Goal: Task Accomplishment & Management: Complete application form

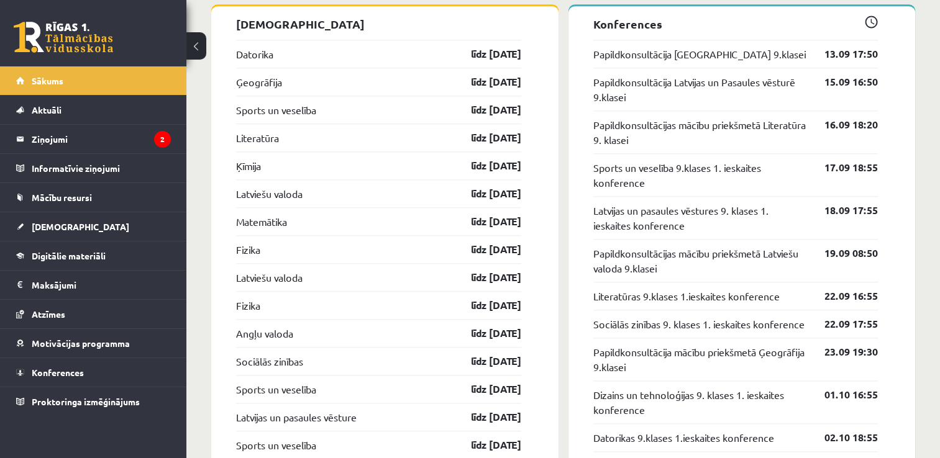
scroll to position [1245, 0]
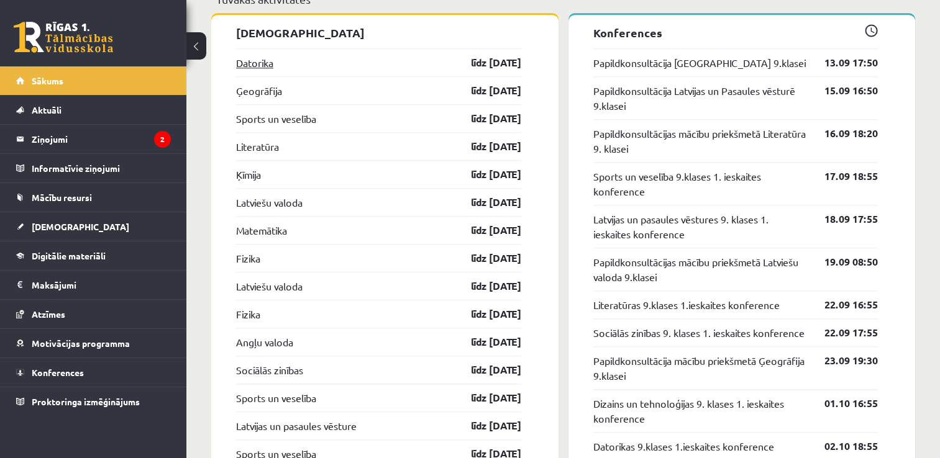
click at [262, 66] on link "Datorika" at bounding box center [254, 62] width 37 height 15
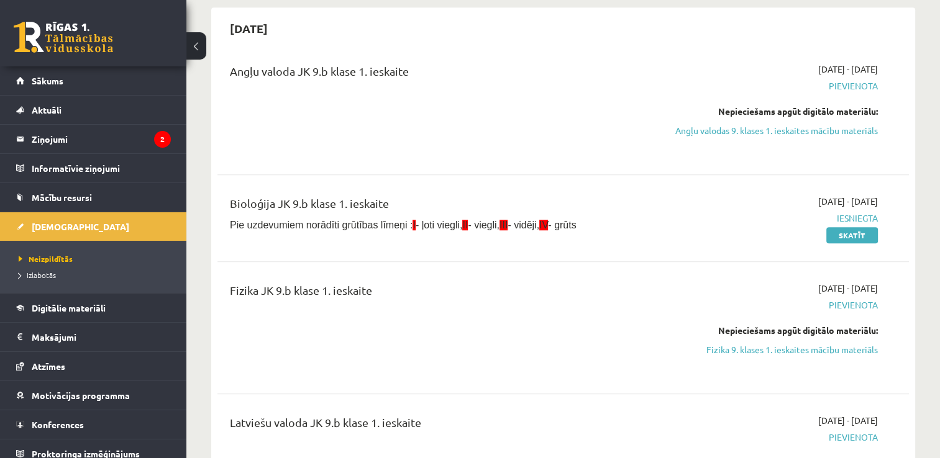
scroll to position [905, 0]
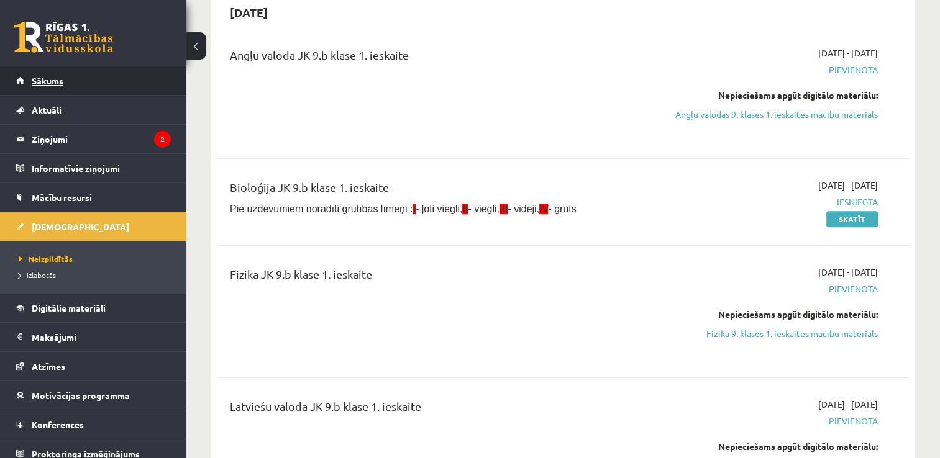
click at [82, 82] on link "Sākums" at bounding box center [93, 80] width 155 height 29
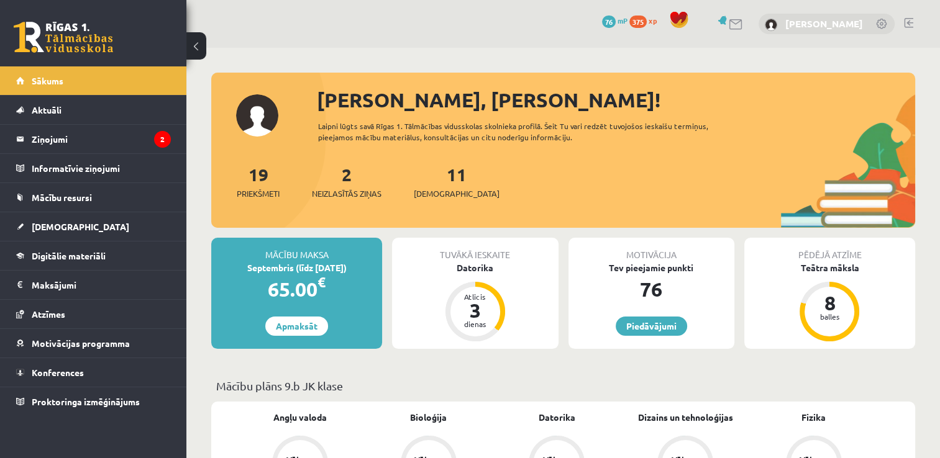
click at [855, 24] on link "[PERSON_NAME]" at bounding box center [824, 23] width 78 height 12
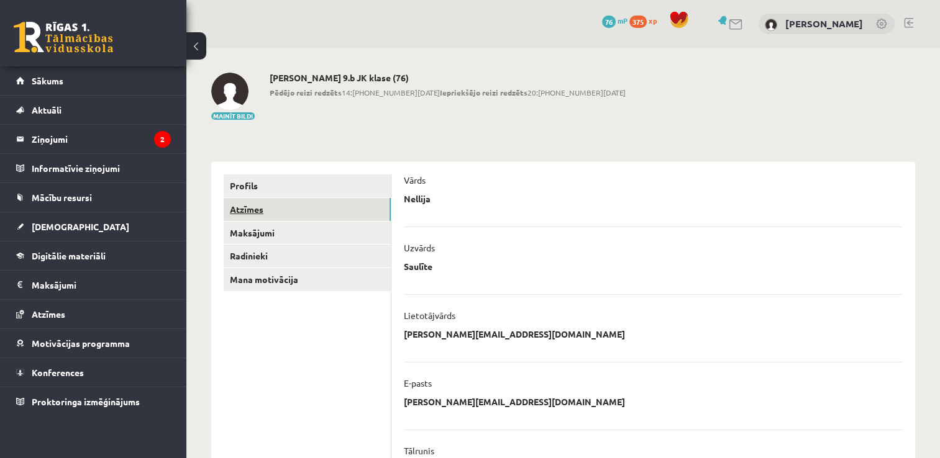
click at [273, 210] on link "Atzīmes" at bounding box center [307, 209] width 167 height 23
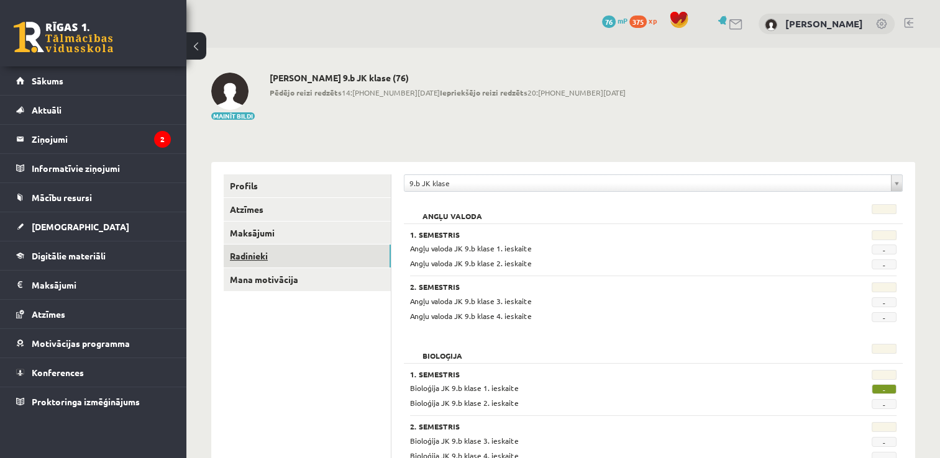
click at [286, 250] on link "Radinieki" at bounding box center [307, 256] width 167 height 23
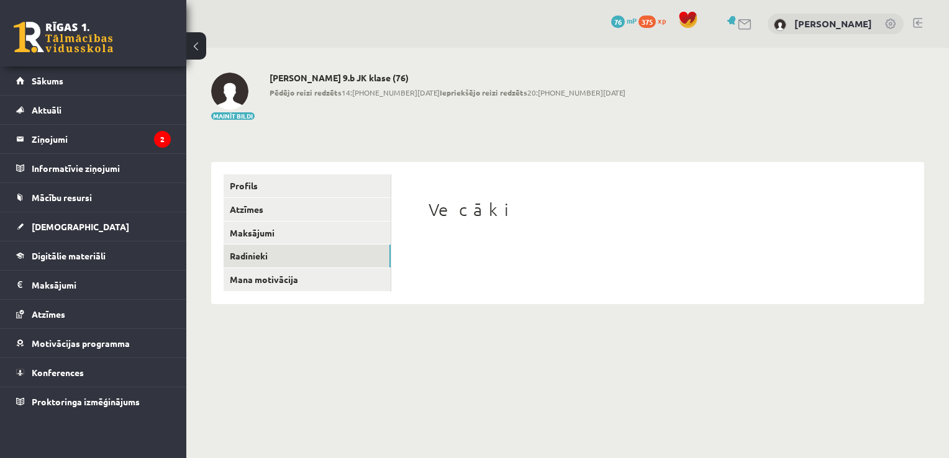
click at [890, 24] on link at bounding box center [891, 25] width 12 height 12
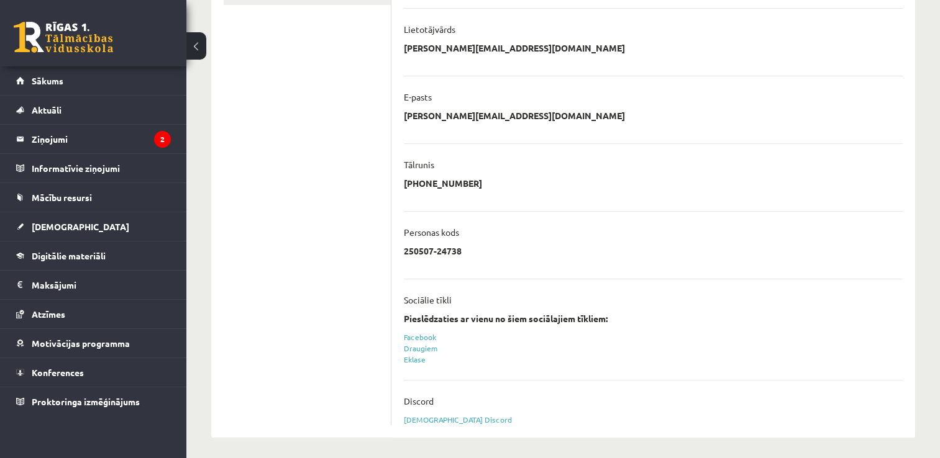
scroll to position [290, 0]
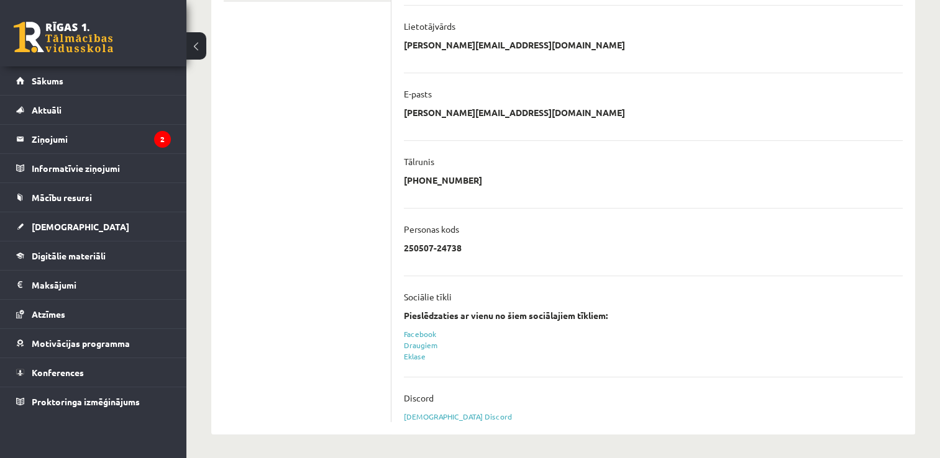
click at [936, 232] on div "**********" at bounding box center [563, 108] width 754 height 701
click at [93, 136] on legend "Ziņojumi 2" at bounding box center [101, 139] width 139 height 29
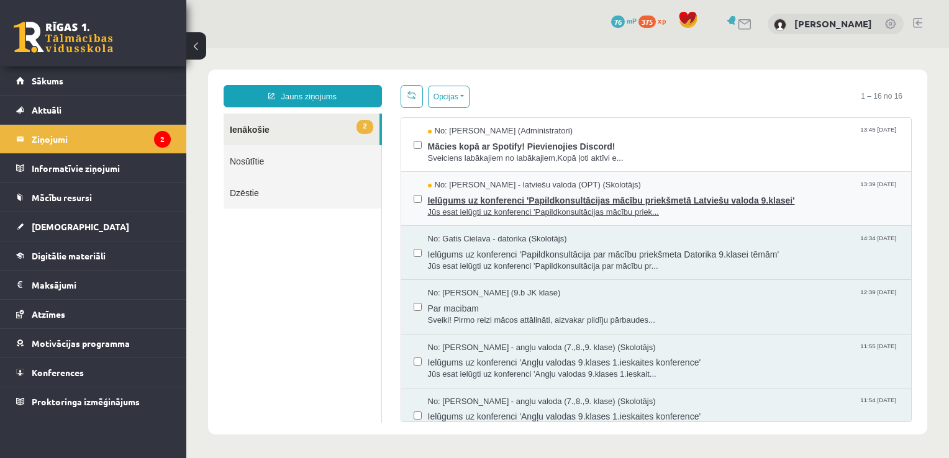
click at [439, 202] on span "Ielūgums uz konferenci 'Papildkonsultācijas mācību priekšmetā Latviešu valoda 9…" at bounding box center [664, 199] width 472 height 16
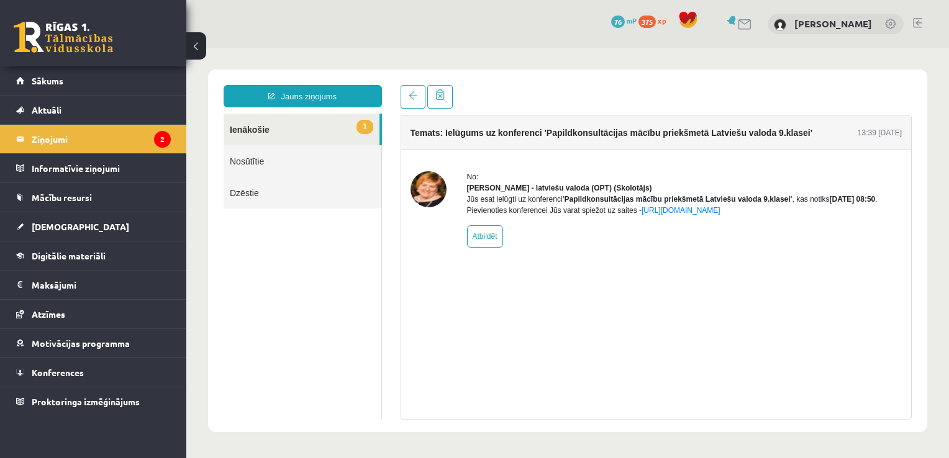
click at [280, 126] on link "1 Ienākošie" at bounding box center [302, 130] width 156 height 32
click at [407, 91] on link at bounding box center [413, 97] width 25 height 24
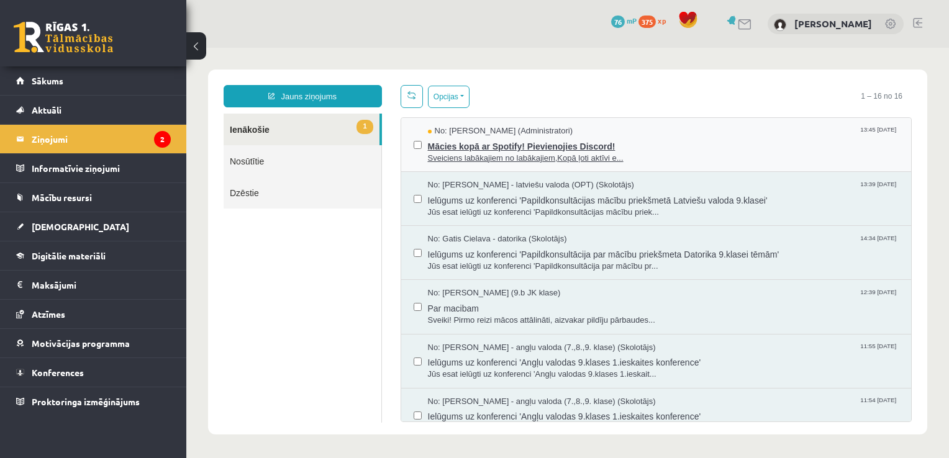
click at [437, 145] on span "Mācies kopā ar Spotify! Pievienojies Discord!" at bounding box center [664, 145] width 472 height 16
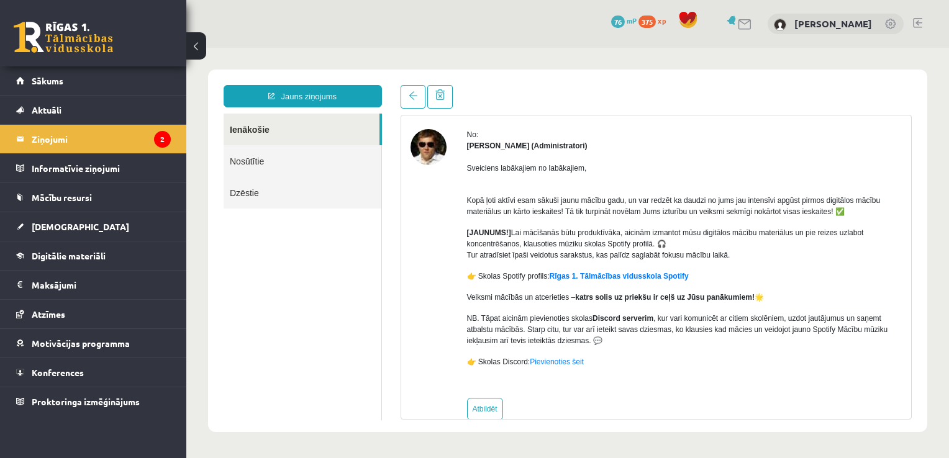
scroll to position [39, 0]
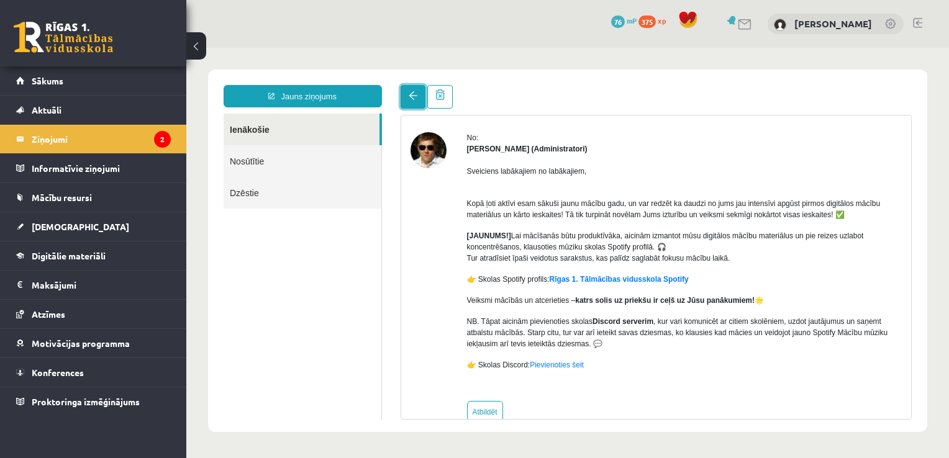
click at [413, 87] on link at bounding box center [413, 97] width 25 height 24
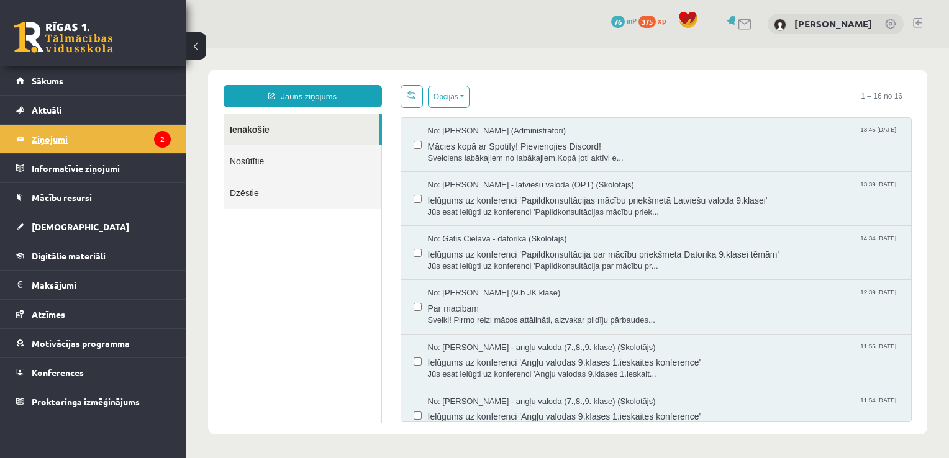
scroll to position [0, 0]
click at [63, 133] on legend "Ziņojumi 2" at bounding box center [101, 139] width 139 height 29
click at [60, 176] on legend "Informatīvie ziņojumi 0" at bounding box center [101, 168] width 139 height 29
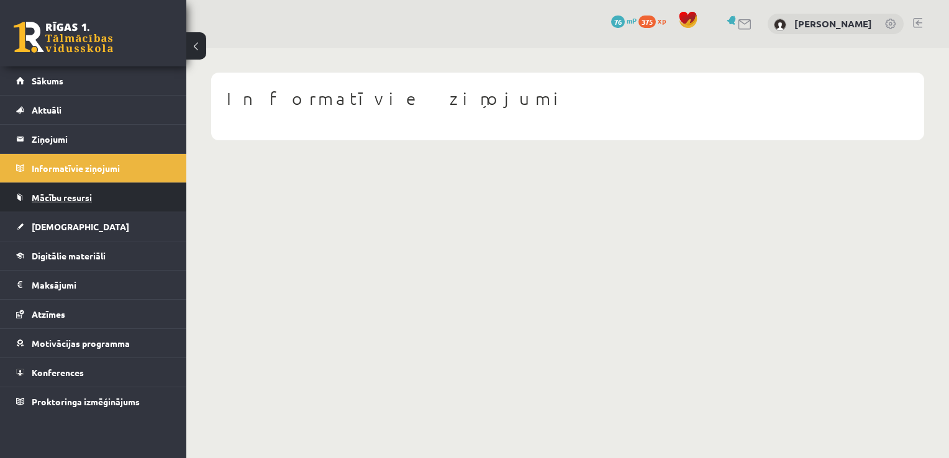
click at [62, 194] on span "Mācību resursi" at bounding box center [62, 197] width 60 height 11
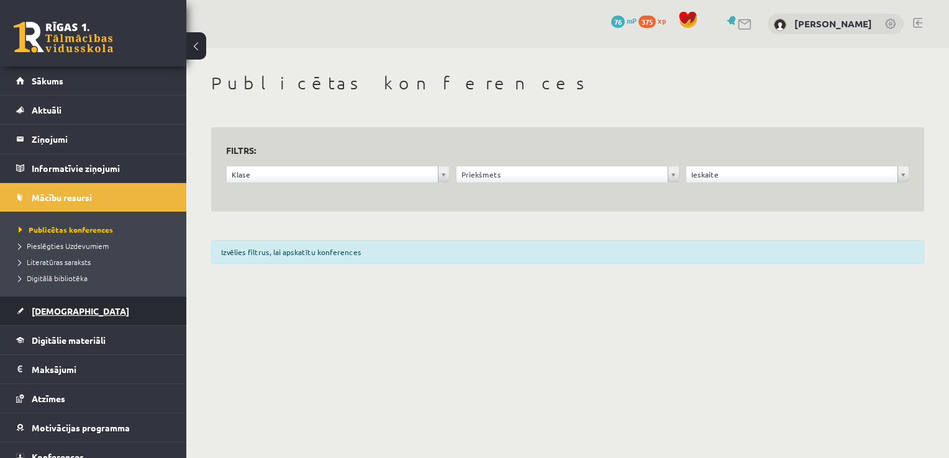
click at [55, 309] on span "[DEMOGRAPHIC_DATA]" at bounding box center [81, 311] width 98 height 11
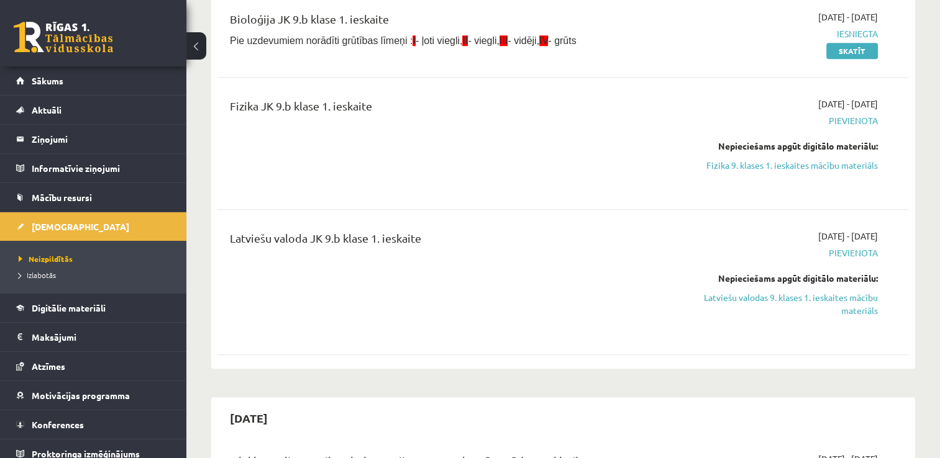
scroll to position [1088, 0]
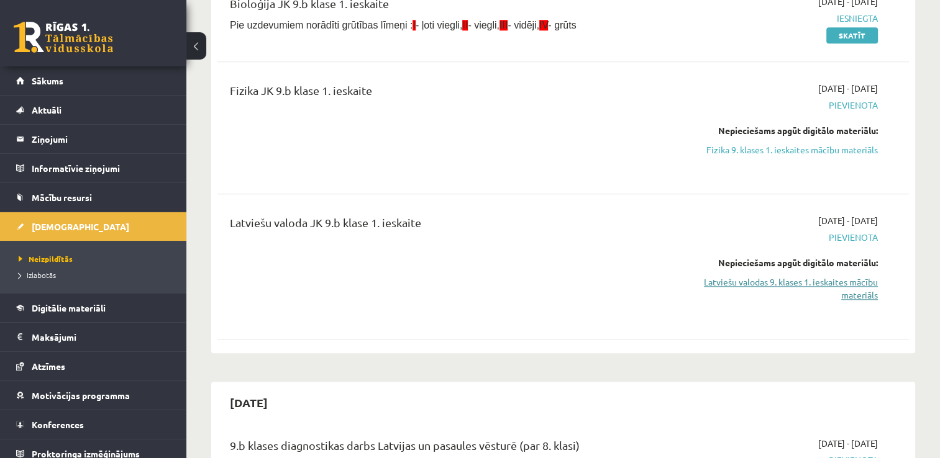
click at [833, 291] on link "Latviešu valodas 9. klases 1. ieskaites mācību materiāls" at bounding box center [776, 289] width 204 height 26
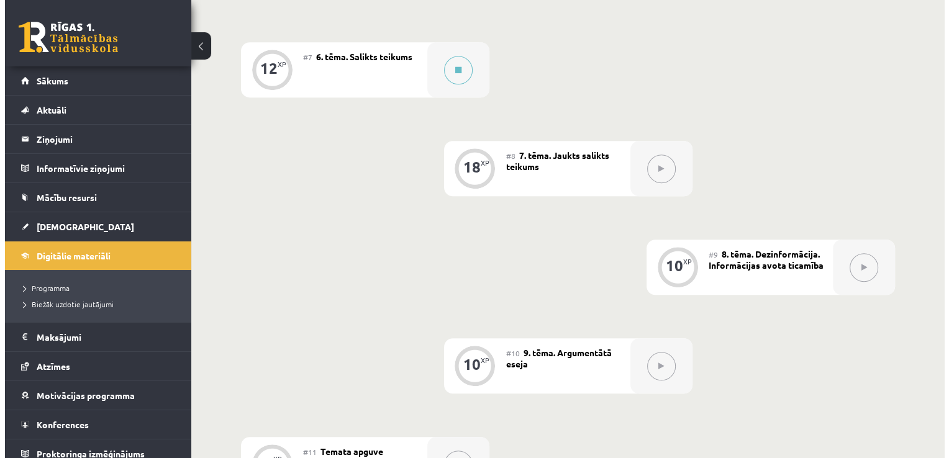
scroll to position [883, 0]
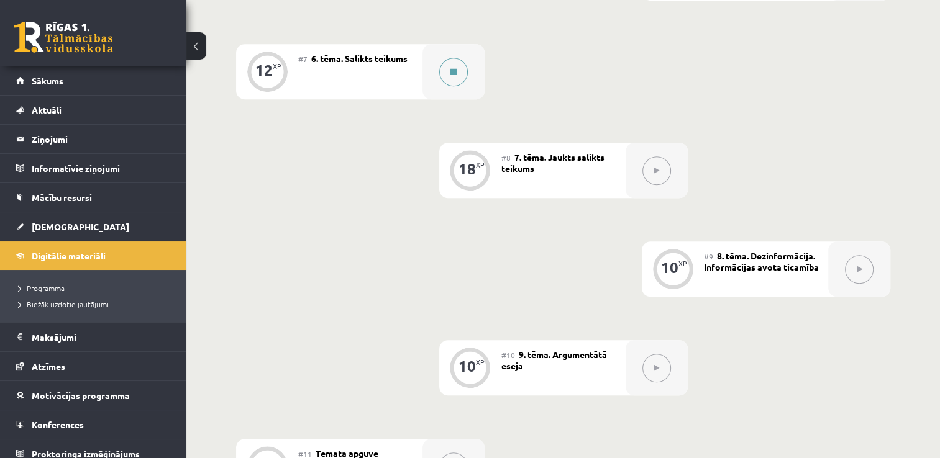
click at [457, 75] on button at bounding box center [453, 72] width 29 height 29
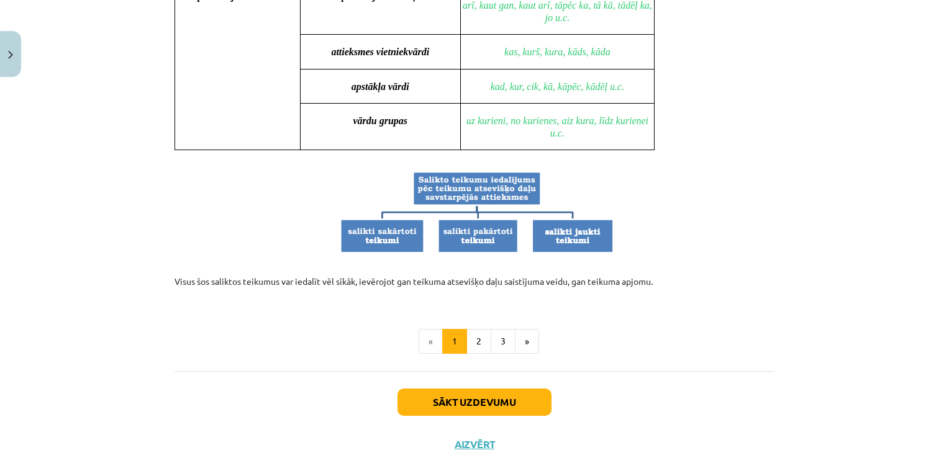
scroll to position [1196, 0]
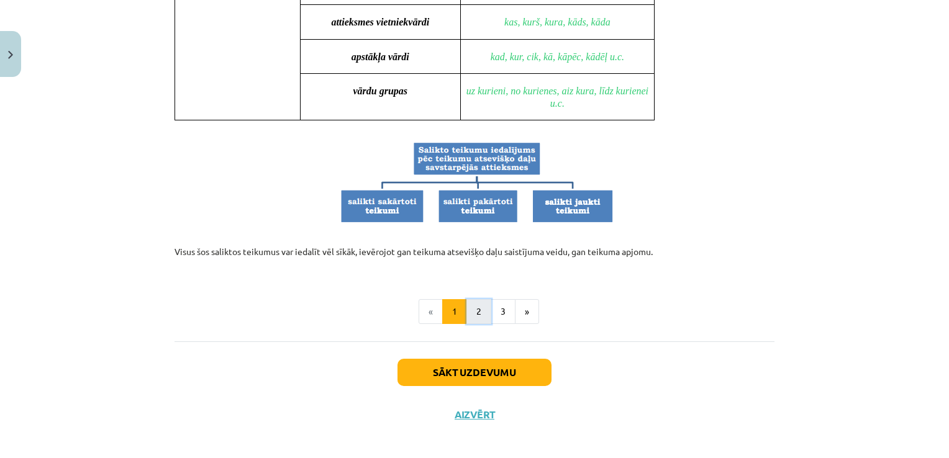
click at [474, 302] on button "2" at bounding box center [479, 311] width 25 height 25
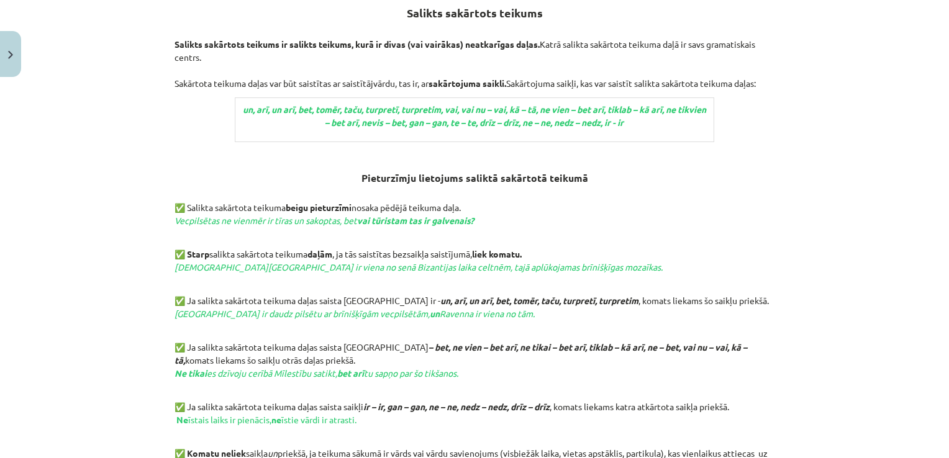
scroll to position [222, 0]
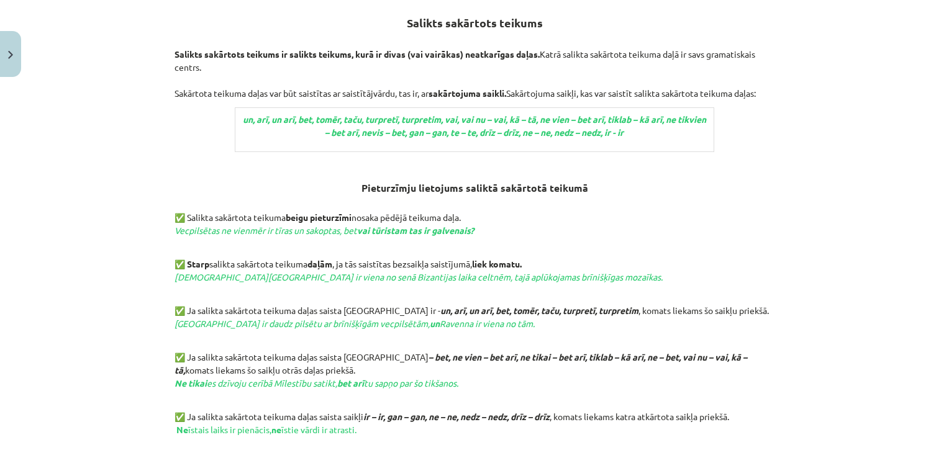
drag, startPoint x: 742, startPoint y: 188, endPoint x: 816, endPoint y: 193, distance: 74.1
click at [816, 193] on div "Mācību tēma: Latviešu valodas 9. klases 1. ieskaites mācību materiāls #7 6. tēm…" at bounding box center [474, 229] width 949 height 458
click at [895, 198] on div "Mācību tēma: Latviešu valodas 9. klases 1. ieskaites mācību materiāls #7 6. tēm…" at bounding box center [474, 229] width 949 height 458
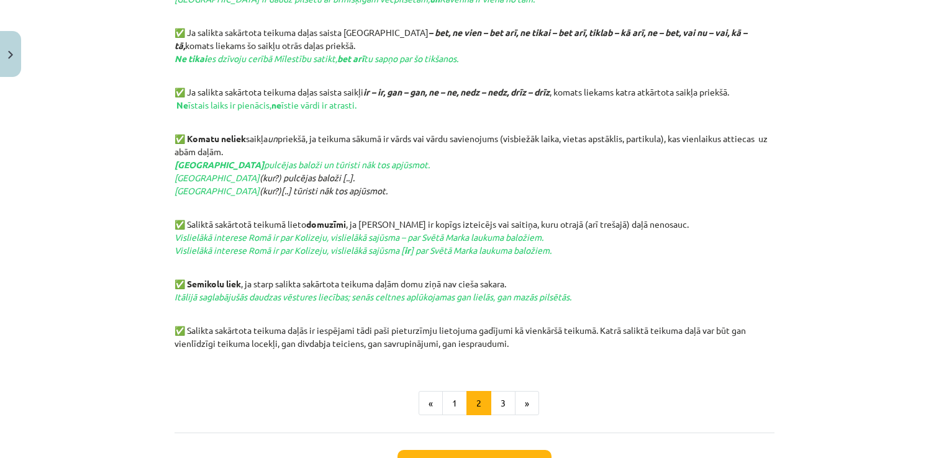
scroll to position [550, 0]
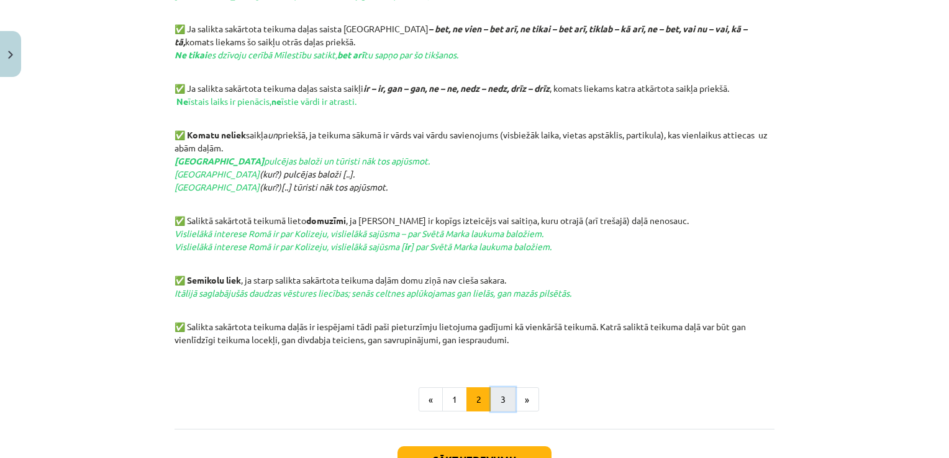
click at [503, 394] on button "3" at bounding box center [503, 400] width 25 height 25
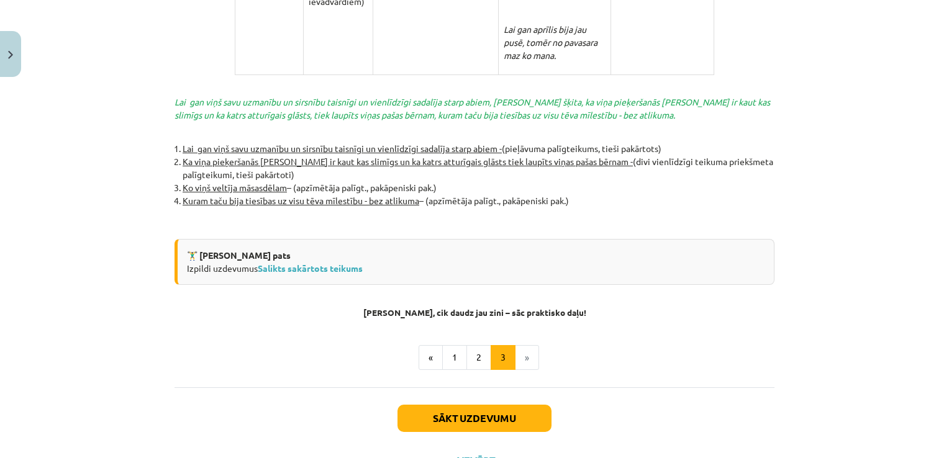
scroll to position [2761, 0]
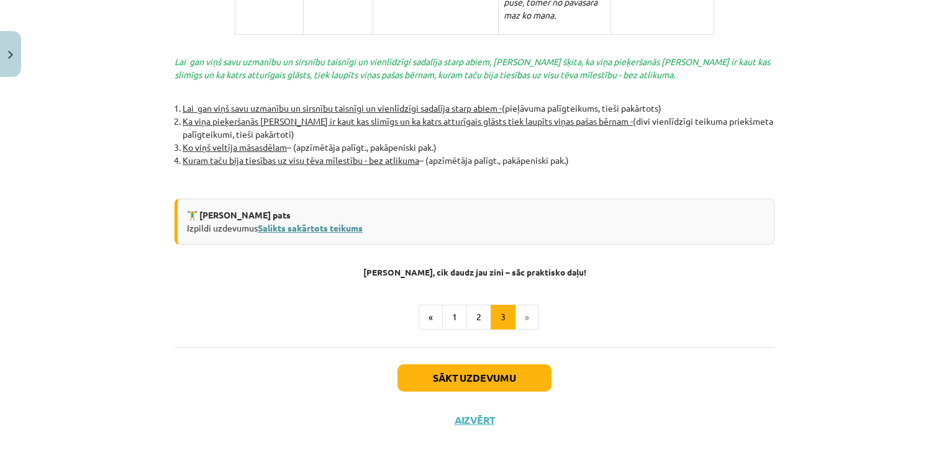
click at [322, 222] on link "Salikts sakārtots teikums" at bounding box center [310, 227] width 105 height 11
click at [521, 308] on li "»" at bounding box center [528, 317] width 24 height 25
click at [507, 365] on button "Sākt uzdevumu" at bounding box center [475, 378] width 154 height 27
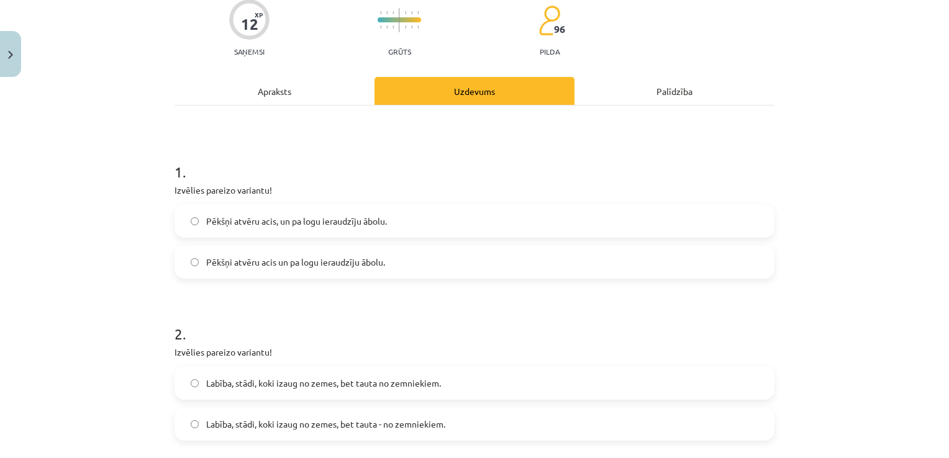
scroll to position [130, 0]
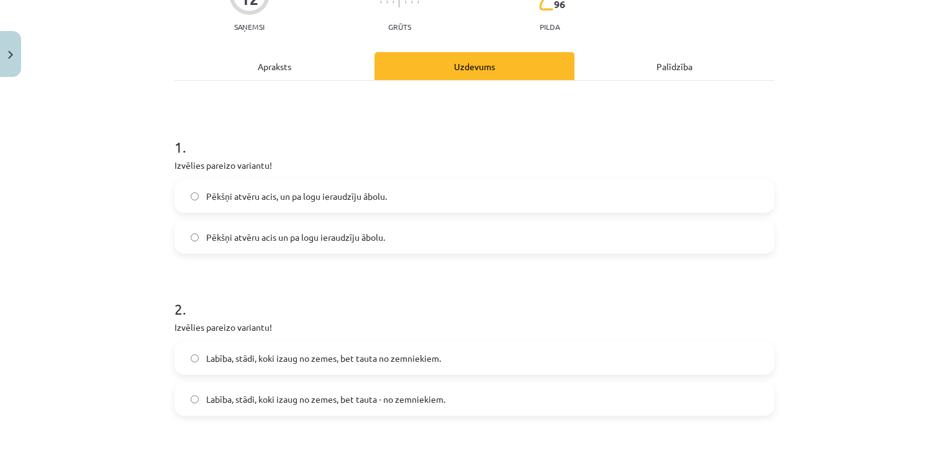
click at [514, 197] on label "Pēkšņi atvēru acis, un pa logu ieraudzīju ābolu." at bounding box center [475, 196] width 598 height 31
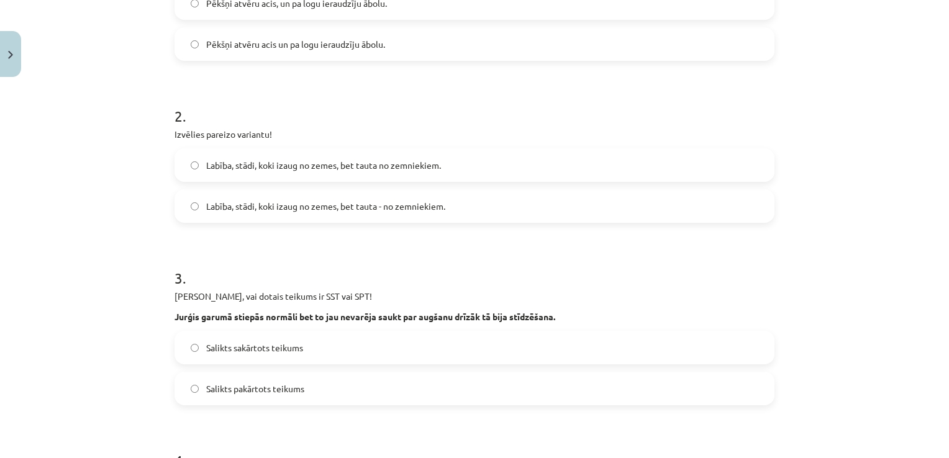
scroll to position [327, 0]
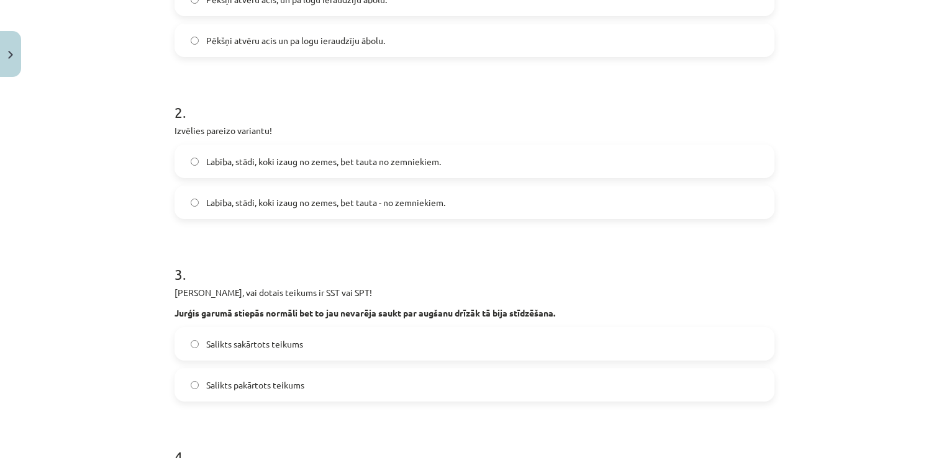
click at [445, 155] on label "Labība, stādi, koki izaug no zemes, bet tauta no zemniekiem." at bounding box center [475, 161] width 598 height 31
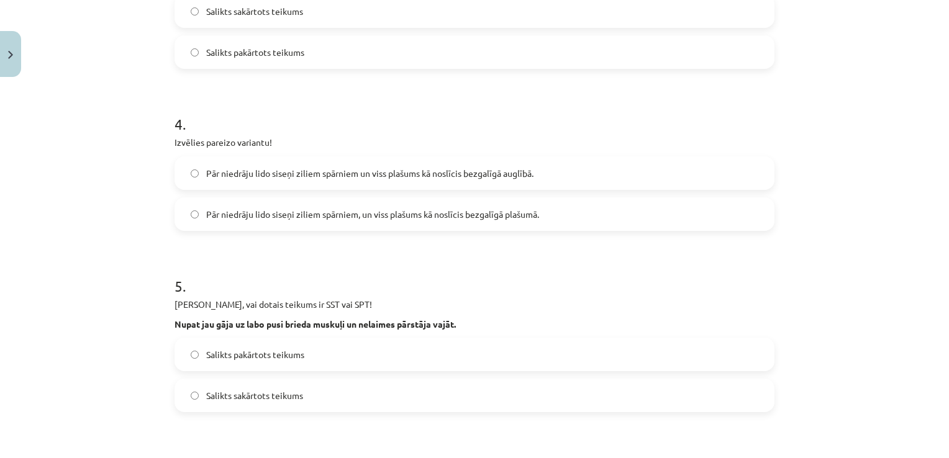
scroll to position [693, 0]
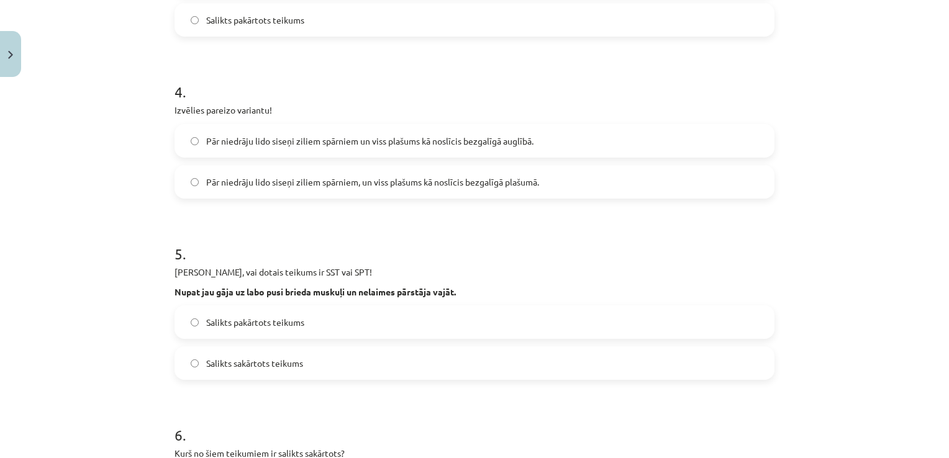
click at [582, 199] on form "1 . Izvēlies pareizo variantu! Pēkšņi atvēru acis, un pa logu ieraudzīju ābolu.…" at bounding box center [475, 90] width 600 height 1070
click at [579, 188] on label "Pār niedrāju lido siseņi ziliem spārniem, un viss plašums kā noslīcis bezgalīgā…" at bounding box center [475, 181] width 598 height 31
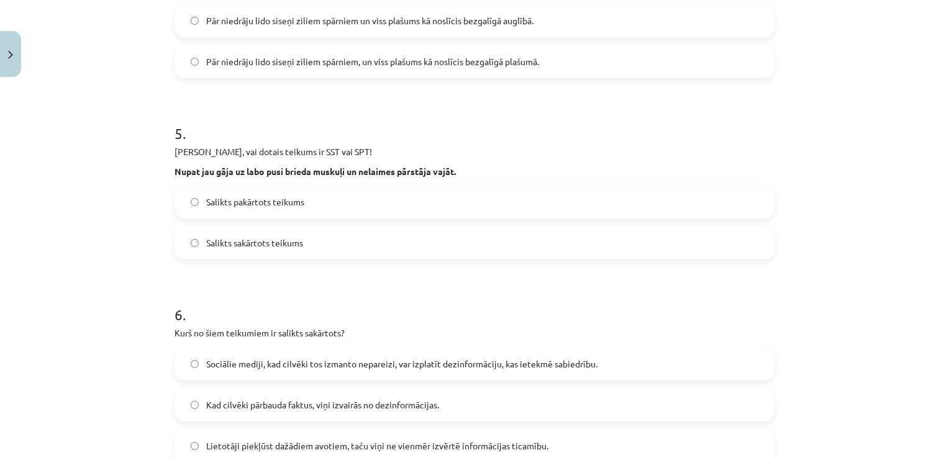
scroll to position [820, 0]
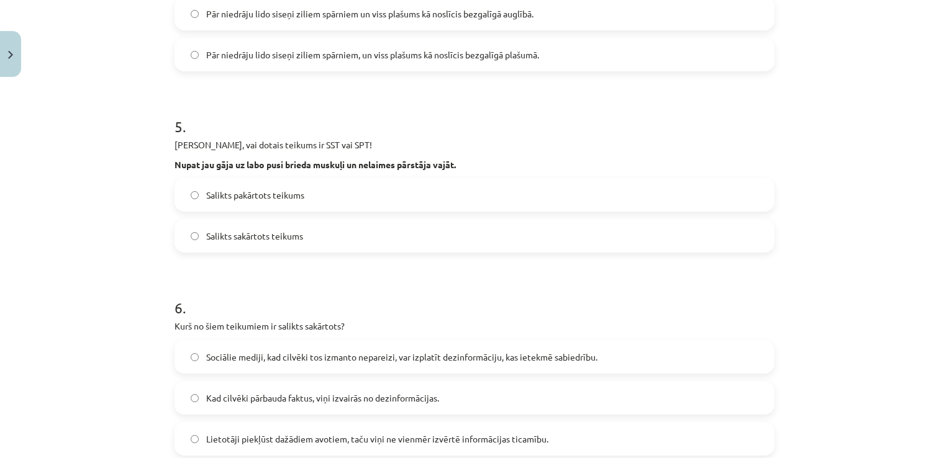
click at [350, 198] on label "Salikts pakārtots teikums" at bounding box center [475, 195] width 598 height 31
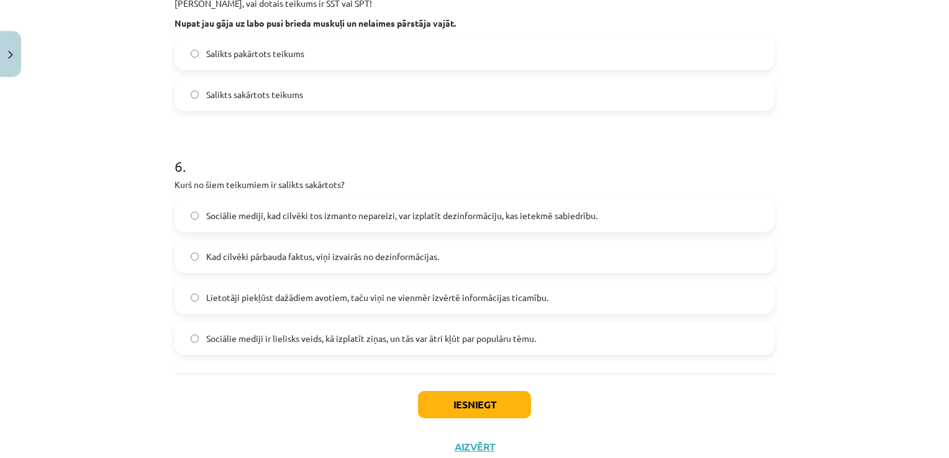
scroll to position [963, 0]
click at [537, 303] on label "Lietotāji piekļūst dažādiem avotiem, taču viņi ne vienmēr izvērtē informācijas …" at bounding box center [475, 296] width 598 height 31
drag, startPoint x: 916, startPoint y: 356, endPoint x: 919, endPoint y: 347, distance: 9.2
click at [918, 347] on div "Mācību tēma: Latviešu valodas 9. klases 1. ieskaites mācību materiāls #7 6. tēm…" at bounding box center [474, 229] width 949 height 458
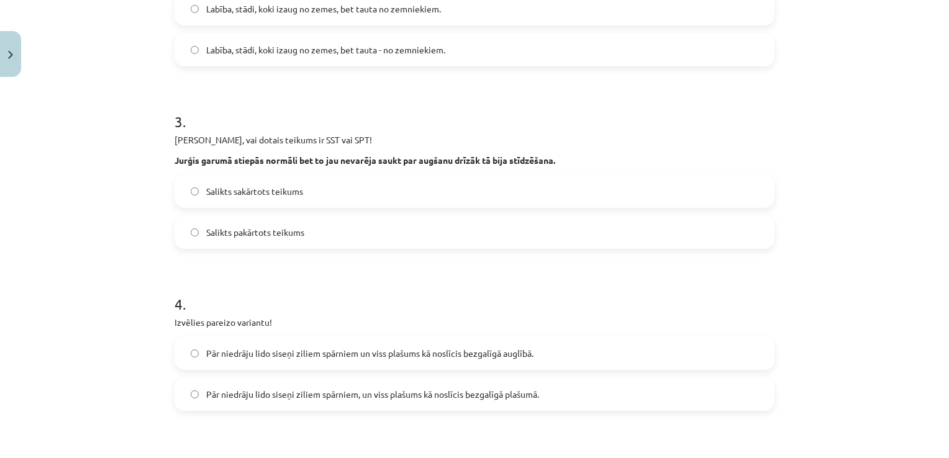
scroll to position [447, 0]
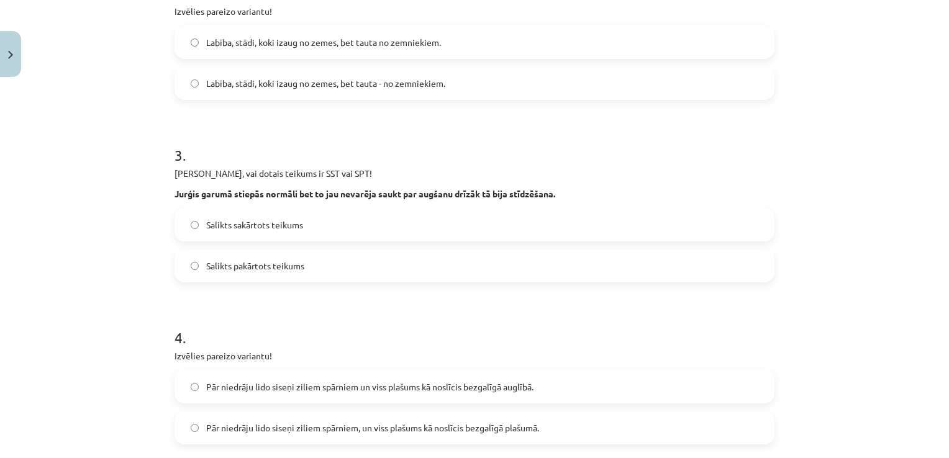
click at [345, 265] on label "Salikts pakārtots teikums" at bounding box center [475, 265] width 598 height 31
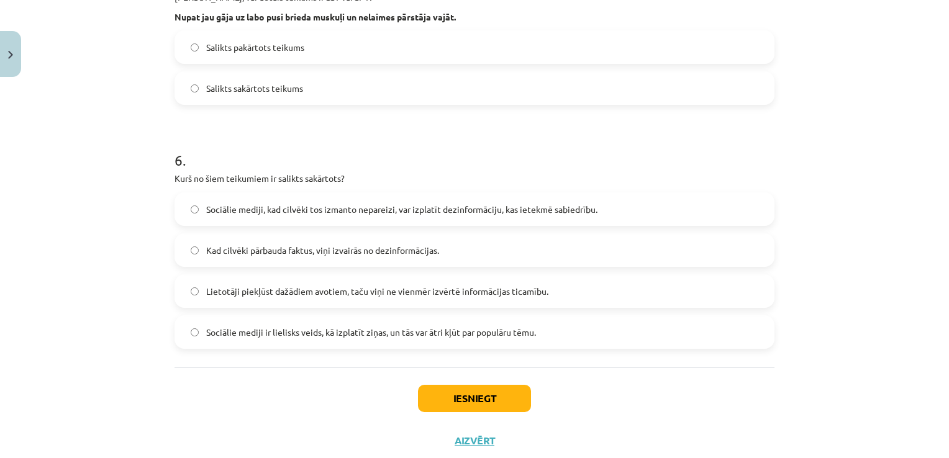
scroll to position [1002, 0]
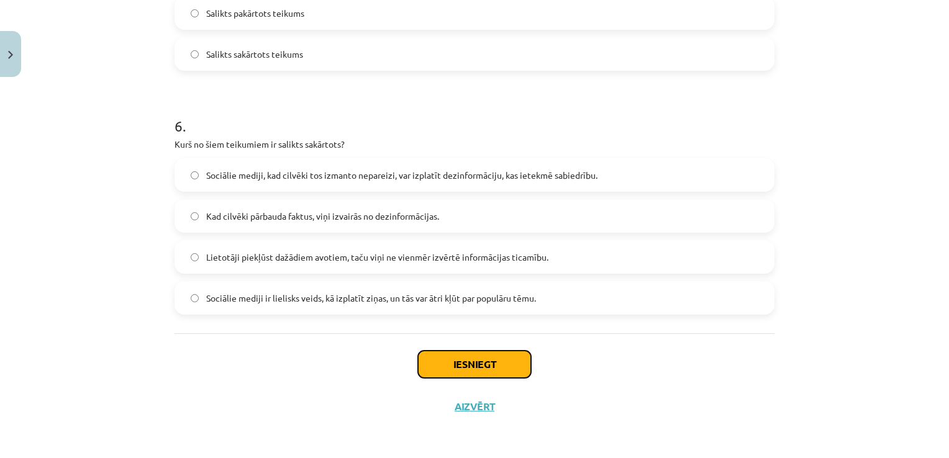
click at [485, 355] on button "Iesniegt" at bounding box center [474, 364] width 113 height 27
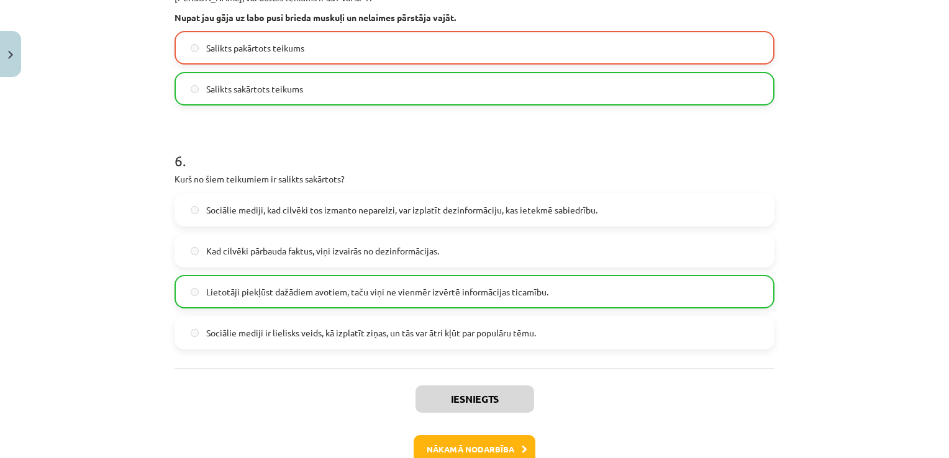
scroll to position [1026, 0]
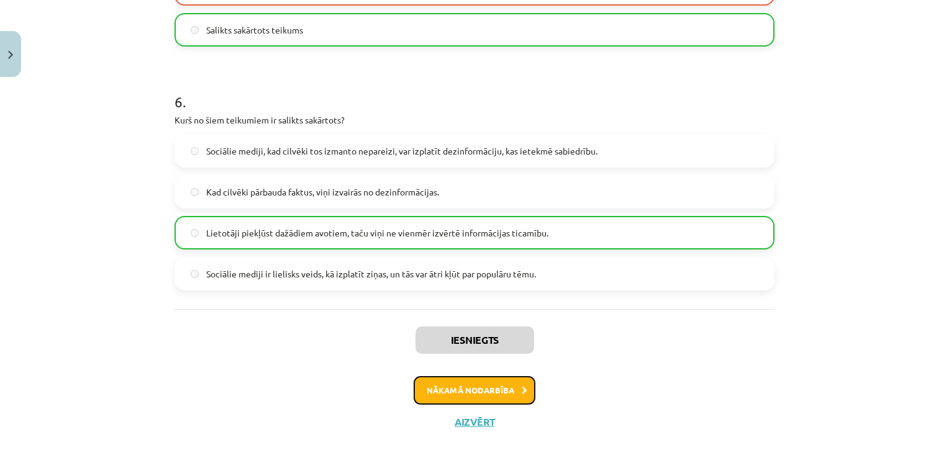
click at [499, 397] on button "Nākamā nodarbība" at bounding box center [475, 390] width 122 height 29
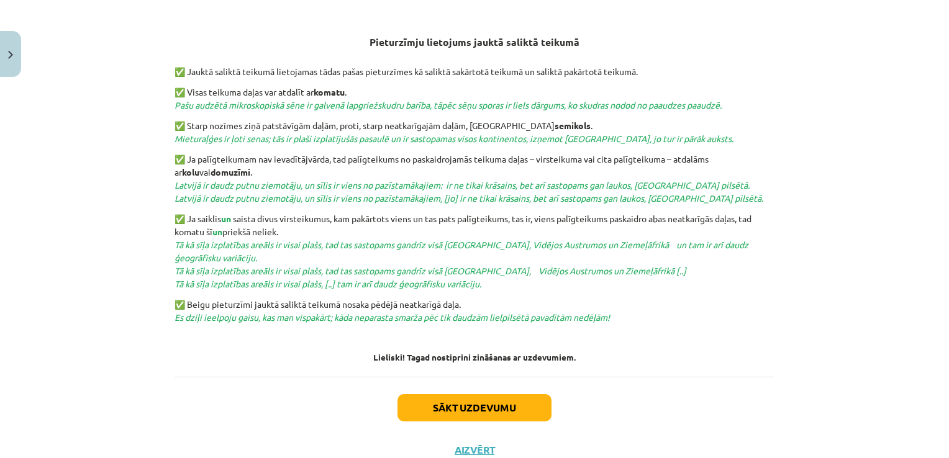
scroll to position [482, 0]
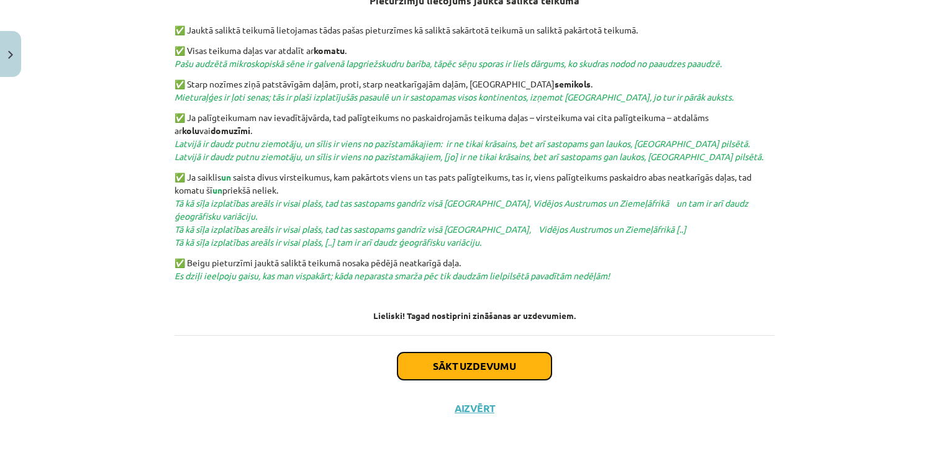
click at [515, 357] on button "Sākt uzdevumu" at bounding box center [475, 366] width 154 height 27
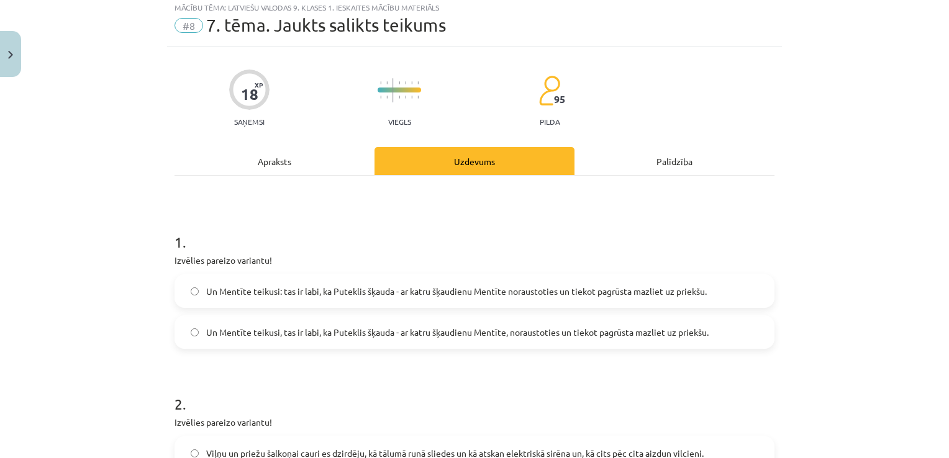
scroll to position [31, 0]
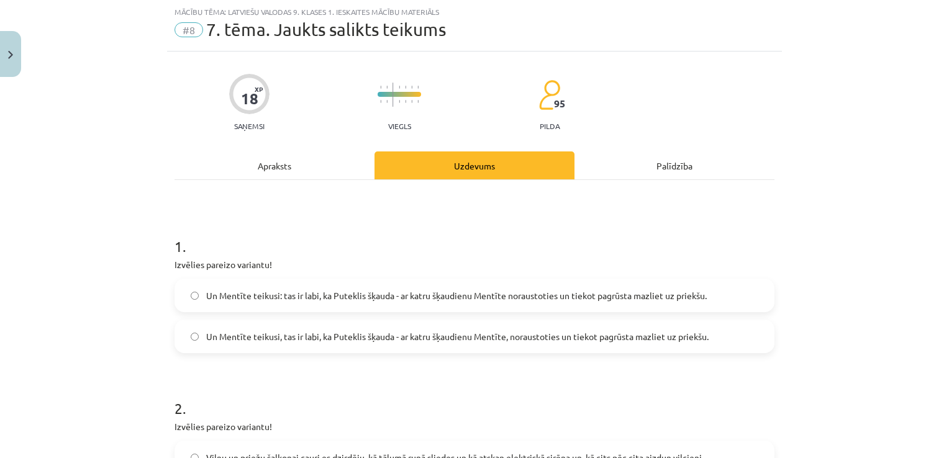
click at [509, 295] on span "Un Mentīte teikusi: tas ir labi, ka Puteklis šķauda - ar katru šķaudienu Mentīt…" at bounding box center [456, 296] width 501 height 13
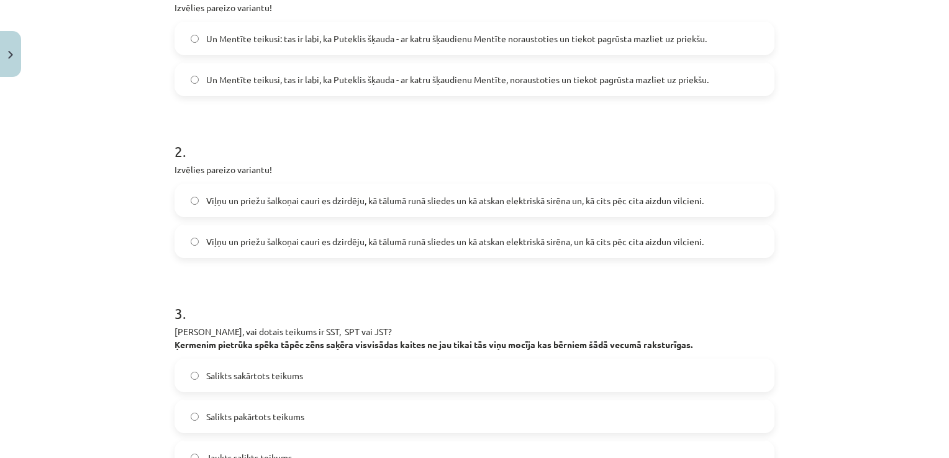
scroll to position [290, 0]
click at [621, 242] on span "Viļņu un priežu šalkoņai cauri es dzirdēju, kā tālumā runā sliedes un kā atskan…" at bounding box center [455, 240] width 498 height 13
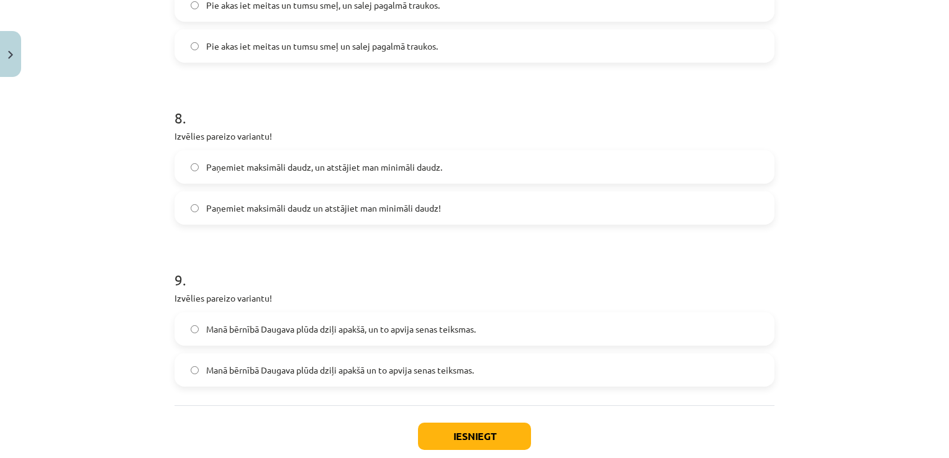
scroll to position [1409, 0]
click at [698, 375] on label "Manā bērnībā Daugava plūda dziļi apakšā un to apvija senas teiksmas." at bounding box center [475, 371] width 598 height 31
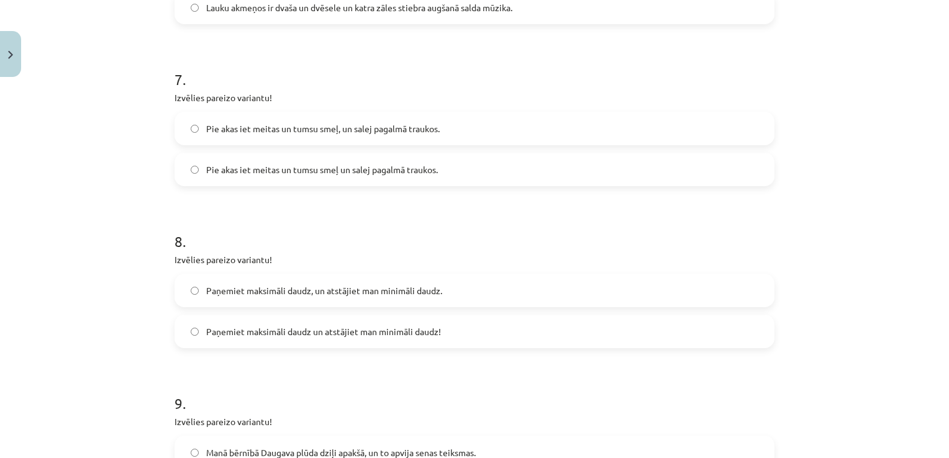
scroll to position [1293, 0]
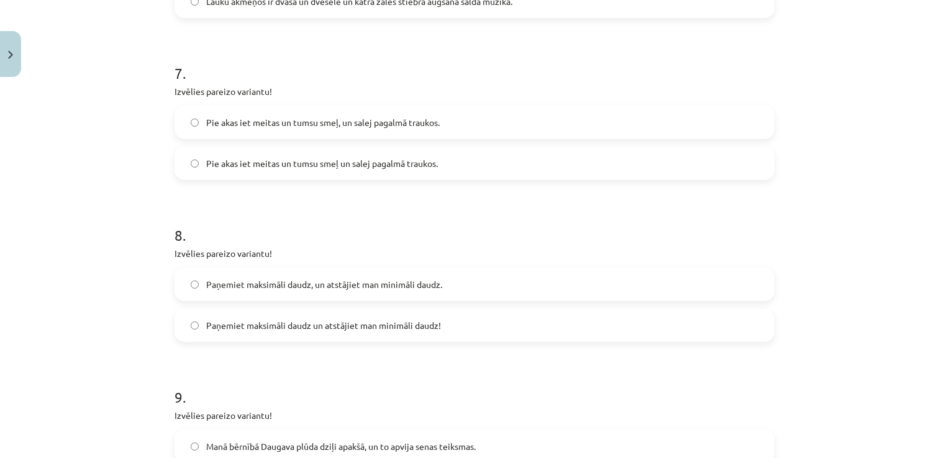
click at [762, 283] on label "Paņemiet maksimāli daudz, un atstājiet man minimāli daudz." at bounding box center [475, 284] width 598 height 31
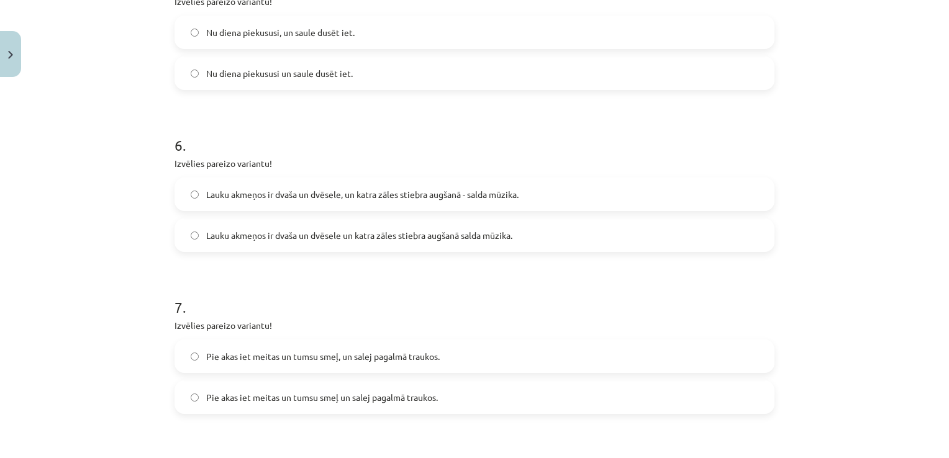
scroll to position [1079, 0]
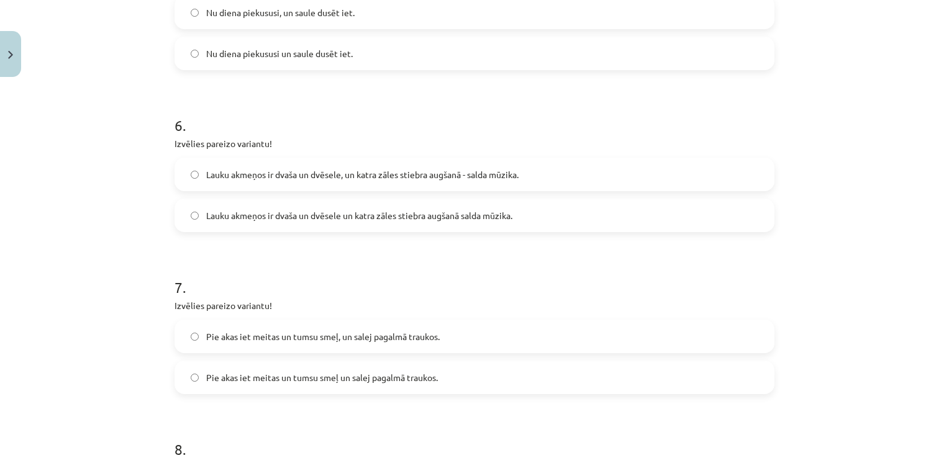
click at [682, 322] on label "Pie akas iet meitas un tumsu smeļ, un salej pagalmā traukos." at bounding box center [475, 336] width 598 height 31
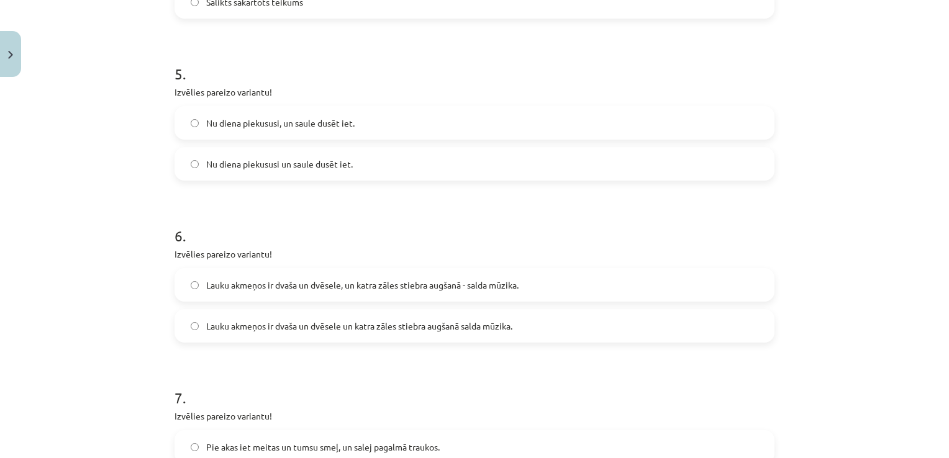
scroll to position [965, 0]
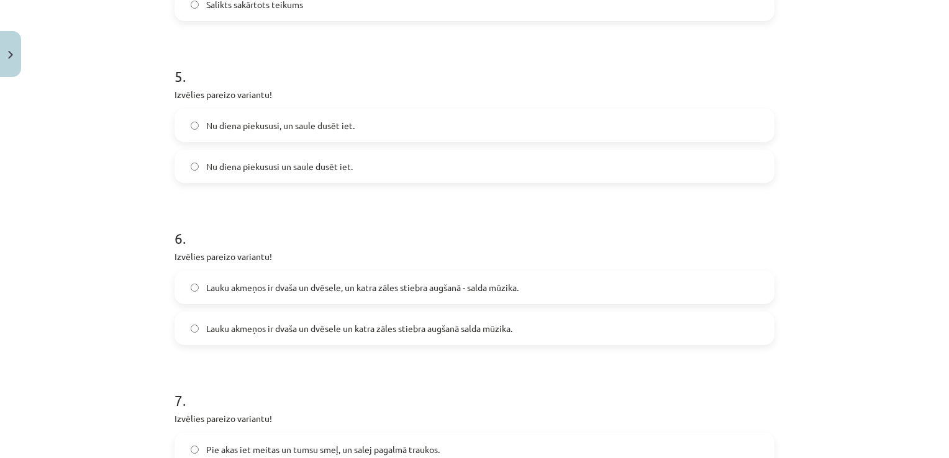
click at [727, 330] on label "Lauku akmeņos ir dvaša un dvēsele un katra zāles stiebra augšanā salda mūzika." at bounding box center [475, 328] width 598 height 31
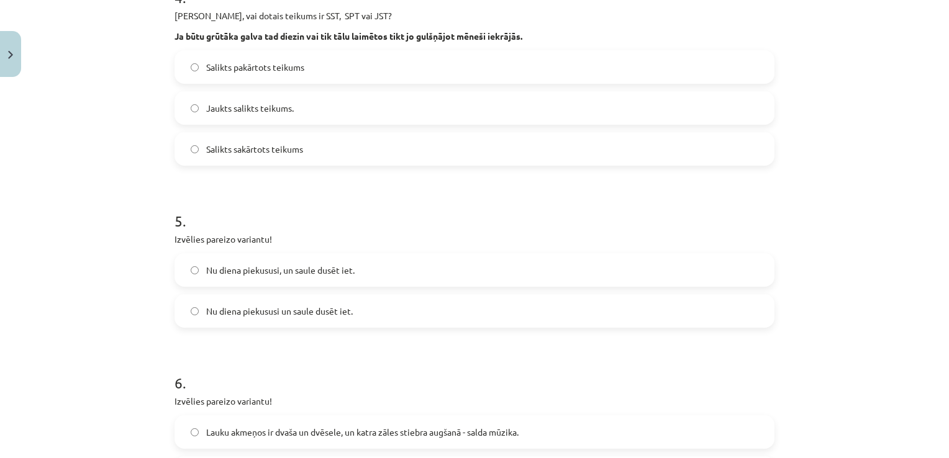
scroll to position [819, 0]
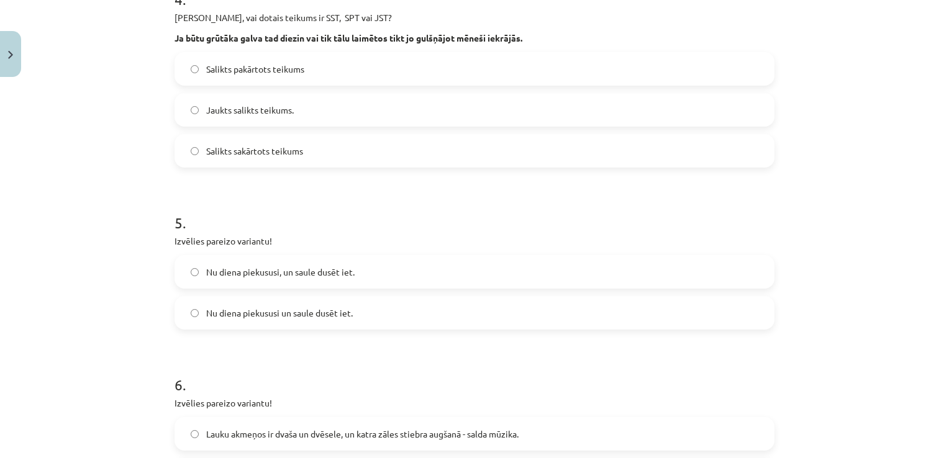
click at [686, 312] on label "Nu diena piekususi un saule dusēt iet." at bounding box center [475, 313] width 598 height 31
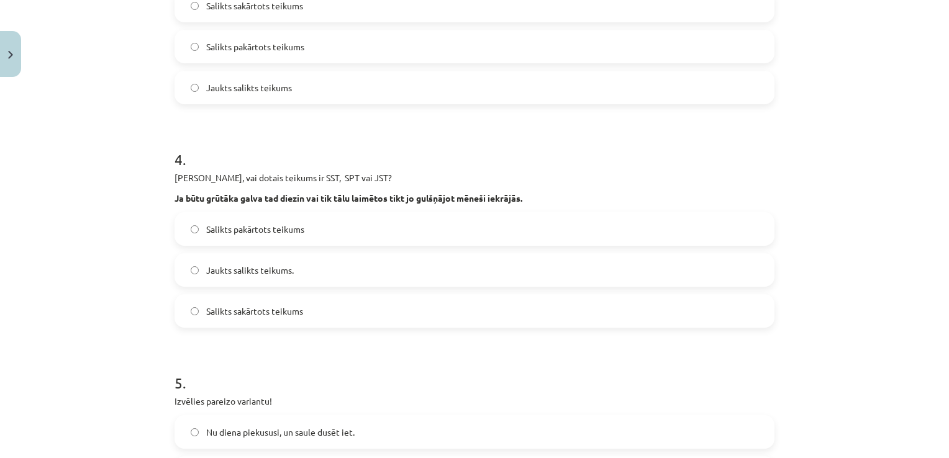
scroll to position [661, 0]
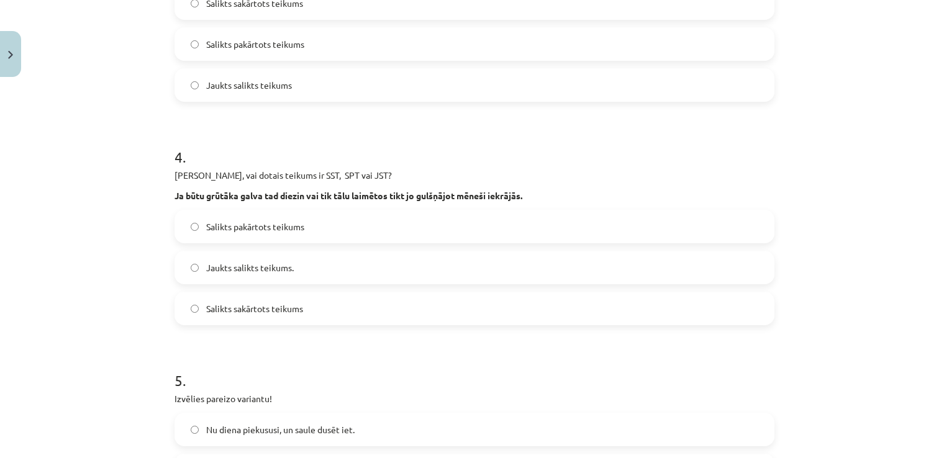
click at [567, 297] on label "Salikts sakārtots teikums" at bounding box center [475, 308] width 598 height 31
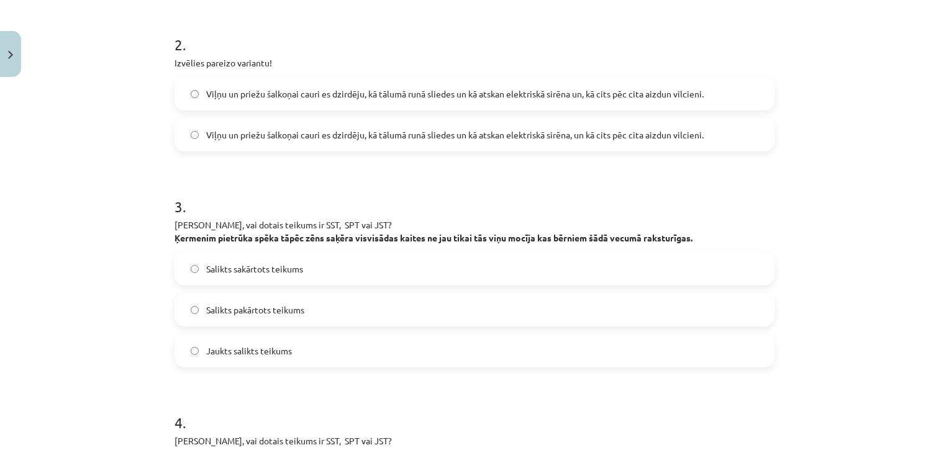
scroll to position [388, 0]
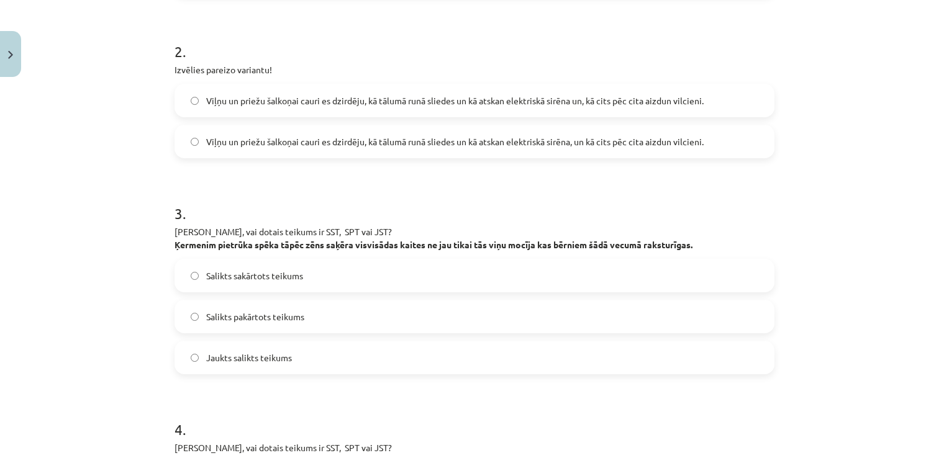
click at [559, 320] on label "Salikts pakārtots teikums" at bounding box center [475, 316] width 598 height 31
click at [584, 301] on label "Salikts pakārtots teikums" at bounding box center [475, 316] width 598 height 31
click at [597, 281] on label "Salikts sakārtots teikums" at bounding box center [475, 275] width 598 height 31
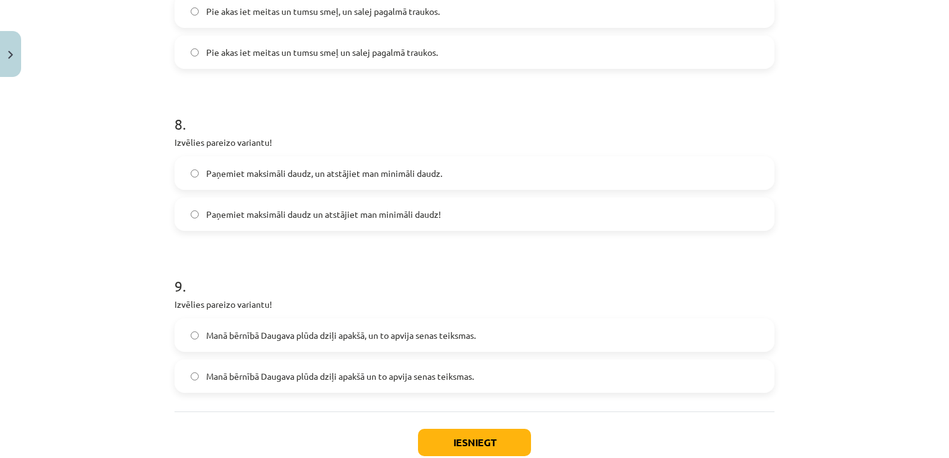
scroll to position [1406, 0]
click at [450, 439] on button "Iesniegt" at bounding box center [474, 440] width 113 height 27
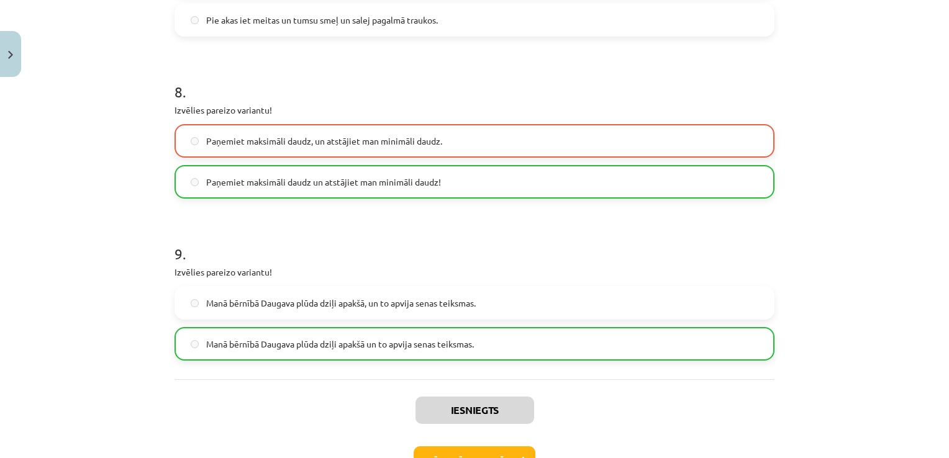
scroll to position [1434, 0]
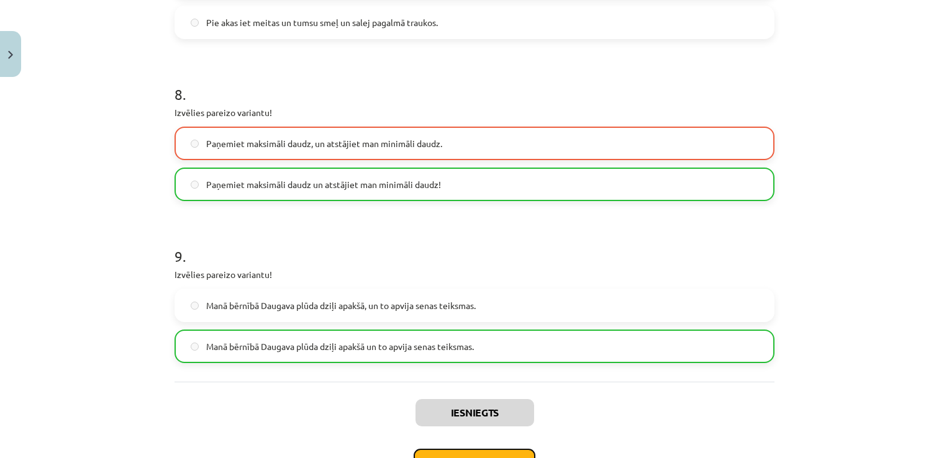
click at [492, 449] on button "Nākamā nodarbība" at bounding box center [475, 463] width 122 height 29
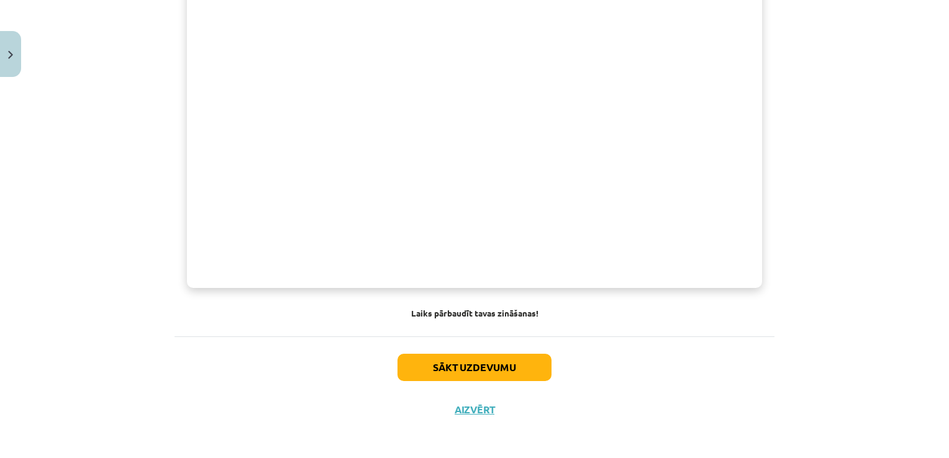
scroll to position [937, 0]
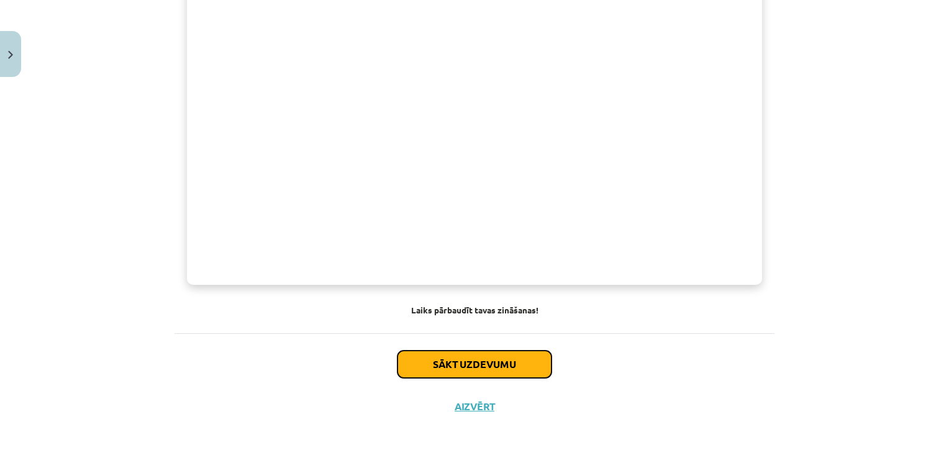
click at [480, 359] on button "Sākt uzdevumu" at bounding box center [475, 364] width 154 height 27
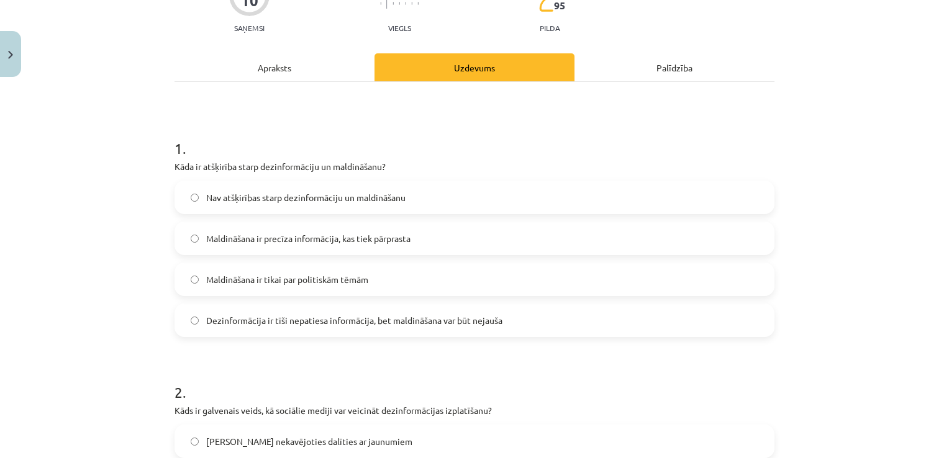
scroll to position [149, 0]
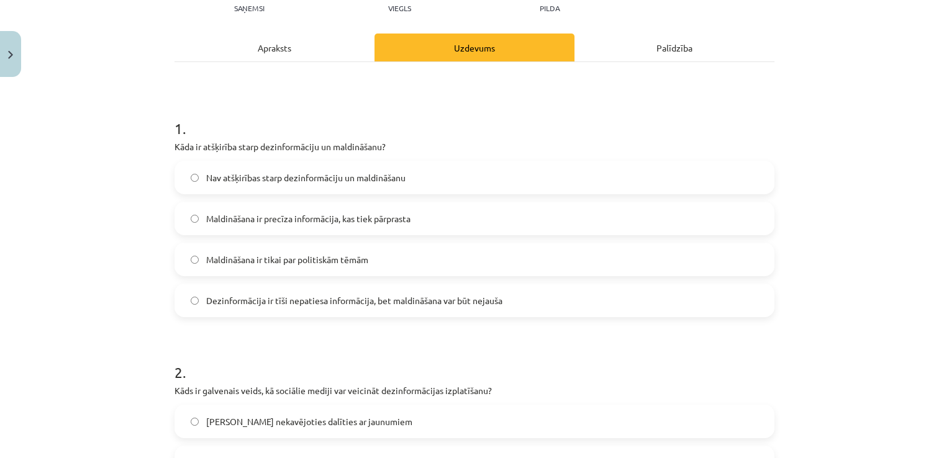
click at [477, 304] on span "Dezinformācija ir tīši nepatiesa informācija, bet maldināšana var būt nejauša" at bounding box center [354, 300] width 296 height 13
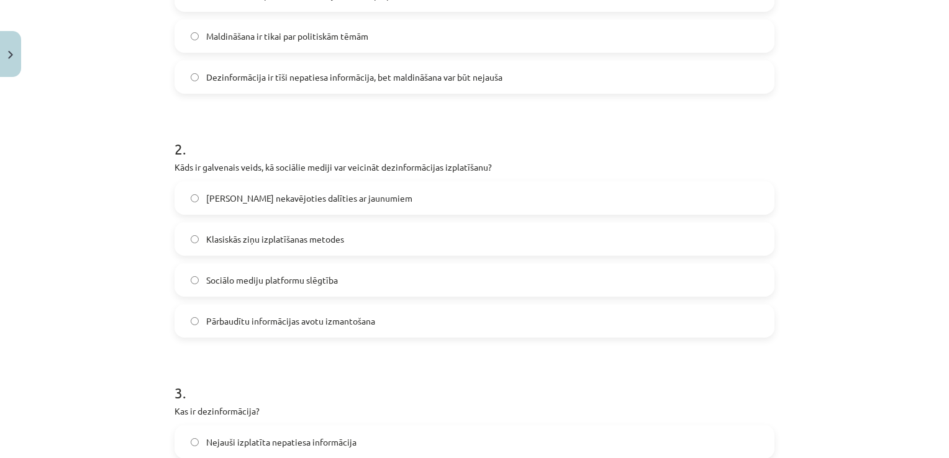
scroll to position [370, 0]
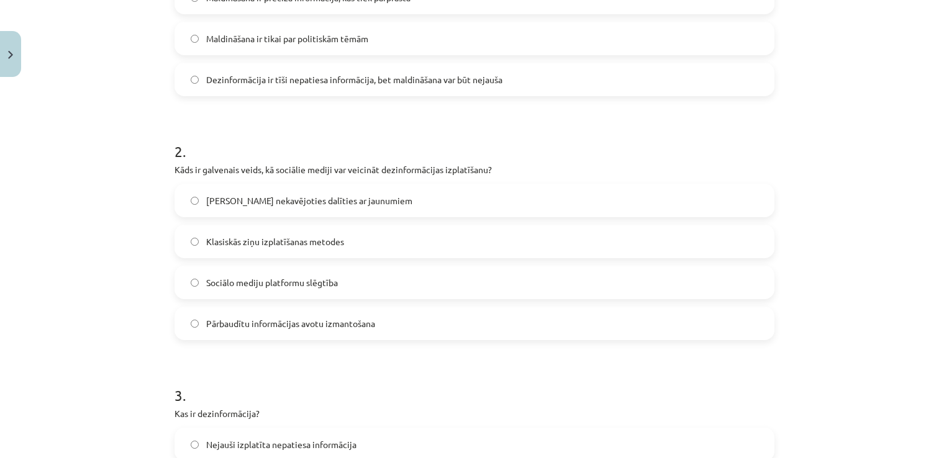
click at [404, 203] on label "Iespēja nekavējoties dalīties ar jaunumiem" at bounding box center [475, 200] width 598 height 31
click at [388, 240] on label "Klasiskās ziņu izplatīšanas metodes" at bounding box center [475, 241] width 598 height 31
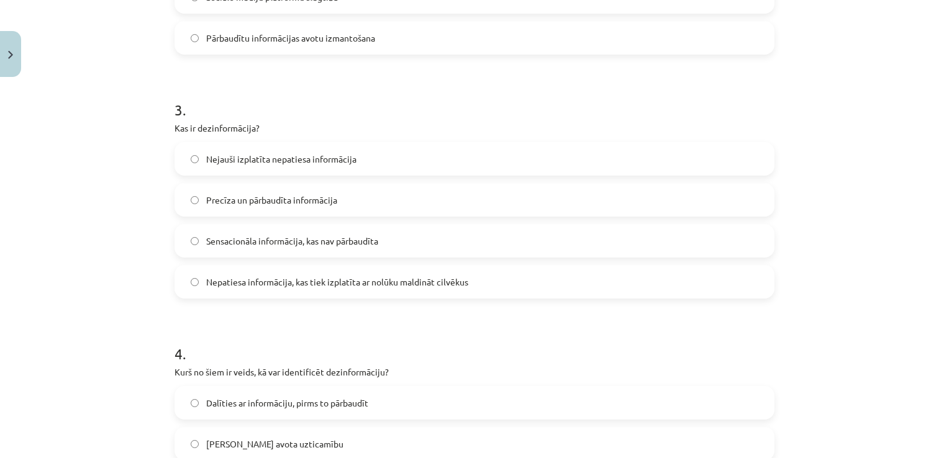
scroll to position [665, 0]
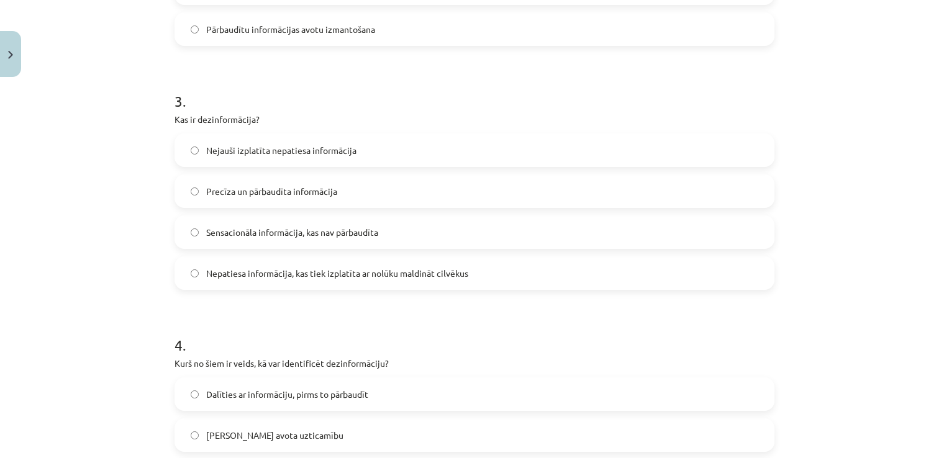
click at [639, 280] on label "Nepatiesa informācija, kas tiek izplatīta ar nolūku maldināt cilvēkus" at bounding box center [475, 273] width 598 height 31
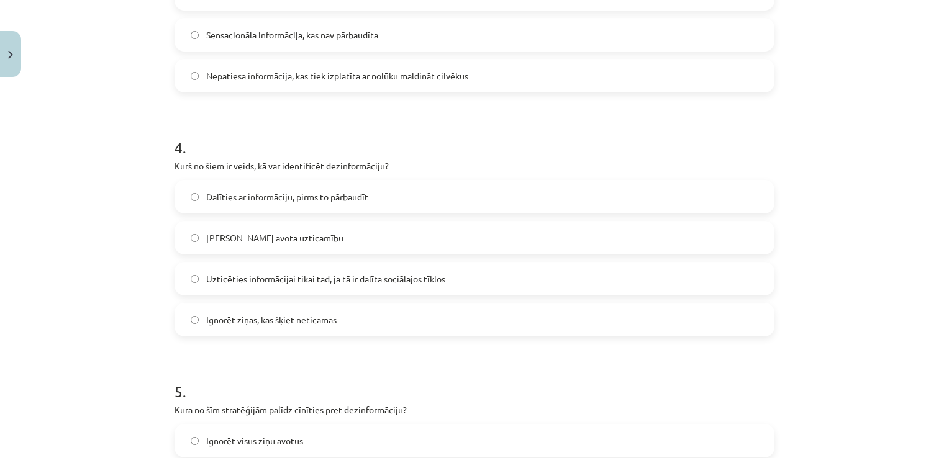
scroll to position [859, 0]
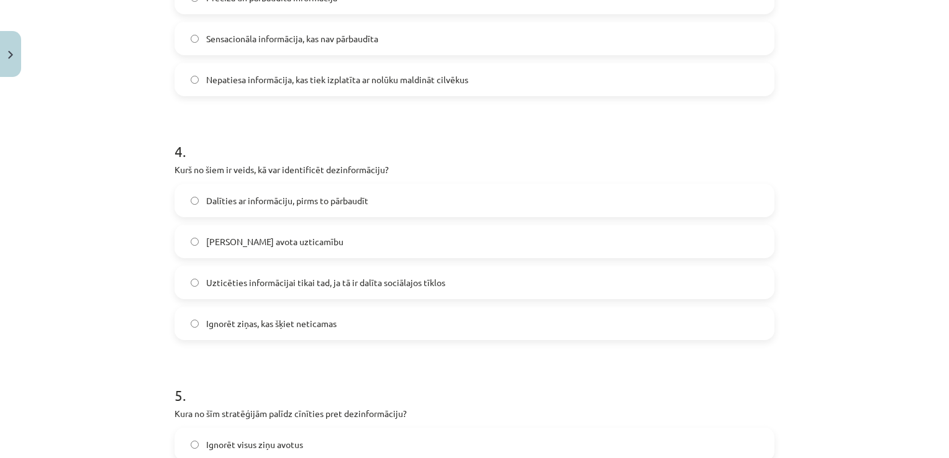
click at [385, 246] on label "Pārbaudīt avota uzticamību" at bounding box center [475, 241] width 598 height 31
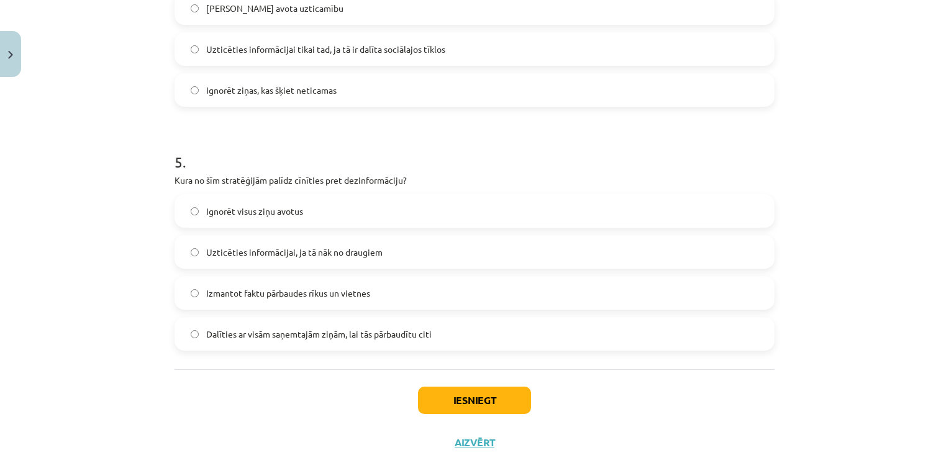
scroll to position [1102, 0]
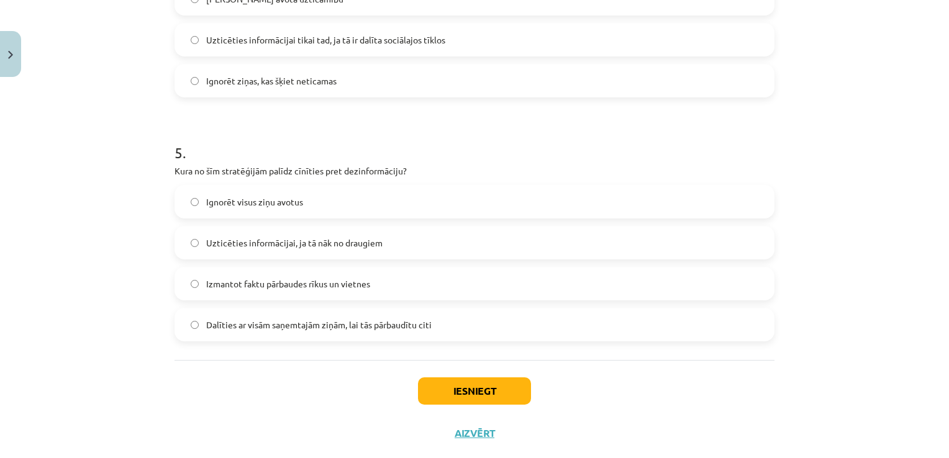
click at [461, 290] on label "Izmantot faktu pārbaudes rīkus un vietnes" at bounding box center [475, 283] width 598 height 31
click at [460, 380] on button "Iesniegt" at bounding box center [474, 391] width 113 height 27
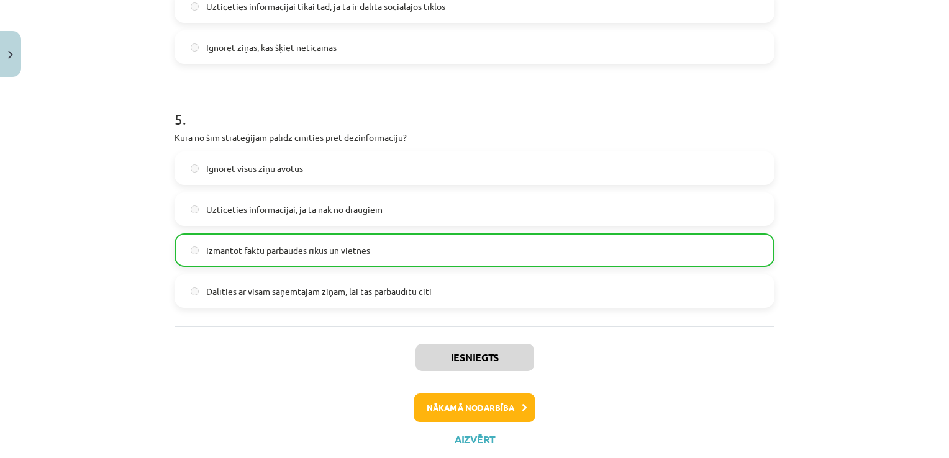
scroll to position [1141, 0]
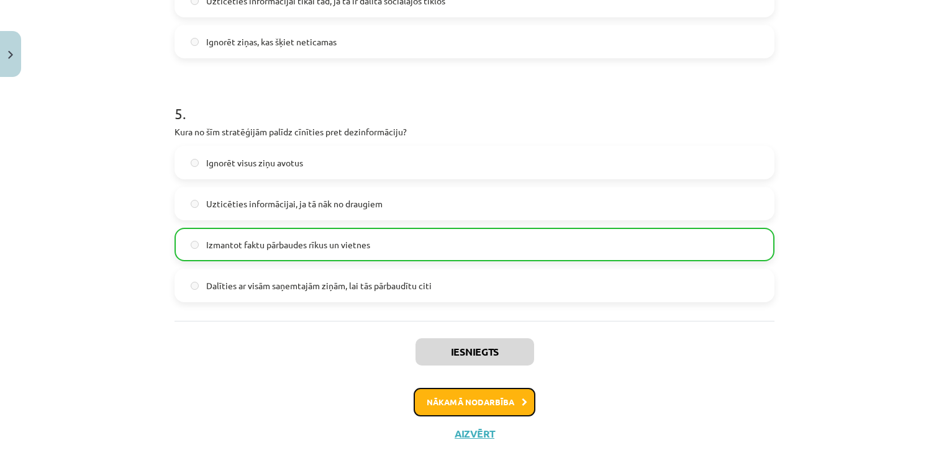
click at [495, 406] on button "Nākamā nodarbība" at bounding box center [475, 402] width 122 height 29
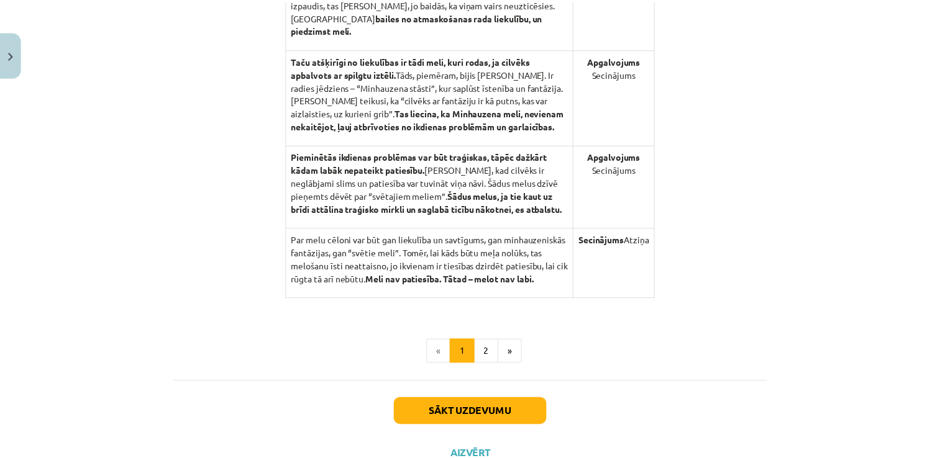
scroll to position [1311, 0]
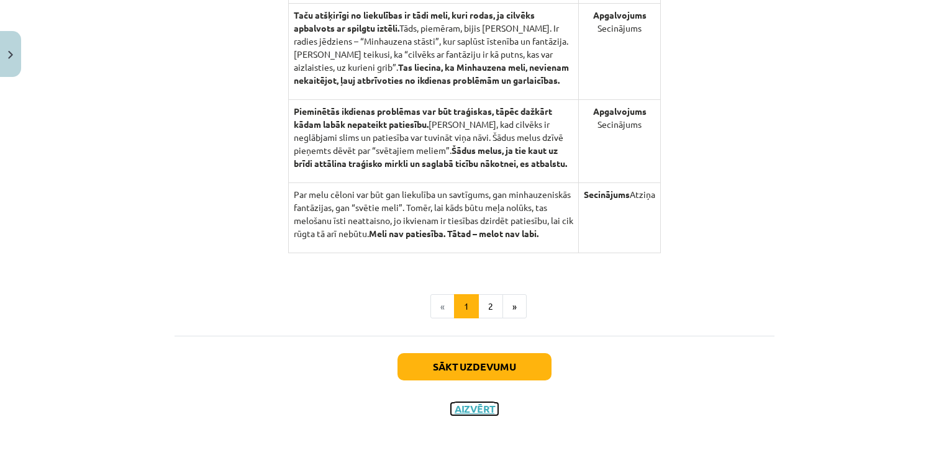
click at [473, 409] on button "Aizvērt" at bounding box center [474, 409] width 47 height 12
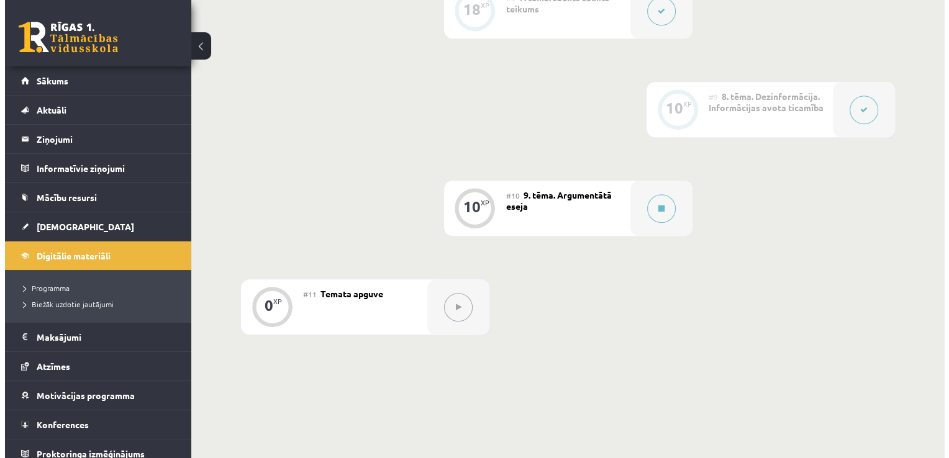
scroll to position [1061, 0]
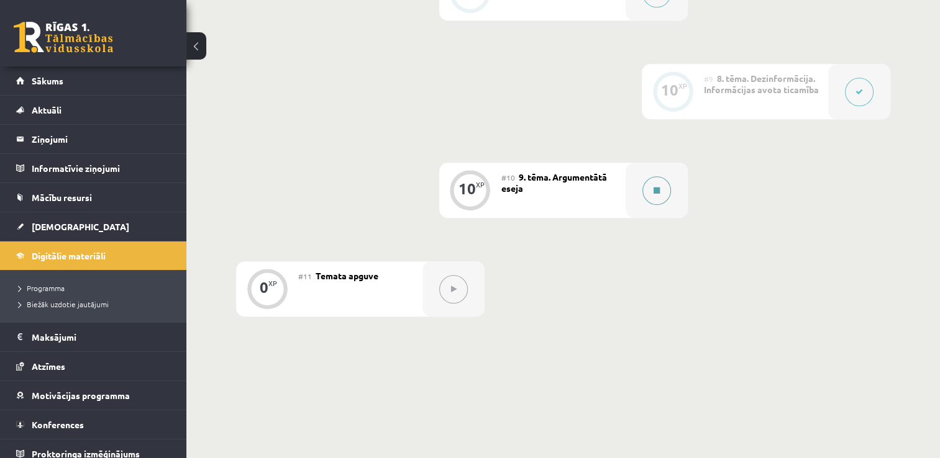
click at [663, 185] on button at bounding box center [656, 190] width 29 height 29
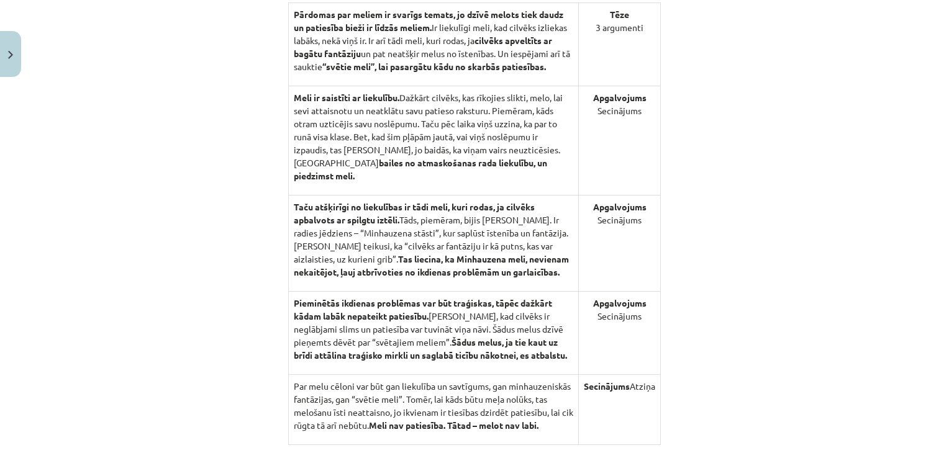
scroll to position [1311, 0]
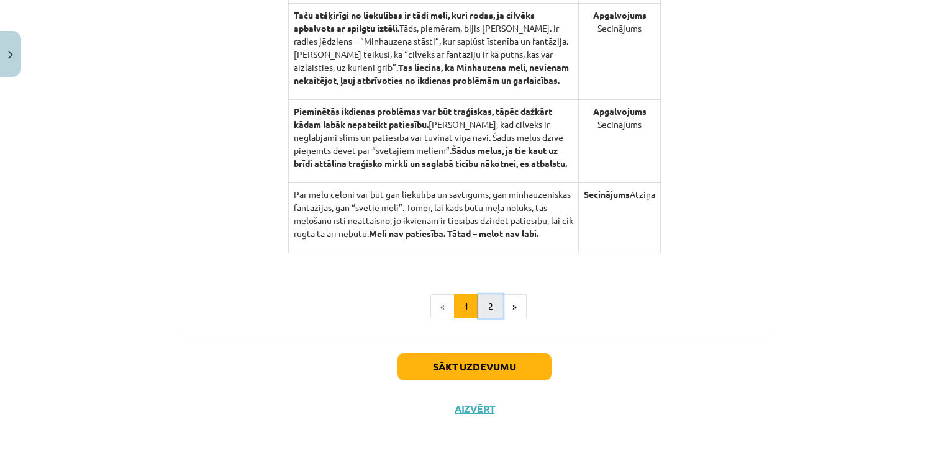
click at [487, 301] on button "2" at bounding box center [490, 306] width 25 height 25
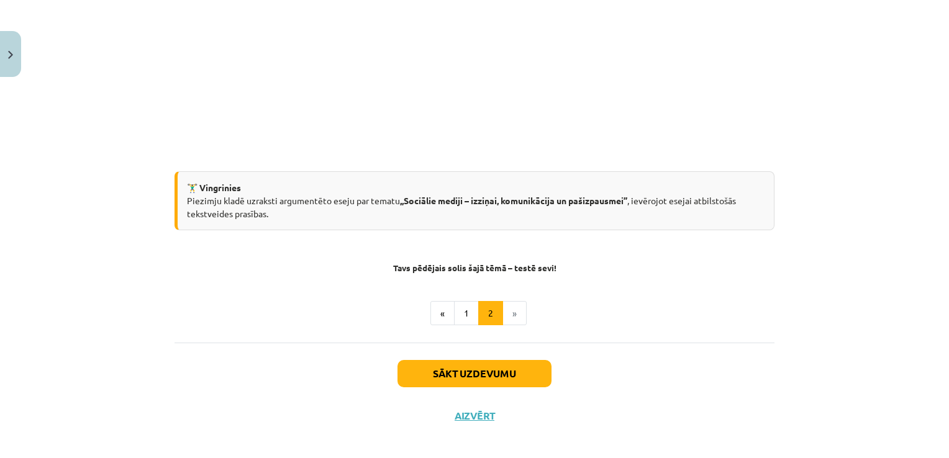
scroll to position [374, 0]
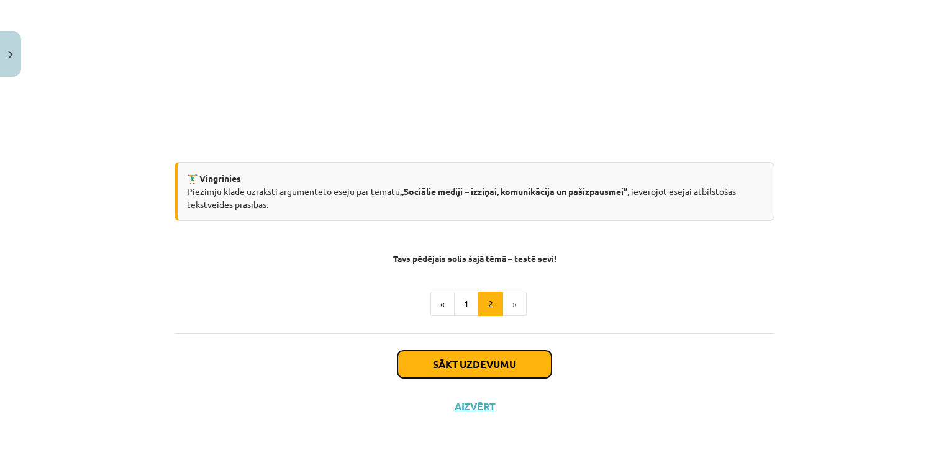
click at [465, 356] on button "Sākt uzdevumu" at bounding box center [475, 364] width 154 height 27
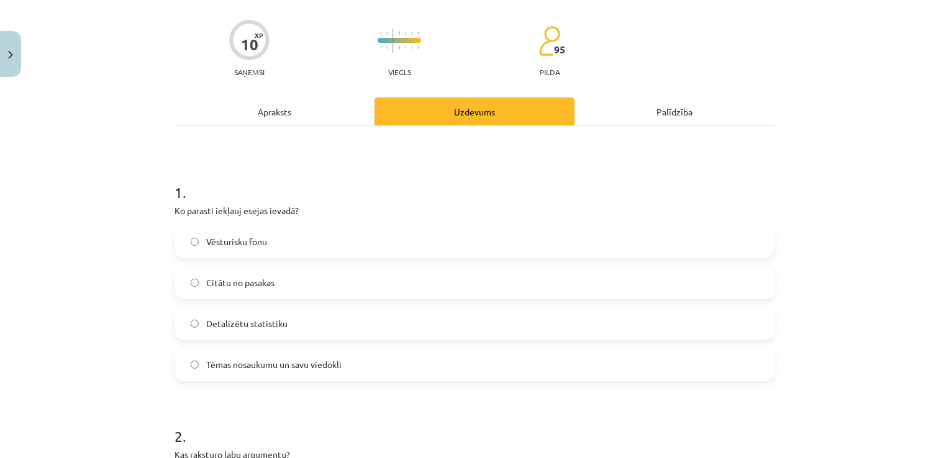
scroll to position [31, 0]
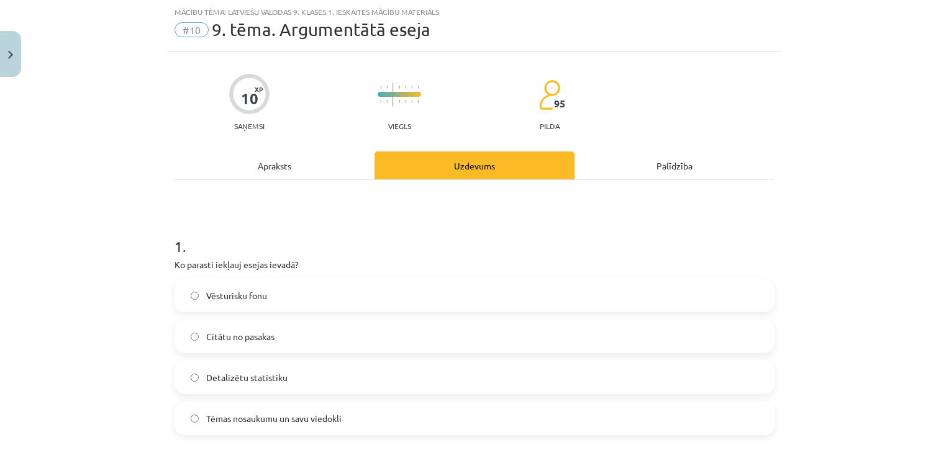
click at [464, 418] on label "Tēmas nosaukumu un savu viedokli" at bounding box center [475, 418] width 598 height 31
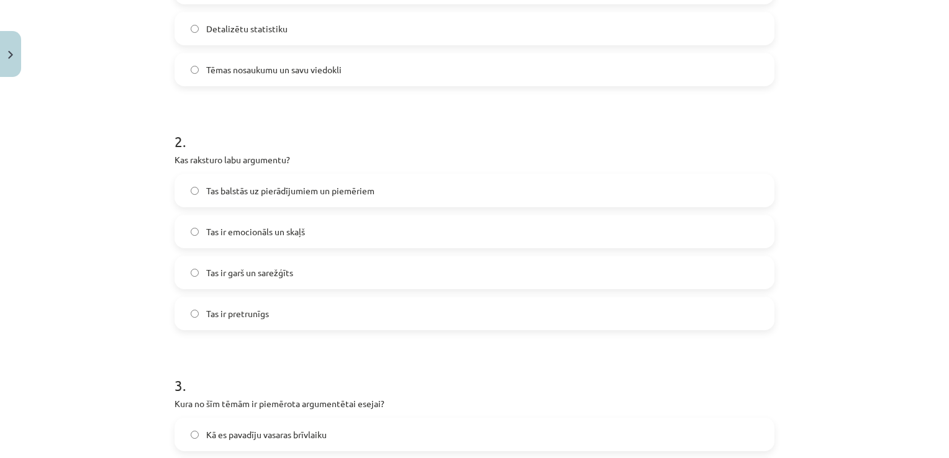
scroll to position [377, 0]
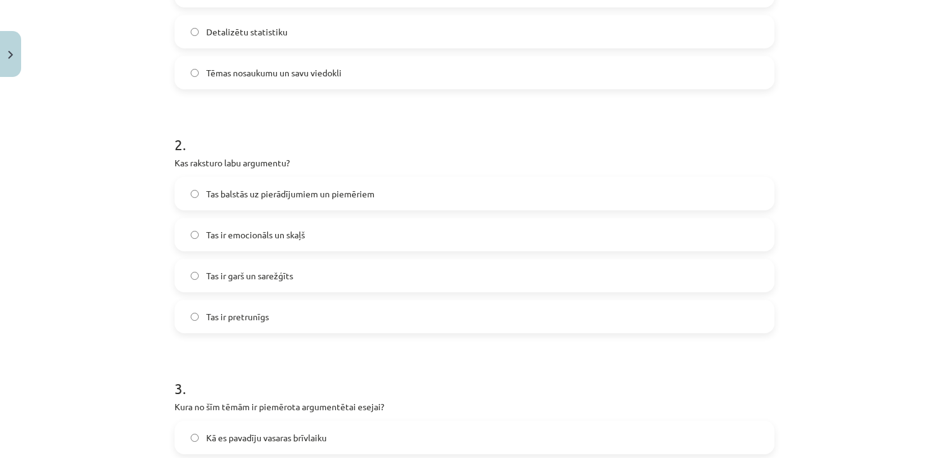
click at [480, 192] on label "Tas balstās uz pierādījumiem un piemēriem" at bounding box center [475, 193] width 598 height 31
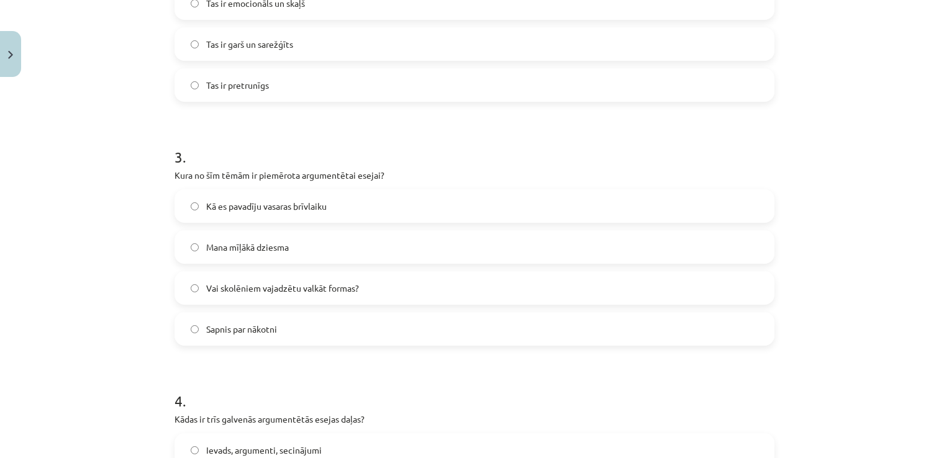
scroll to position [605, 0]
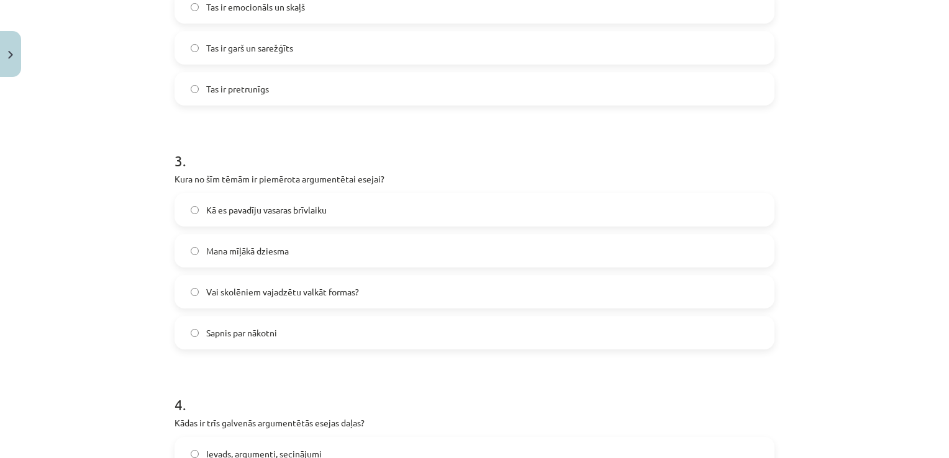
click at [674, 282] on label "Vai skolēniem vajadzētu valkāt formas?" at bounding box center [475, 291] width 598 height 31
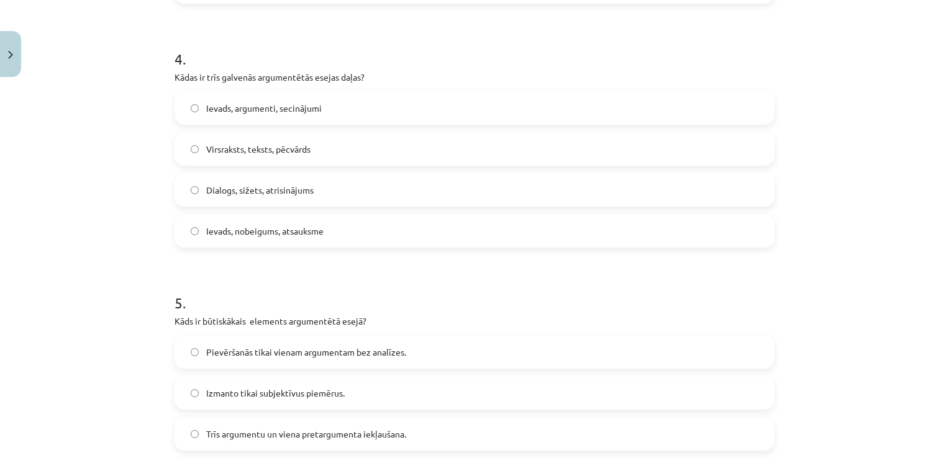
scroll to position [949, 0]
click at [447, 111] on label "Ievads, argumenti, secinājumi" at bounding box center [475, 109] width 598 height 31
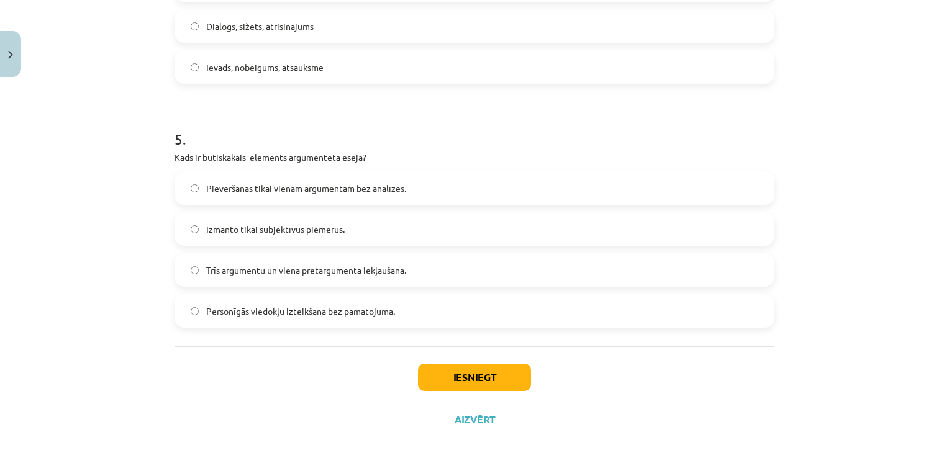
scroll to position [1121, 0]
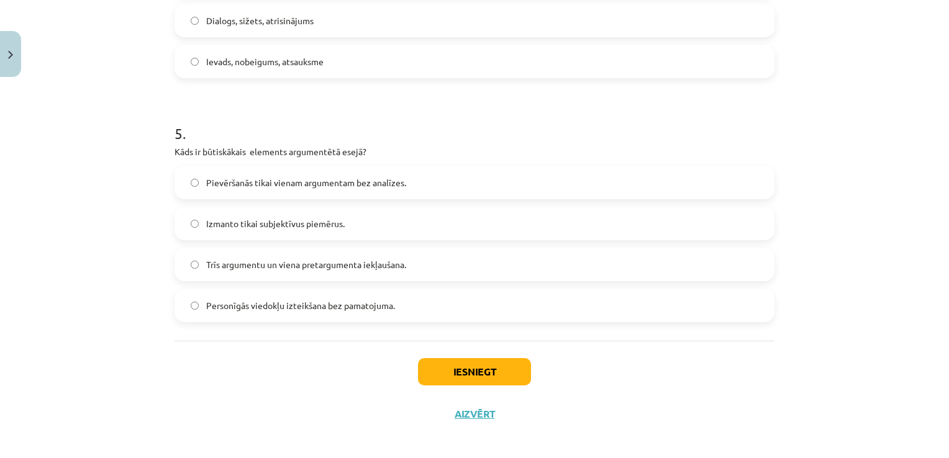
click at [409, 262] on label "Trīs argumentu un viena pretargumenta iekļaušana." at bounding box center [475, 264] width 598 height 31
click at [437, 375] on button "Iesniegt" at bounding box center [474, 371] width 113 height 27
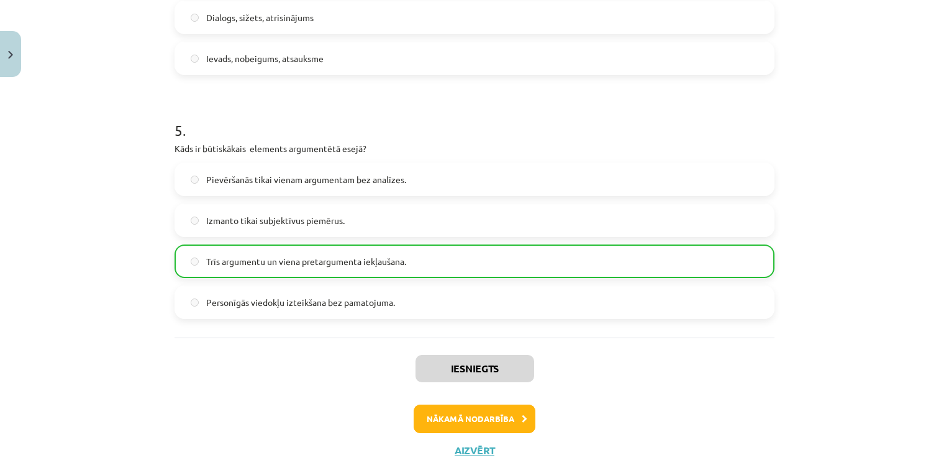
scroll to position [1160, 0]
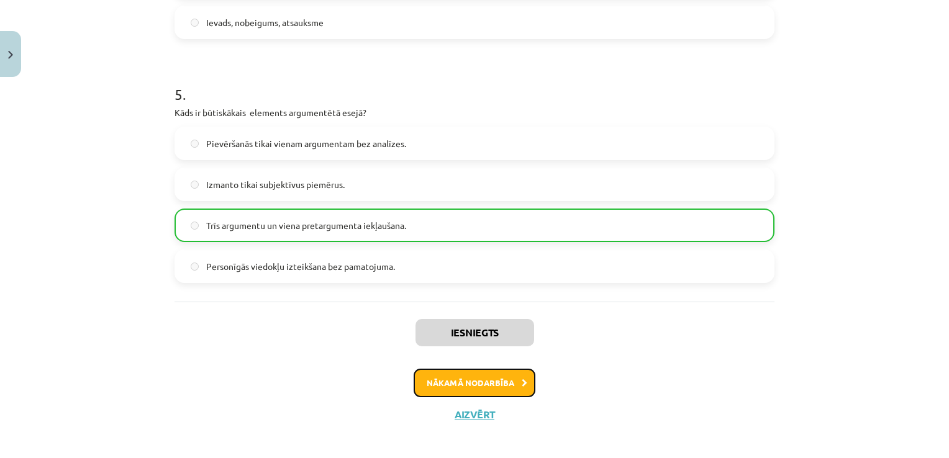
click at [506, 378] on button "Nākamā nodarbība" at bounding box center [475, 383] width 122 height 29
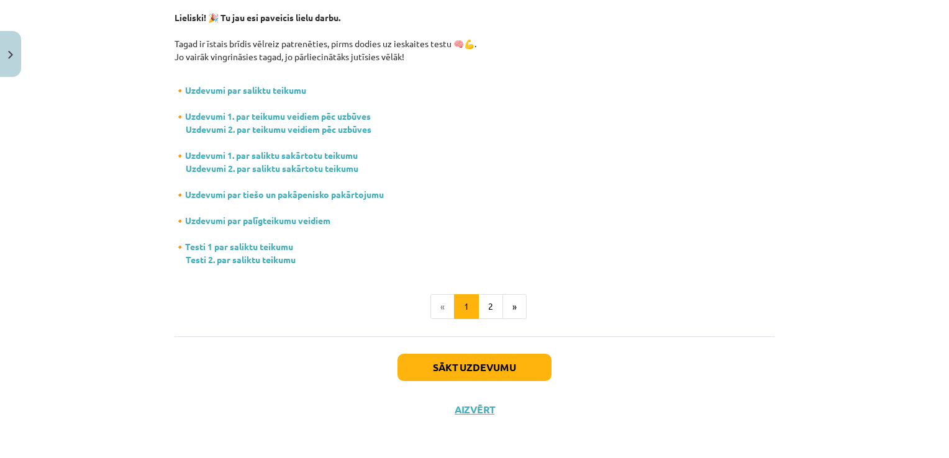
scroll to position [214, 0]
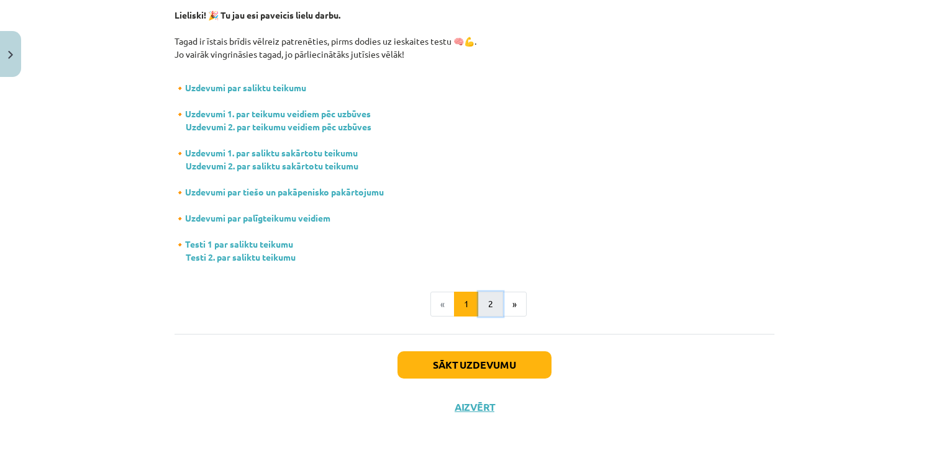
click at [480, 299] on button "2" at bounding box center [490, 304] width 25 height 25
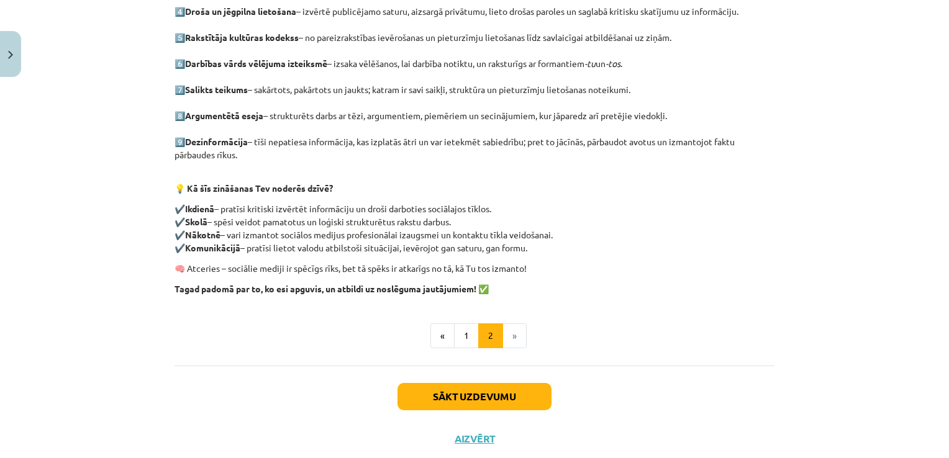
scroll to position [389, 0]
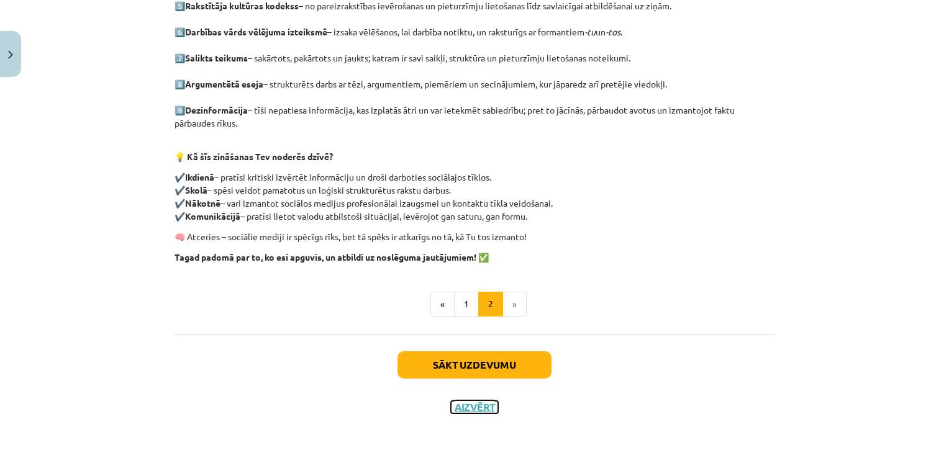
click at [451, 406] on button "Aizvērt" at bounding box center [474, 407] width 47 height 12
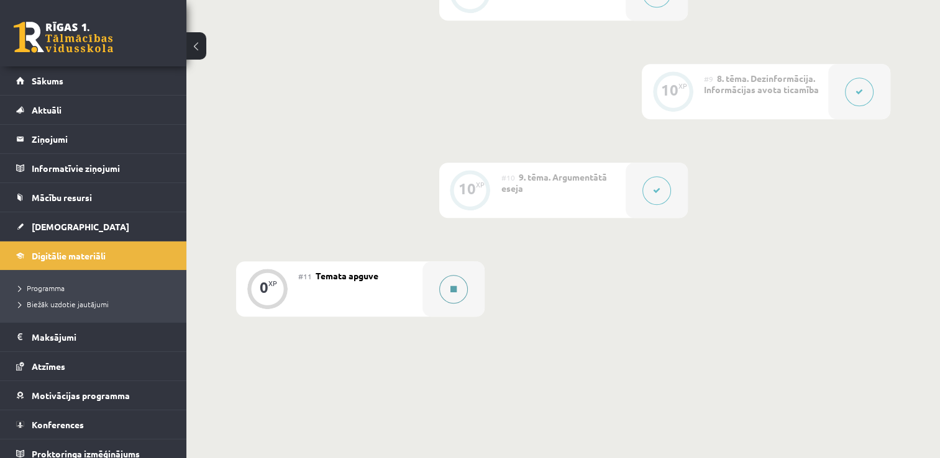
click at [463, 296] on button at bounding box center [453, 289] width 29 height 29
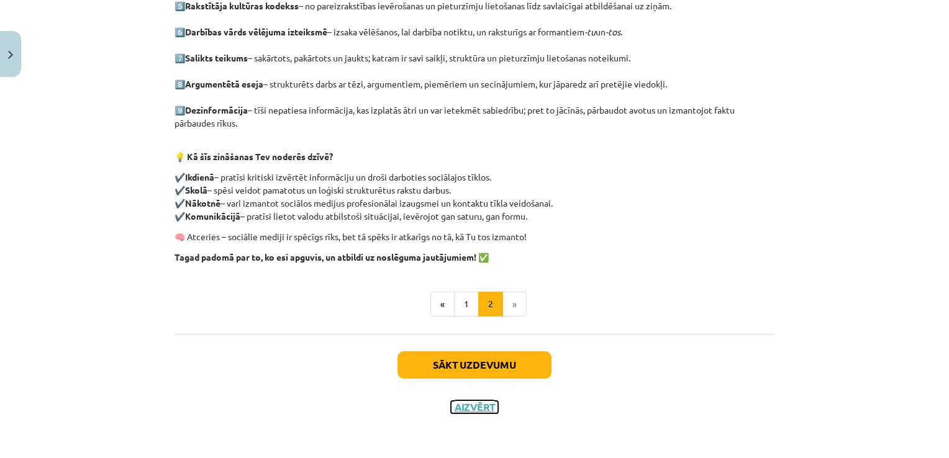
click at [468, 410] on button "Aizvērt" at bounding box center [474, 407] width 47 height 12
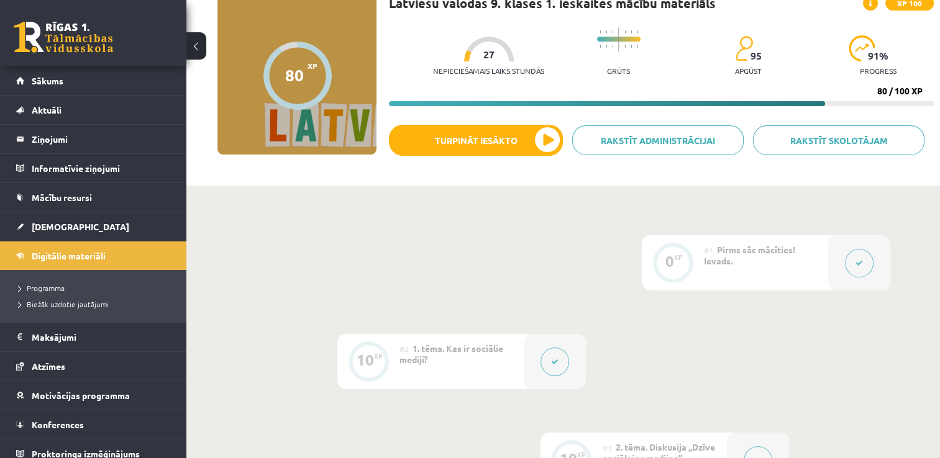
scroll to position [0, 0]
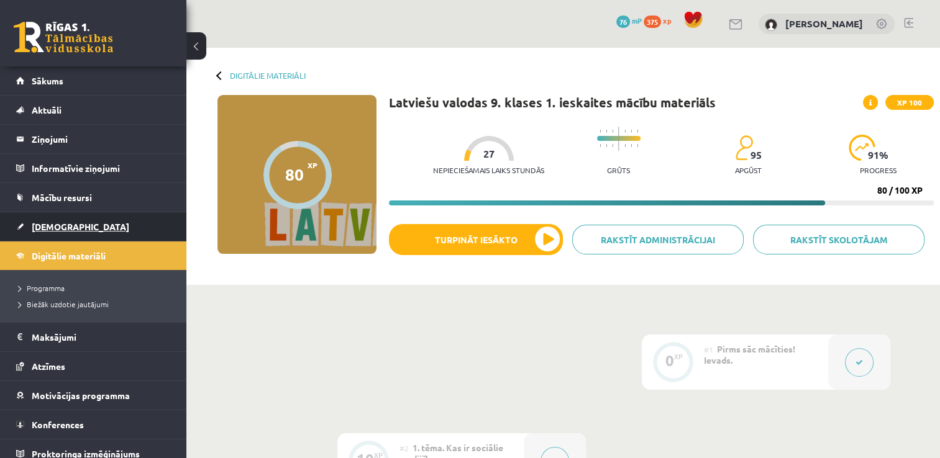
click at [50, 232] on link "[DEMOGRAPHIC_DATA]" at bounding box center [93, 226] width 155 height 29
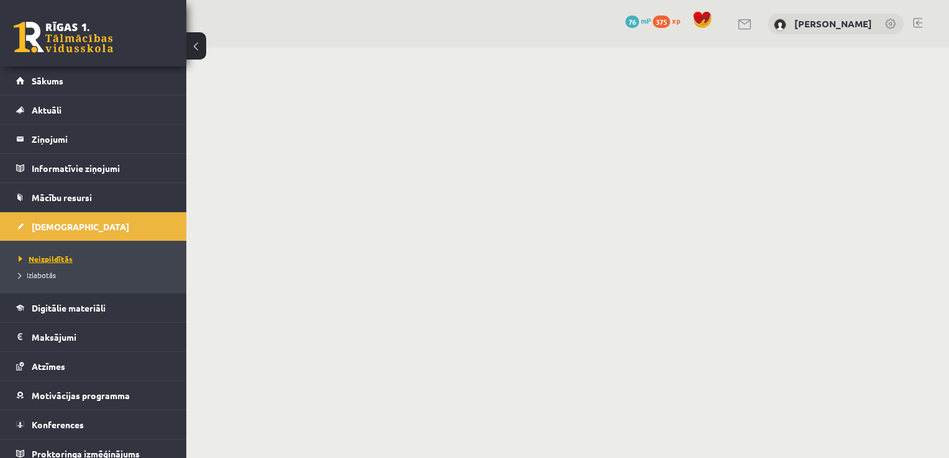
click at [47, 261] on span "Neizpildītās" at bounding box center [46, 259] width 54 height 10
click at [60, 260] on span "Neizpildītās" at bounding box center [46, 259] width 54 height 10
click at [49, 257] on span "Neizpildītās" at bounding box center [46, 259] width 54 height 10
click at [785, 185] on body "0 Dāvanas 76 mP 375 xp Nellija Saulīte Sākums Aktuāli Kā mācīties eSKOLĀ Kontak…" at bounding box center [474, 229] width 949 height 458
click at [42, 257] on span "Neizpildītās" at bounding box center [46, 259] width 54 height 10
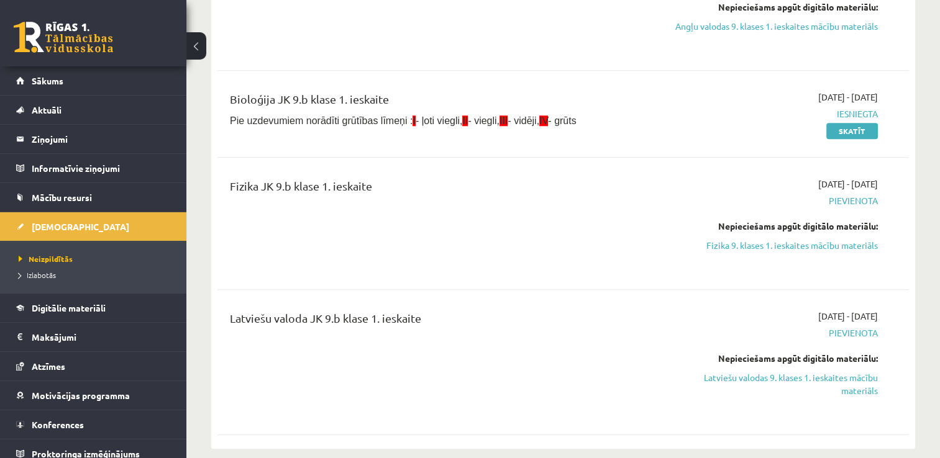
scroll to position [1009, 0]
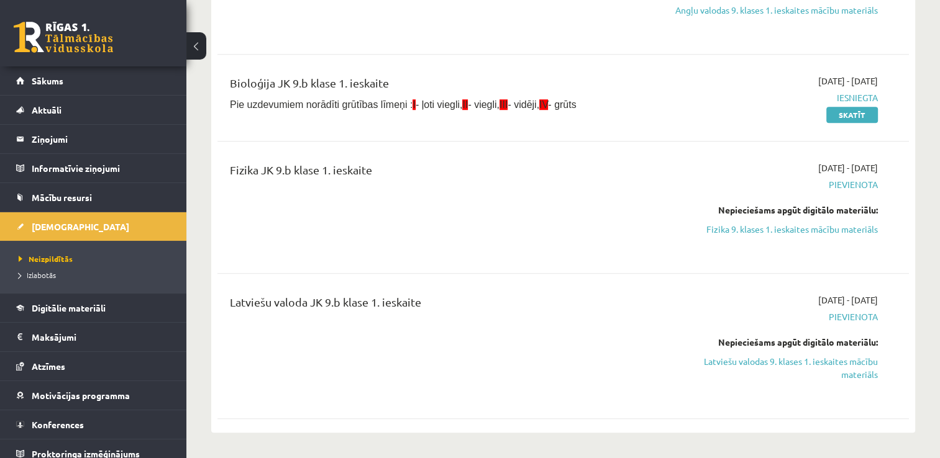
drag, startPoint x: 856, startPoint y: 375, endPoint x: 535, endPoint y: 55, distance: 453.4
click at [856, 375] on link "Latviešu valodas 9. klases 1. ieskaites mācību materiāls" at bounding box center [776, 368] width 204 height 26
click at [814, 376] on link "Latviešu valodas 9. klases 1. ieskaites mācību materiāls" at bounding box center [776, 368] width 204 height 26
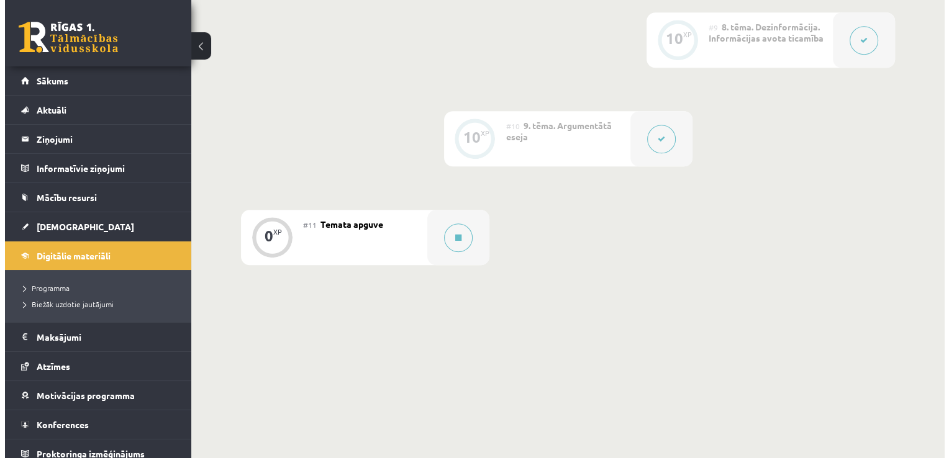
scroll to position [1114, 0]
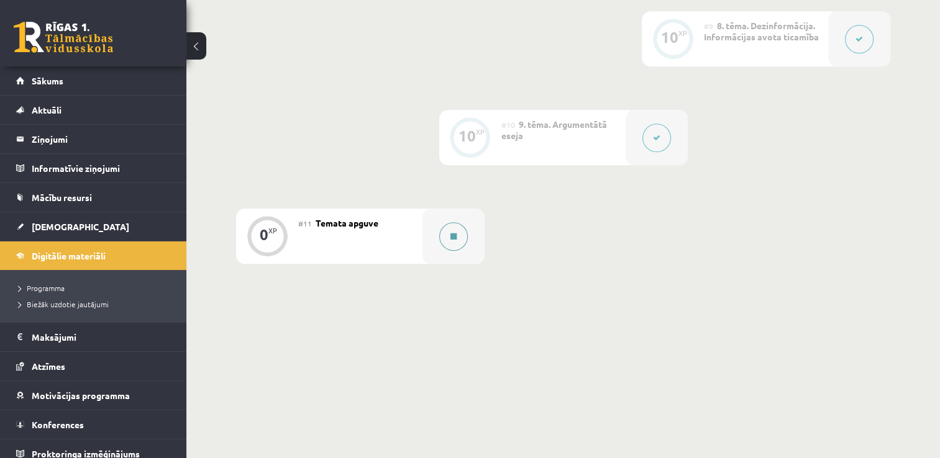
click at [465, 239] on button at bounding box center [453, 236] width 29 height 29
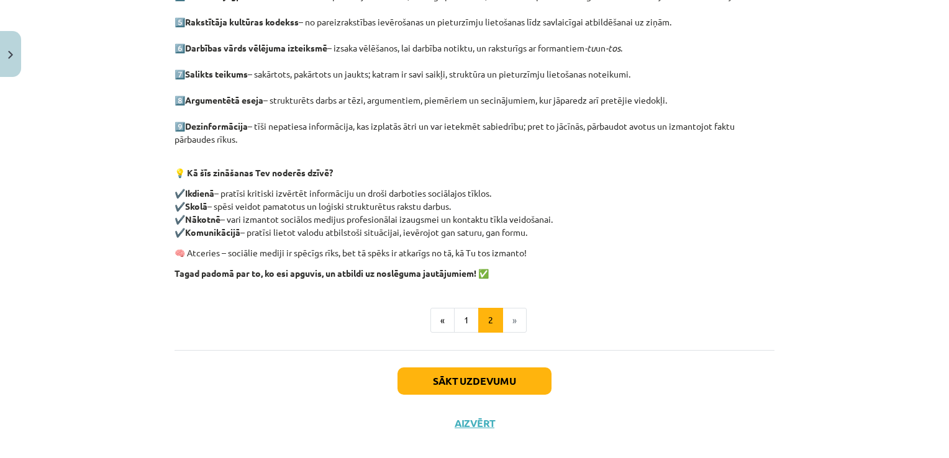
scroll to position [383, 0]
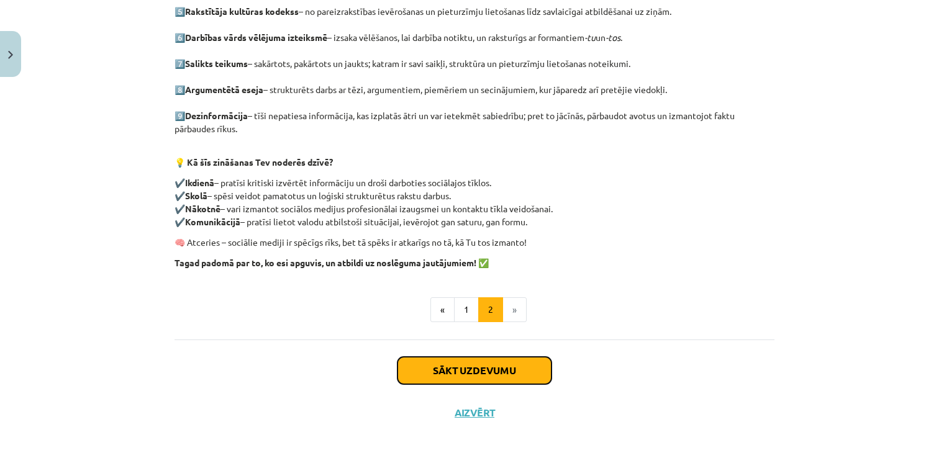
click at [465, 360] on button "Sākt uzdevumu" at bounding box center [475, 370] width 154 height 27
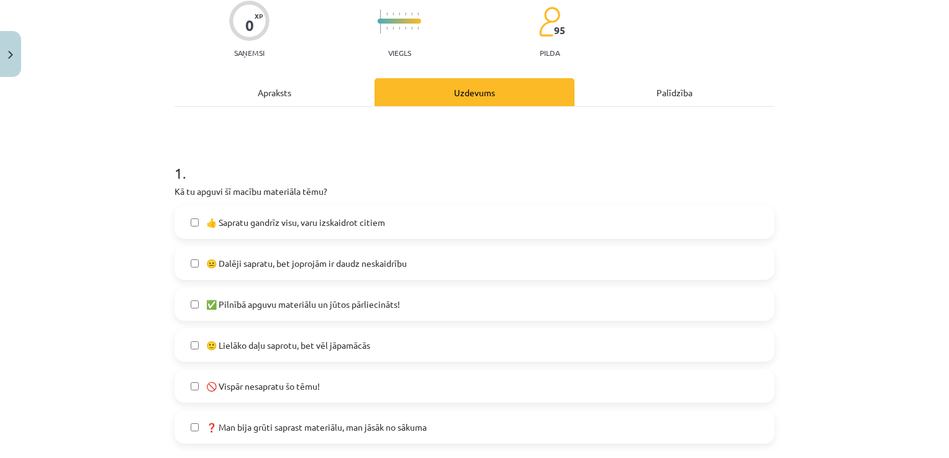
scroll to position [101, 0]
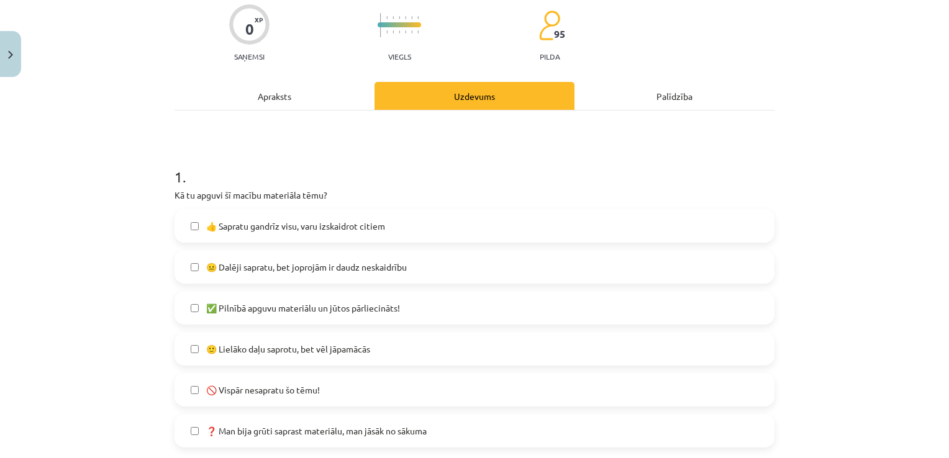
click at [375, 349] on label "🙂 Lielāko daļu saprotu, bet vēl jāpamācās" at bounding box center [475, 349] width 598 height 31
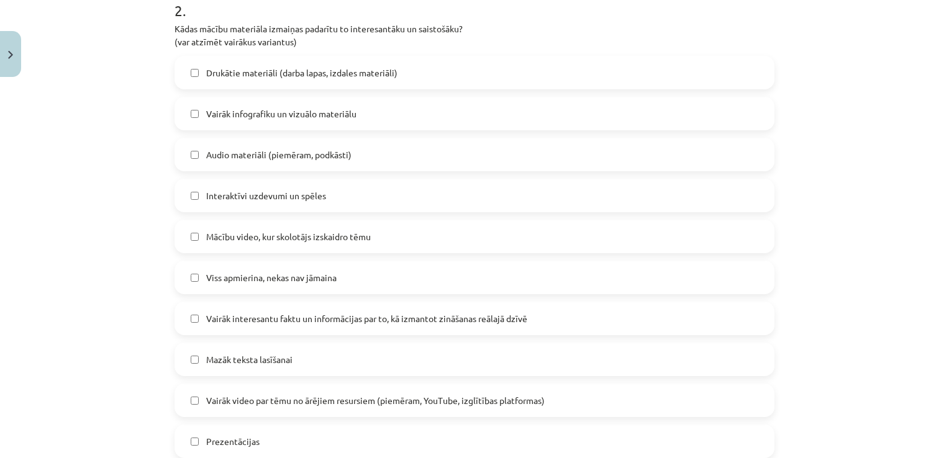
scroll to position [609, 0]
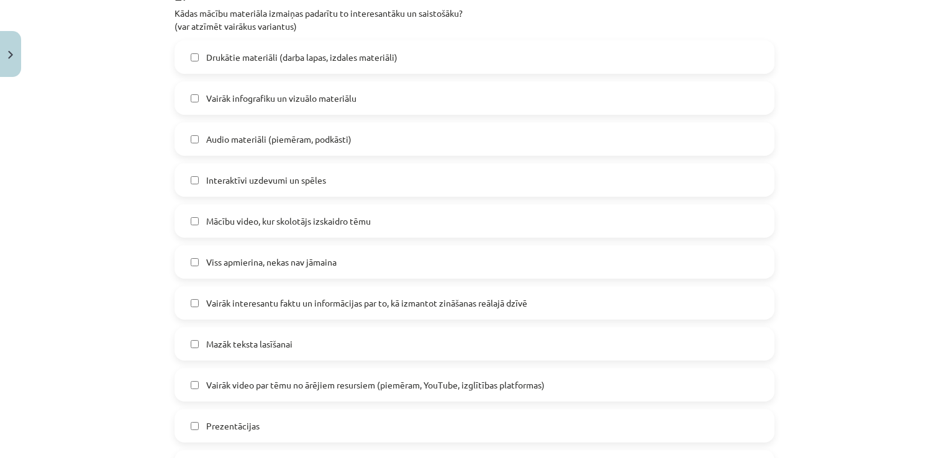
click at [183, 219] on label "Mācību video, kur skolotājs izskaidro tēmu" at bounding box center [475, 221] width 598 height 31
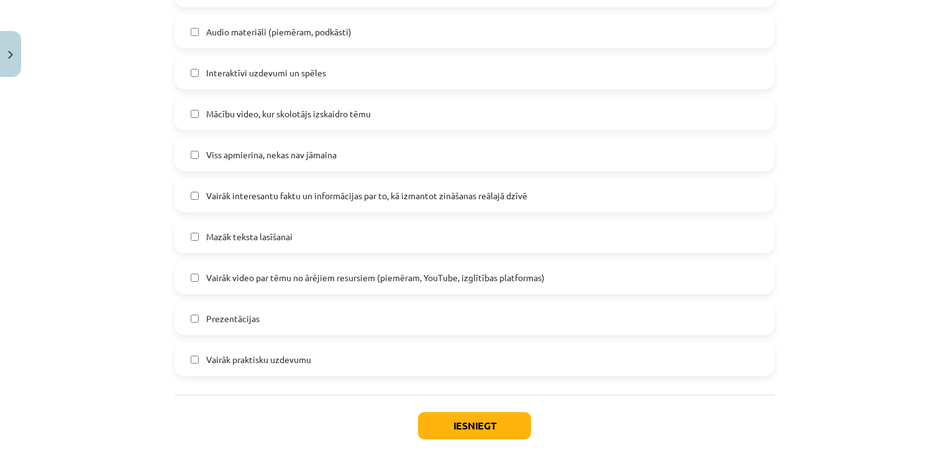
scroll to position [721, 0]
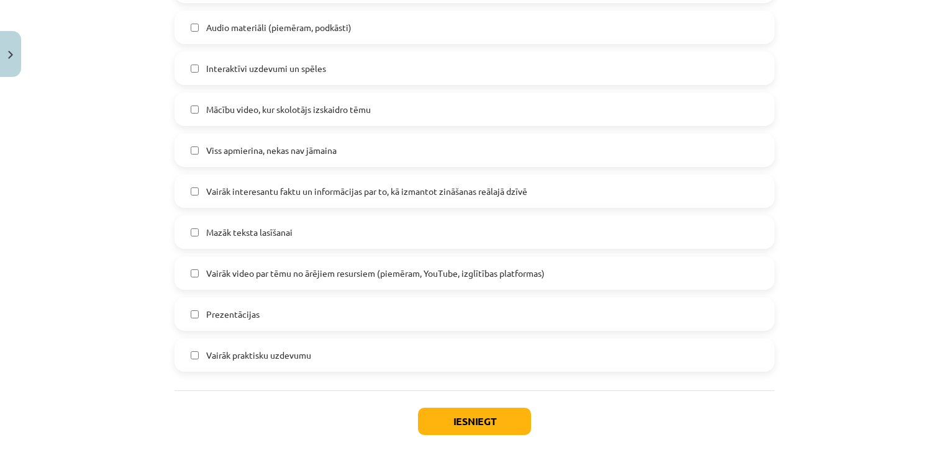
click at [479, 267] on span "Vairāk video par tēmu no ārējiem resursiem (piemēram, YouTube, izglītības platf…" at bounding box center [375, 273] width 339 height 13
click at [394, 199] on label "Vairāk interesantu faktu un informācijas par to, kā izmantot zināšanas reālajā …" at bounding box center [475, 191] width 598 height 31
click at [491, 428] on button "Iesniegt" at bounding box center [474, 421] width 113 height 27
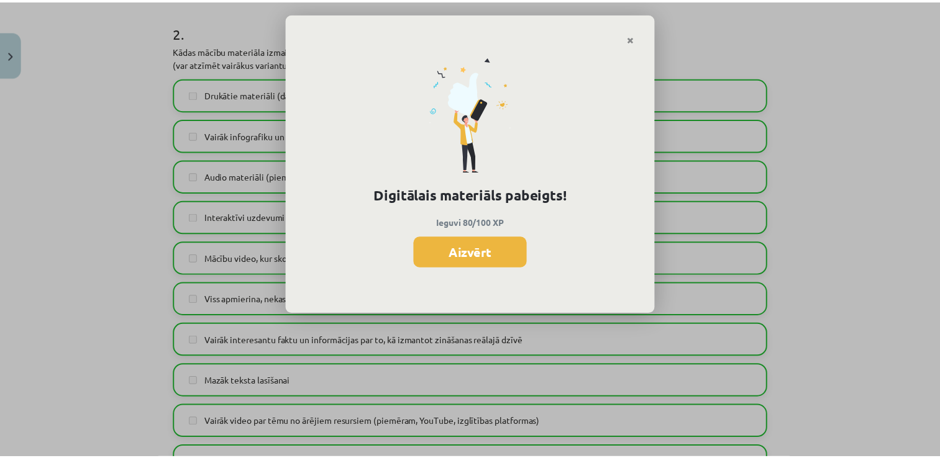
scroll to position [673, 0]
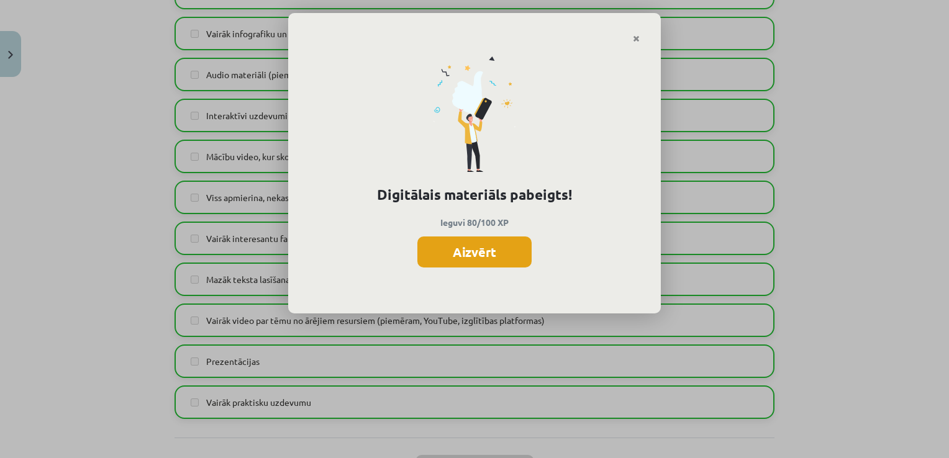
click at [493, 255] on button "Aizvērt" at bounding box center [474, 252] width 114 height 31
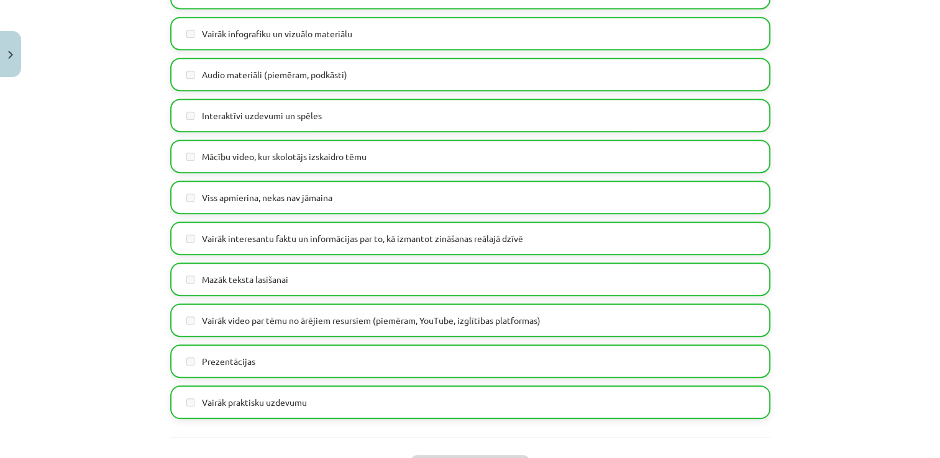
scroll to position [778, 0]
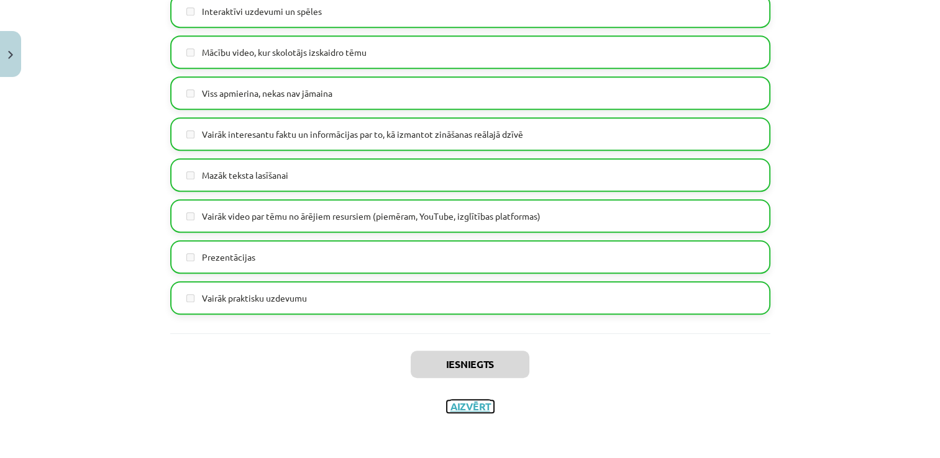
click at [463, 407] on button "Aizvērt" at bounding box center [470, 407] width 47 height 12
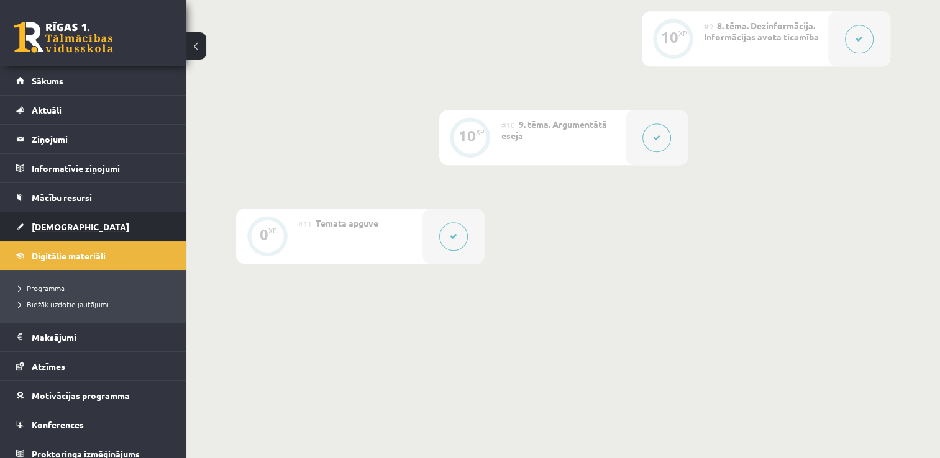
click at [47, 225] on span "[DEMOGRAPHIC_DATA]" at bounding box center [81, 226] width 98 height 11
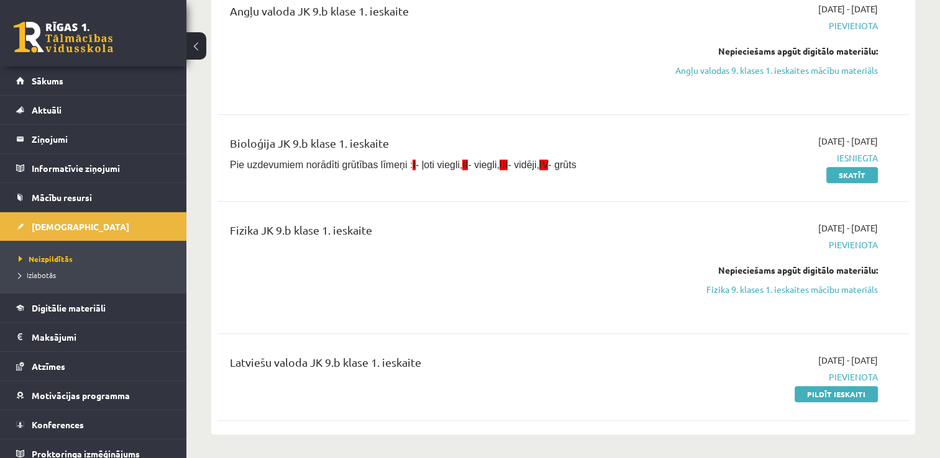
scroll to position [964, 0]
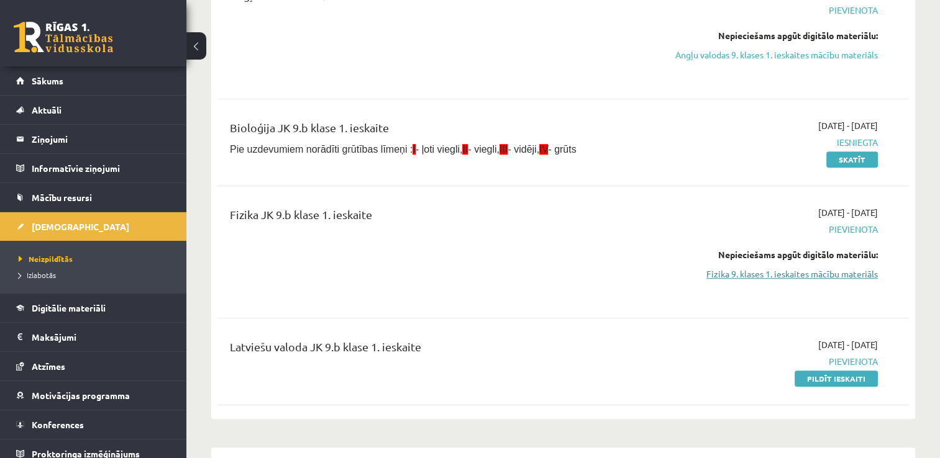
click at [790, 281] on link "Fizika 9. klases 1. ieskaites mācību materiāls" at bounding box center [776, 274] width 204 height 13
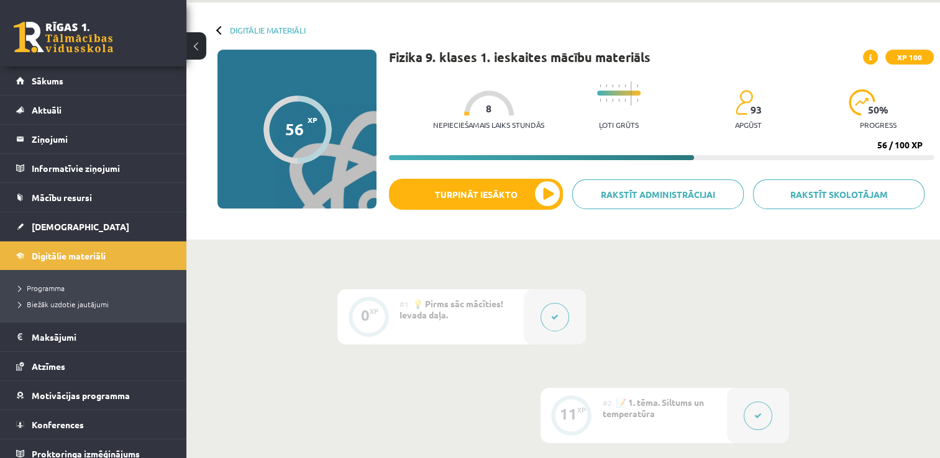
scroll to position [51, 0]
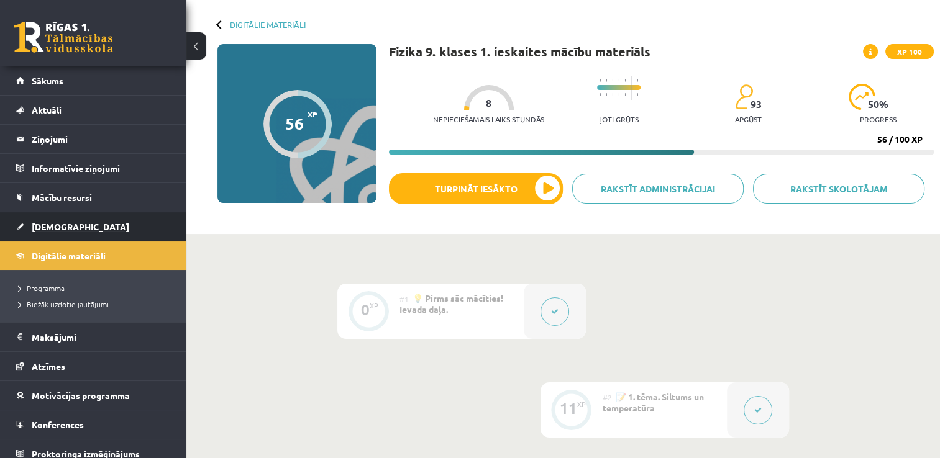
click at [57, 227] on span "[DEMOGRAPHIC_DATA]" at bounding box center [81, 226] width 98 height 11
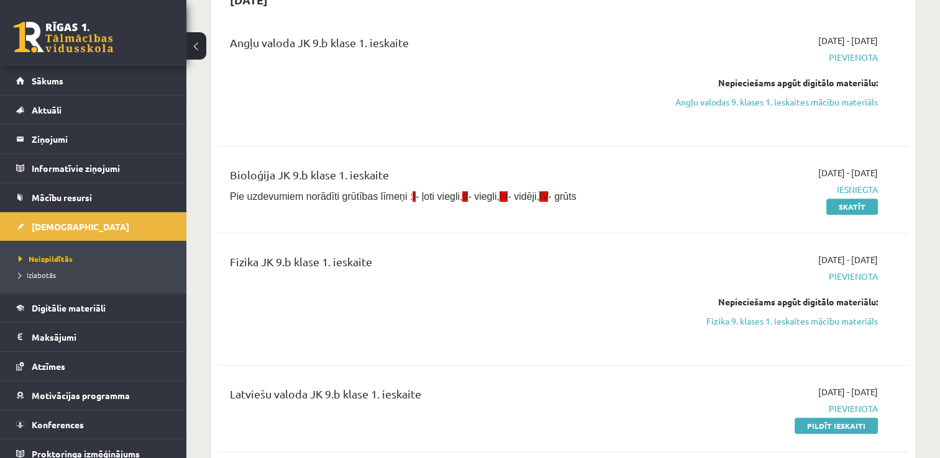
scroll to position [901, 0]
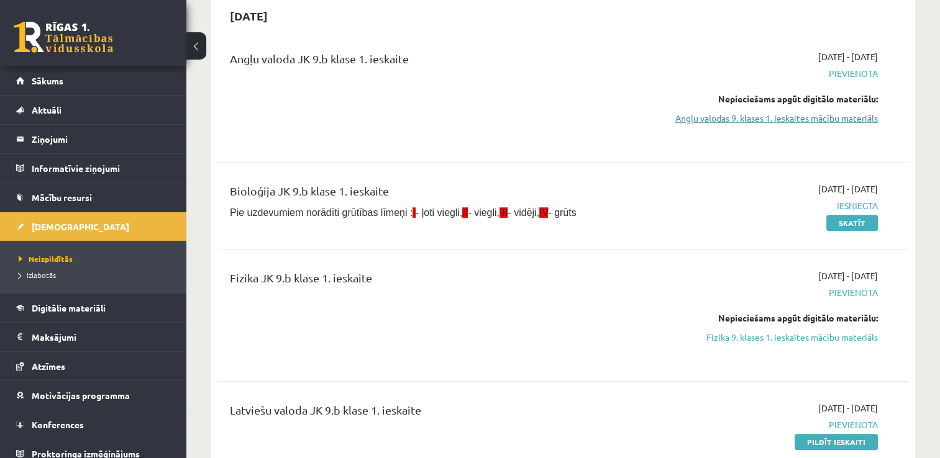
click at [836, 114] on link "Angļu valodas 9. klases 1. ieskaites mācību materiāls" at bounding box center [776, 118] width 204 height 13
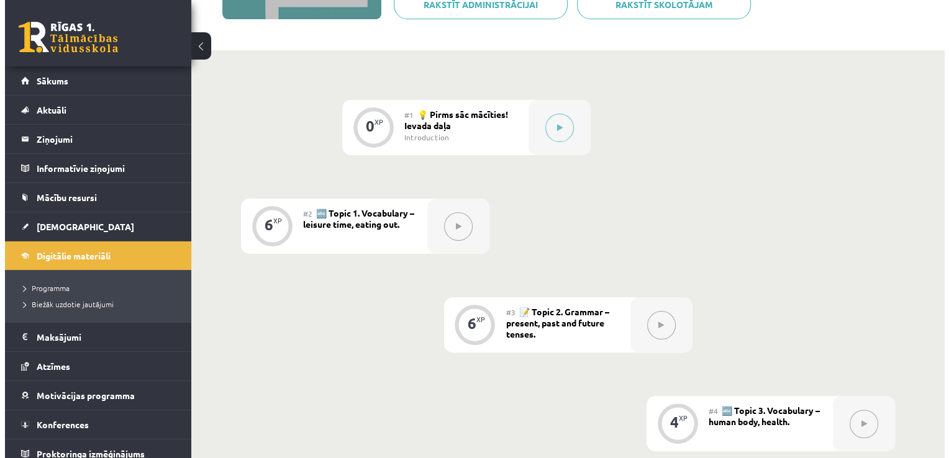
scroll to position [234, 0]
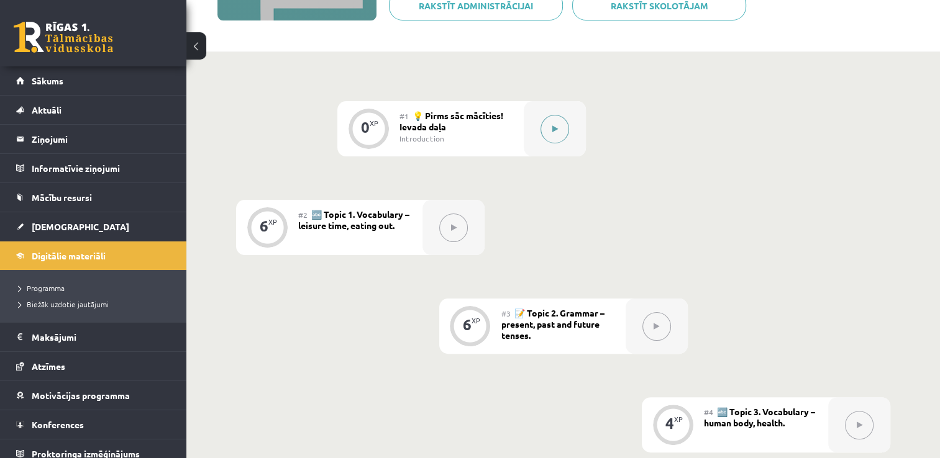
click at [554, 132] on icon at bounding box center [555, 128] width 6 height 7
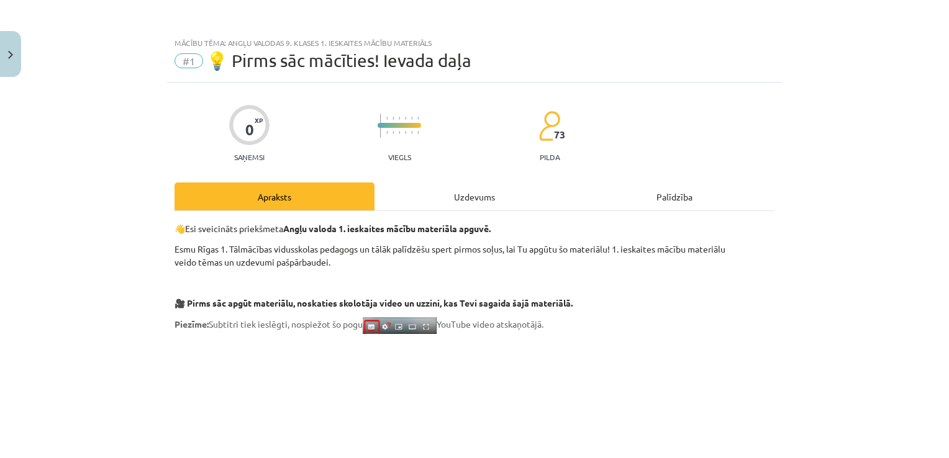
drag, startPoint x: 916, startPoint y: 74, endPoint x: 921, endPoint y: 89, distance: 15.5
click at [921, 89] on div "Mācību tēma: Angļu valodas 9. klases 1. ieskaites mācību materiāls #1 💡 Pirms s…" at bounding box center [474, 229] width 949 height 458
drag, startPoint x: 921, startPoint y: 89, endPoint x: 908, endPoint y: 146, distance: 58.5
click at [908, 146] on div "Mācību tēma: Angļu valodas 9. klases 1. ieskaites mācību materiāls #1 💡 Pirms s…" at bounding box center [474, 229] width 949 height 458
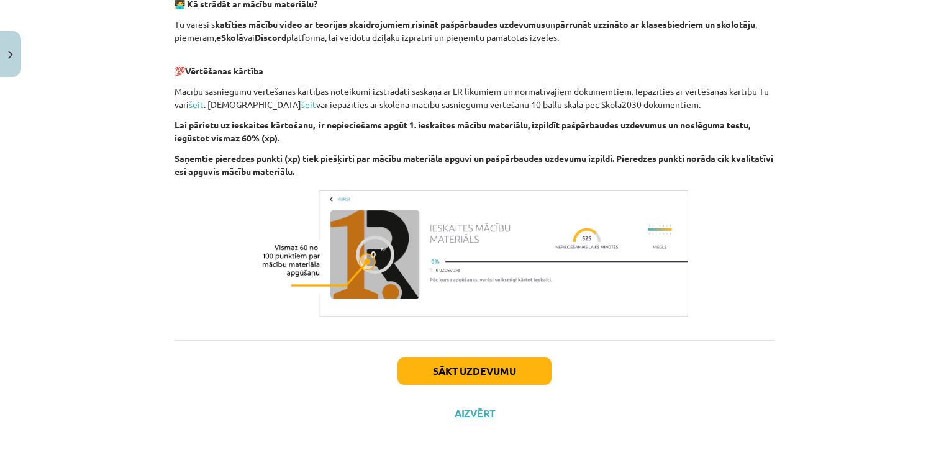
scroll to position [852, 0]
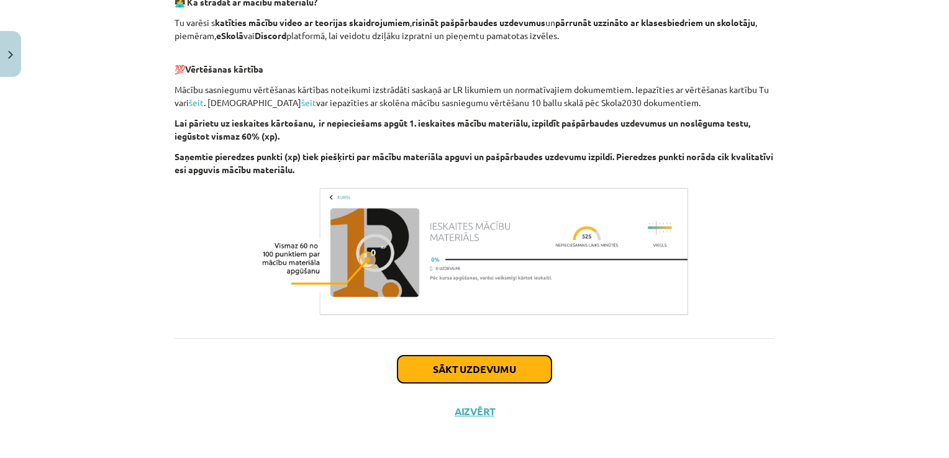
click at [448, 368] on button "Sākt uzdevumu" at bounding box center [475, 369] width 154 height 27
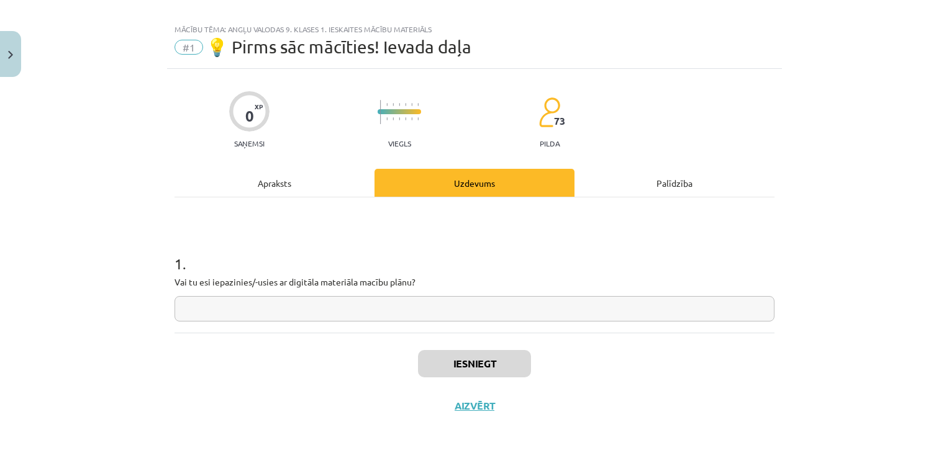
scroll to position [12, 0]
click at [357, 313] on input "text" at bounding box center [475, 310] width 600 height 25
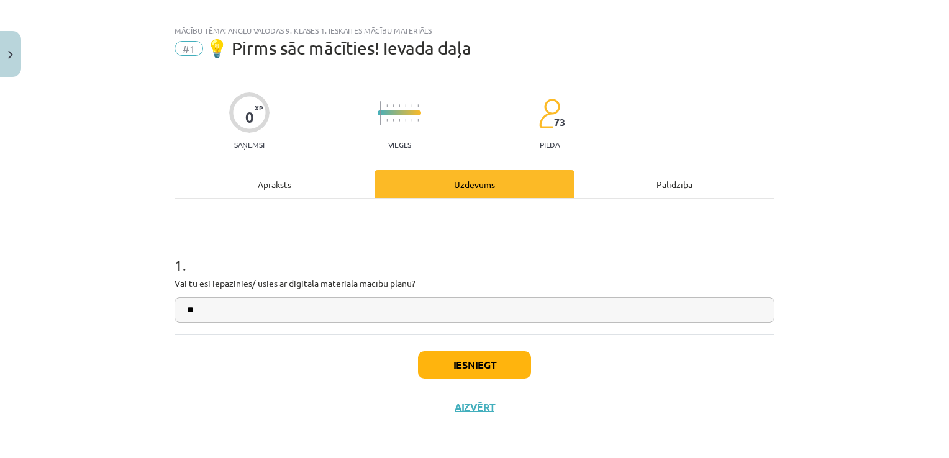
type input "*"
click at [352, 317] on input "**********" at bounding box center [475, 310] width 600 height 25
type input "**********"
click at [431, 354] on button "Iesniegt" at bounding box center [474, 365] width 113 height 27
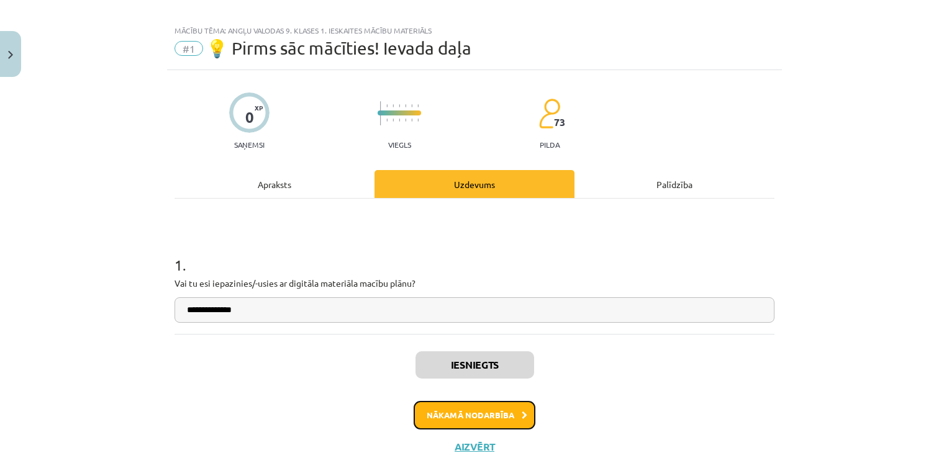
click at [506, 413] on button "Nākamā nodarbība" at bounding box center [475, 415] width 122 height 29
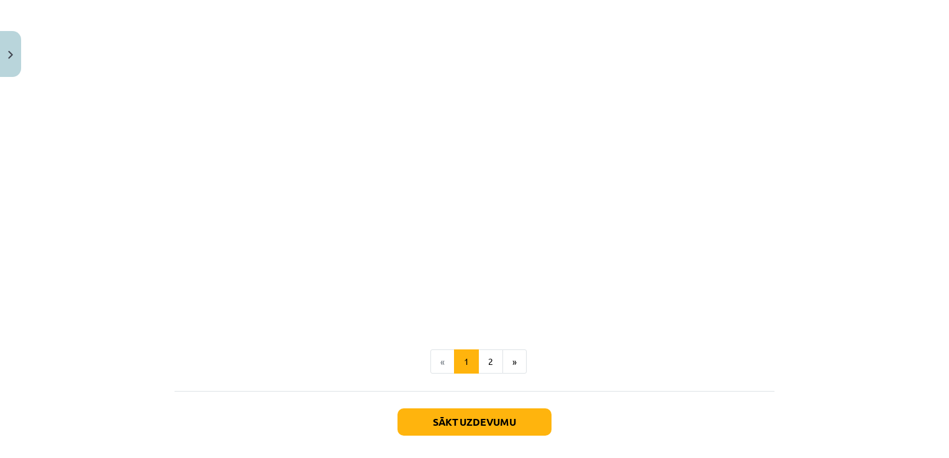
scroll to position [770, 0]
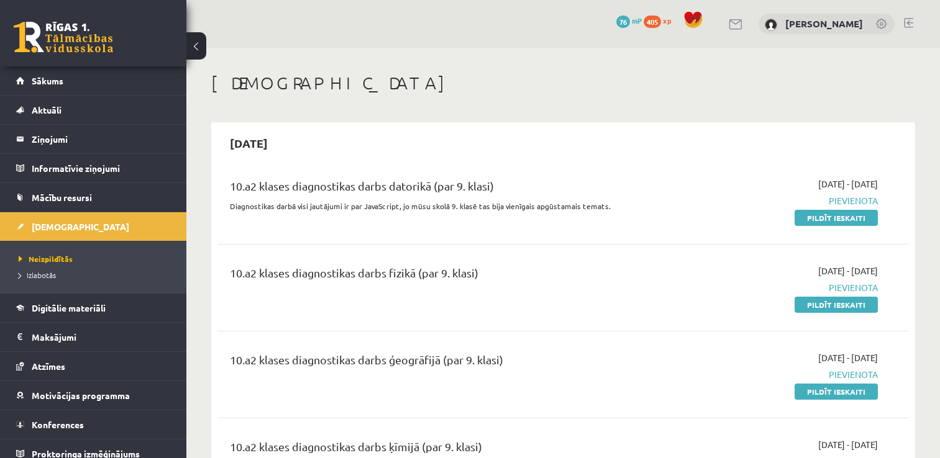
scroll to position [893, 0]
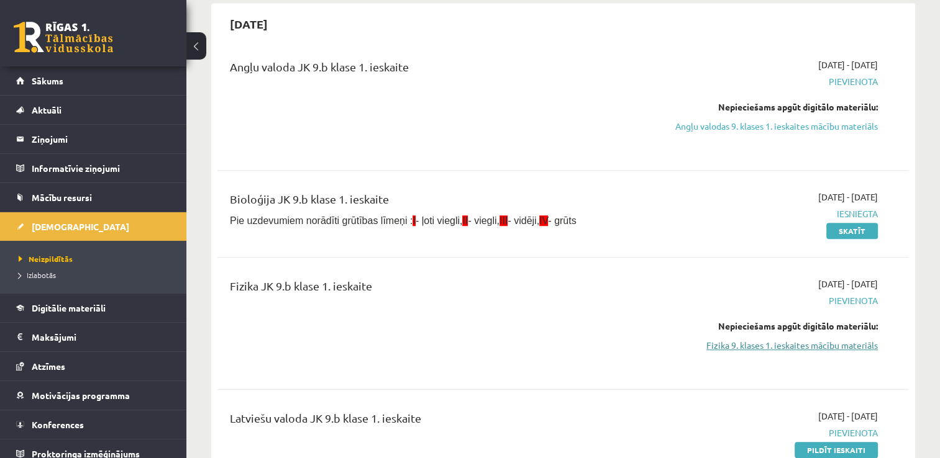
click at [821, 352] on link "Fizika 9. klases 1. ieskaites mācību materiāls" at bounding box center [776, 345] width 204 height 13
click at [783, 352] on link "Fizika 9. klases 1. ieskaites mācību materiāls" at bounding box center [776, 345] width 204 height 13
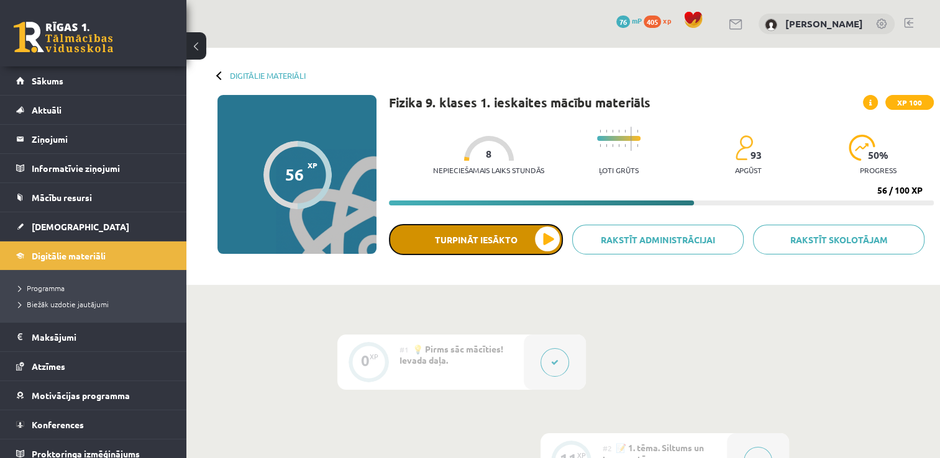
click at [521, 242] on button "Turpināt iesākto" at bounding box center [476, 239] width 174 height 31
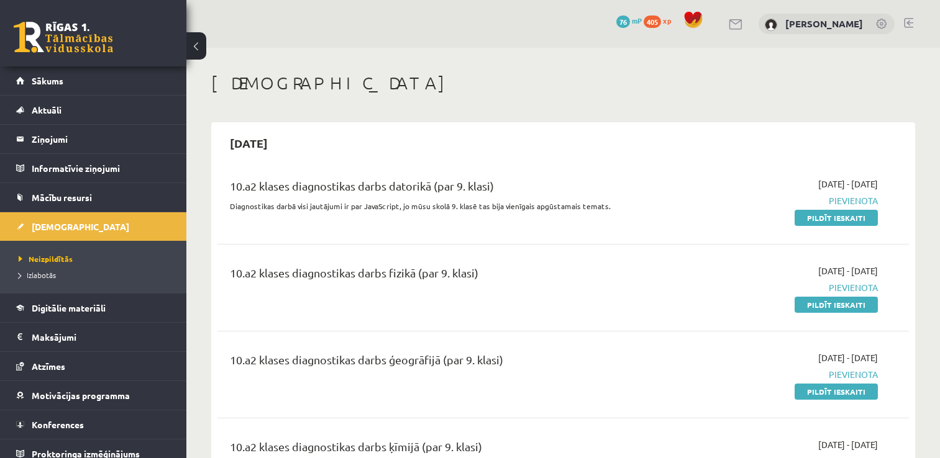
scroll to position [893, 0]
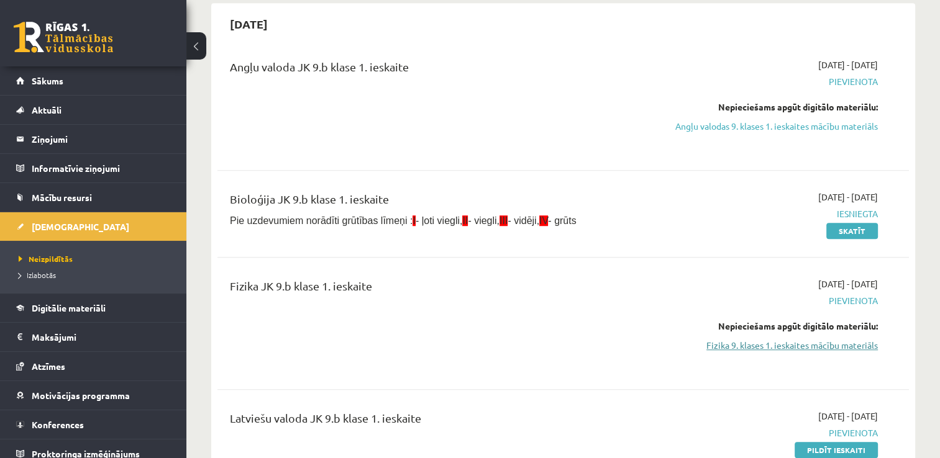
click at [730, 352] on link "Fizika 9. klases 1. ieskaites mācību materiāls" at bounding box center [776, 345] width 204 height 13
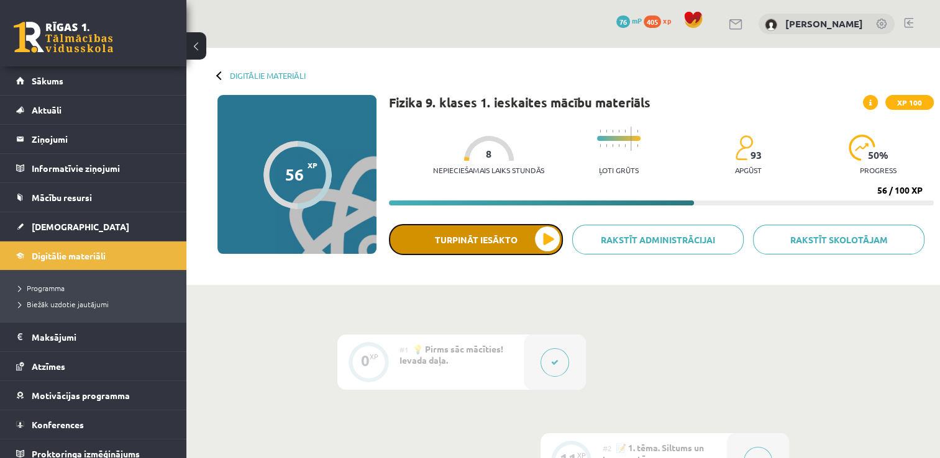
click at [436, 247] on button "Turpināt iesākto" at bounding box center [476, 239] width 174 height 31
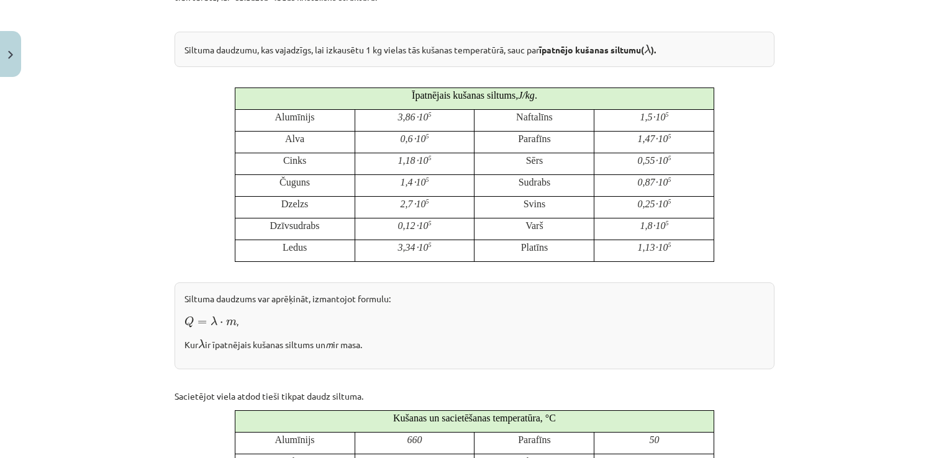
scroll to position [348, 0]
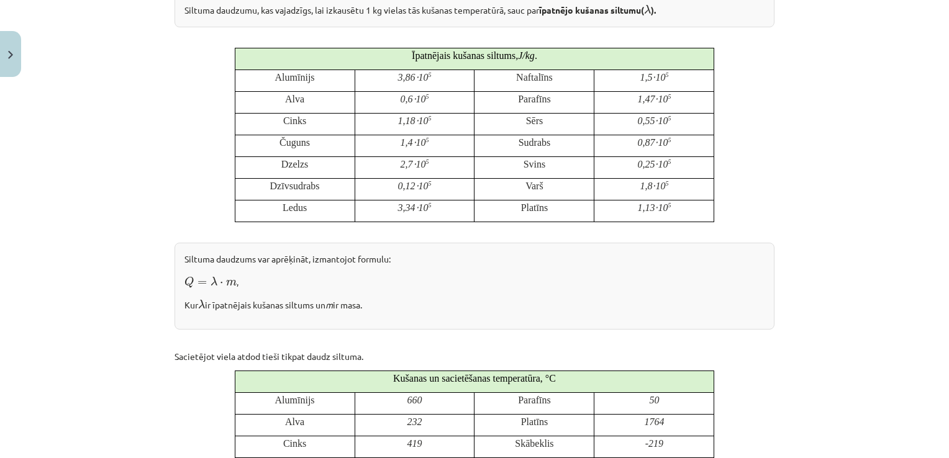
drag, startPoint x: 902, startPoint y: 123, endPoint x: 924, endPoint y: 123, distance: 21.7
click at [924, 123] on div "Mācību tēma: Fizika 9. klases 1. ieskaites mācību materiāls #6 📝 5. tēma. Kušan…" at bounding box center [474, 229] width 949 height 458
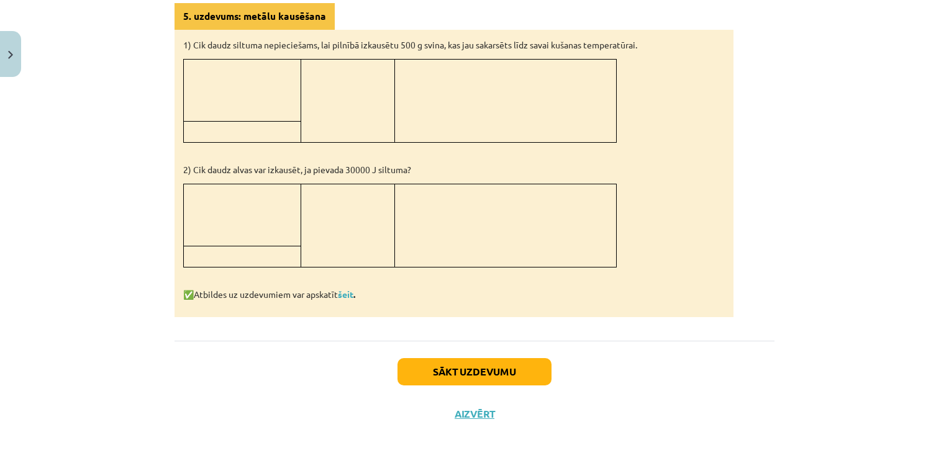
scroll to position [1175, 0]
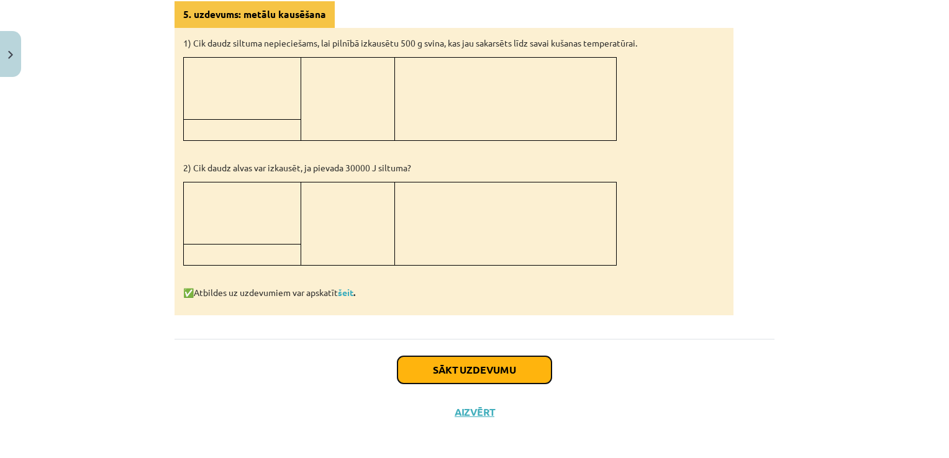
click at [518, 371] on button "Sākt uzdevumu" at bounding box center [475, 370] width 154 height 27
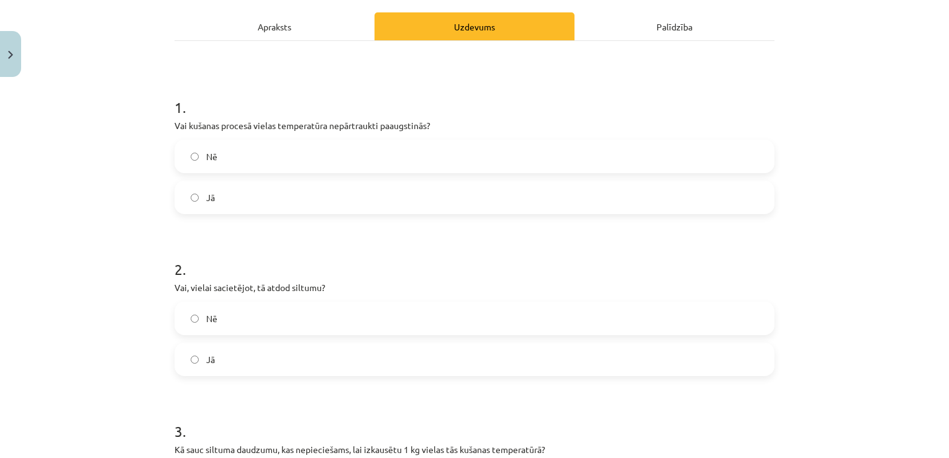
scroll to position [189, 0]
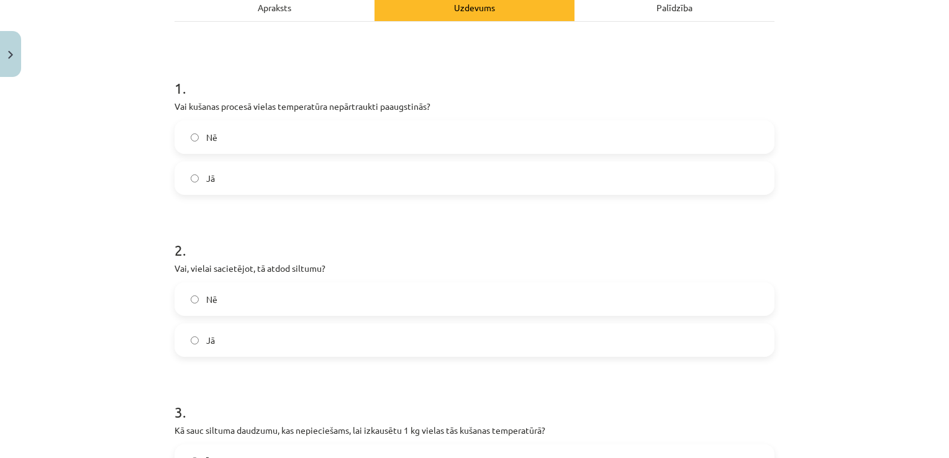
click at [522, 175] on label "Jā" at bounding box center [475, 178] width 598 height 31
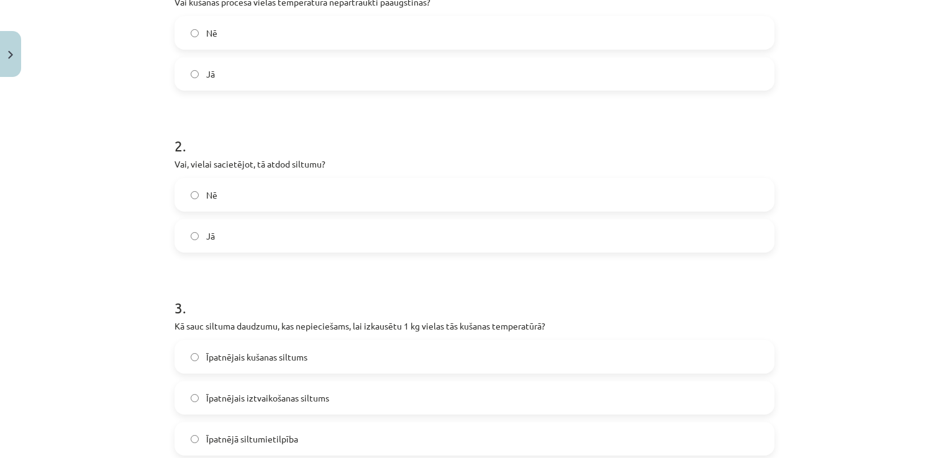
scroll to position [302, 0]
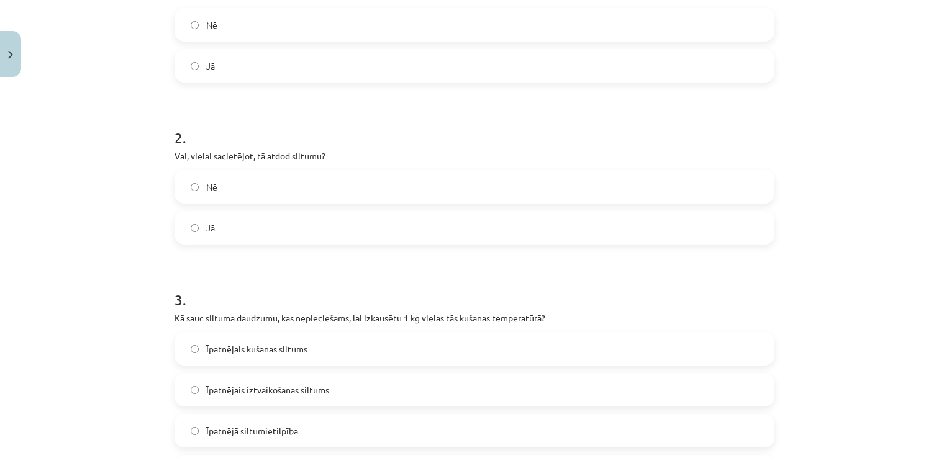
click at [721, 175] on label "Nē" at bounding box center [475, 186] width 598 height 31
click at [731, 203] on div "Nē" at bounding box center [475, 187] width 600 height 34
click at [731, 206] on div "Nē Jā" at bounding box center [475, 207] width 600 height 75
click at [733, 220] on label "Jā" at bounding box center [475, 227] width 598 height 31
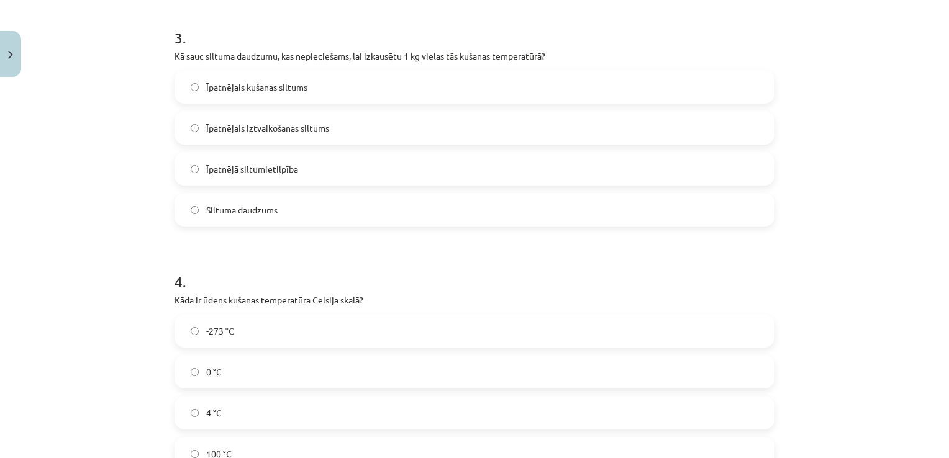
scroll to position [568, 0]
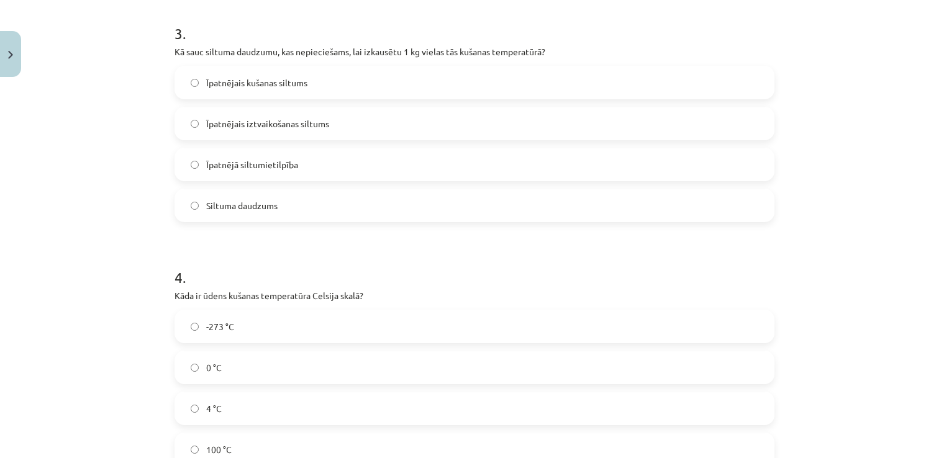
click at [439, 86] on label "Īpatnējais kušanas siltums" at bounding box center [475, 82] width 598 height 31
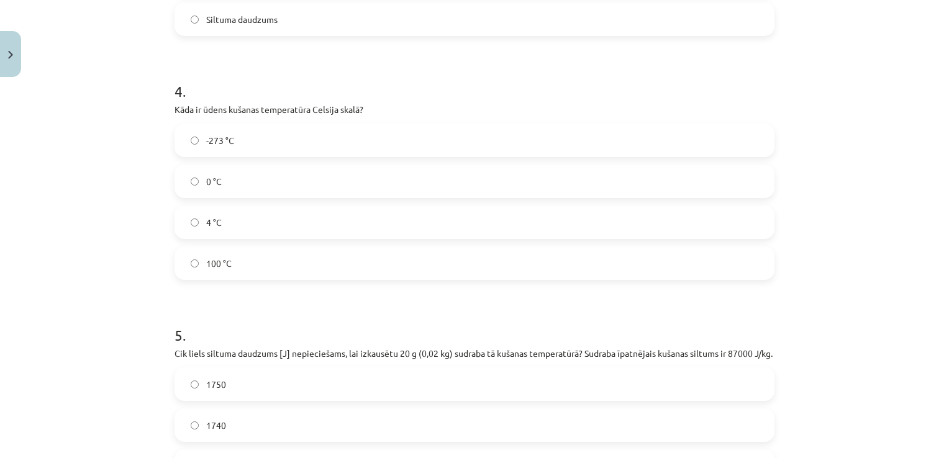
scroll to position [756, 0]
click at [404, 180] on label "0 °C" at bounding box center [475, 180] width 598 height 31
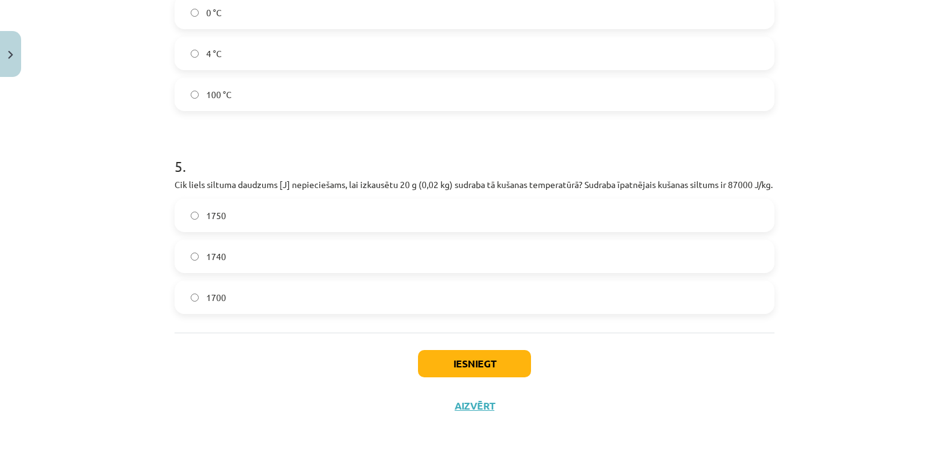
scroll to position [936, 0]
click at [577, 219] on label "1750" at bounding box center [475, 215] width 598 height 31
click at [367, 249] on label "1740" at bounding box center [475, 256] width 598 height 31
click at [478, 357] on button "Iesniegt" at bounding box center [474, 363] width 113 height 27
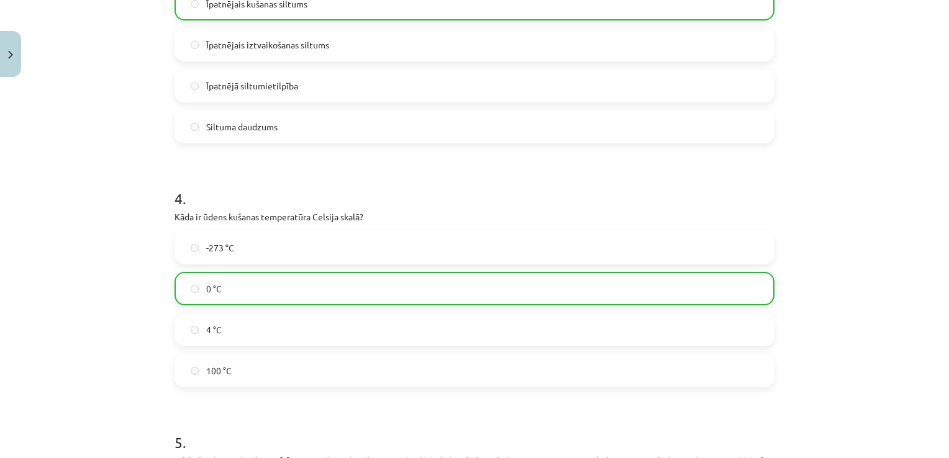
scroll to position [975, 0]
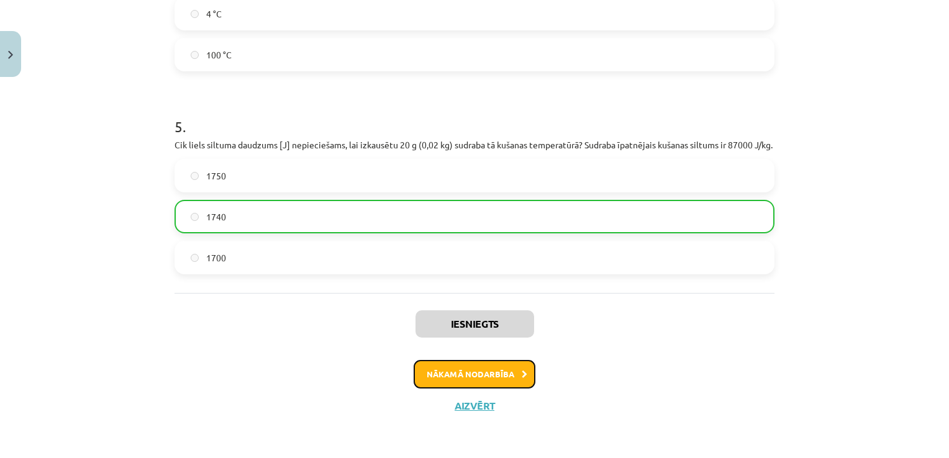
click at [487, 376] on button "Nākamā nodarbība" at bounding box center [475, 374] width 122 height 29
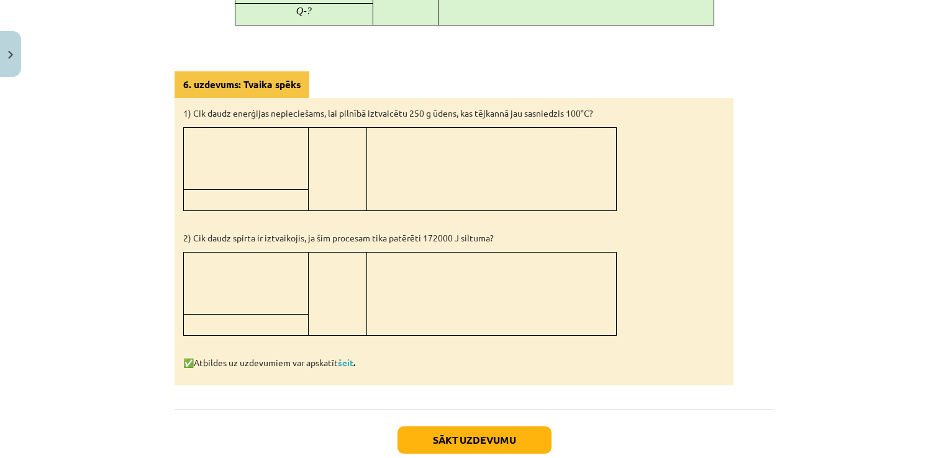
scroll to position [1009, 0]
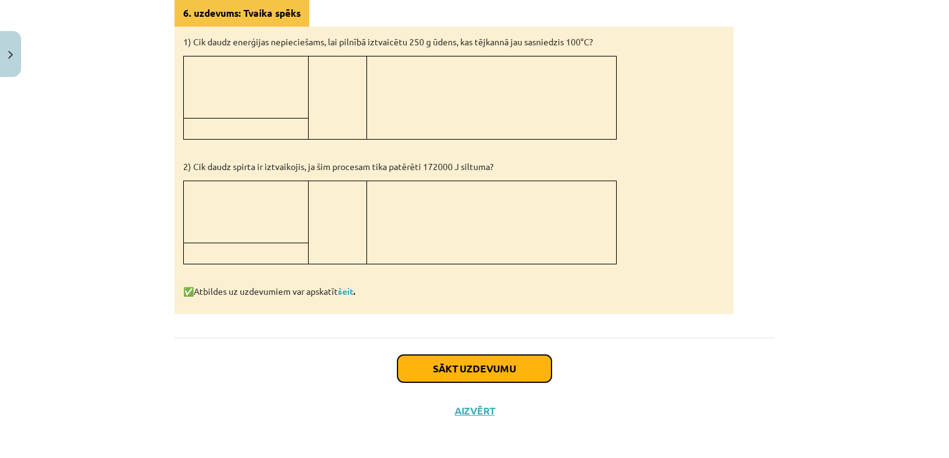
click at [534, 368] on button "Sākt uzdevumu" at bounding box center [475, 368] width 154 height 27
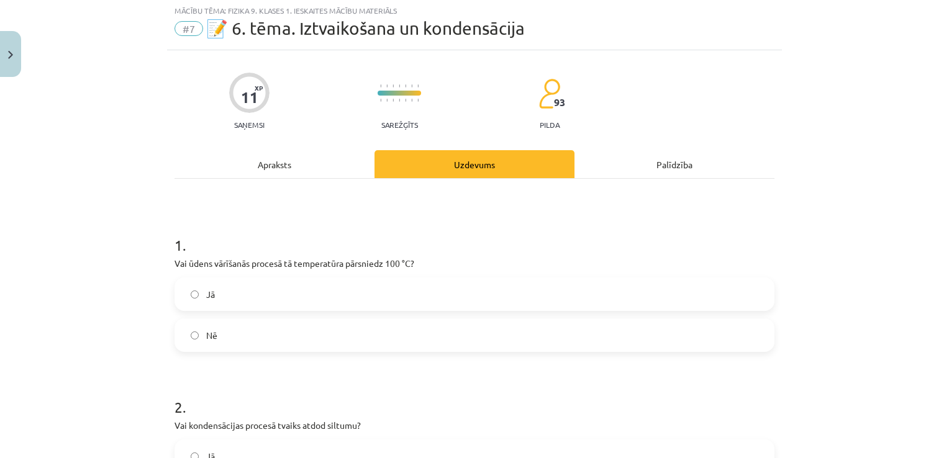
scroll to position [31, 0]
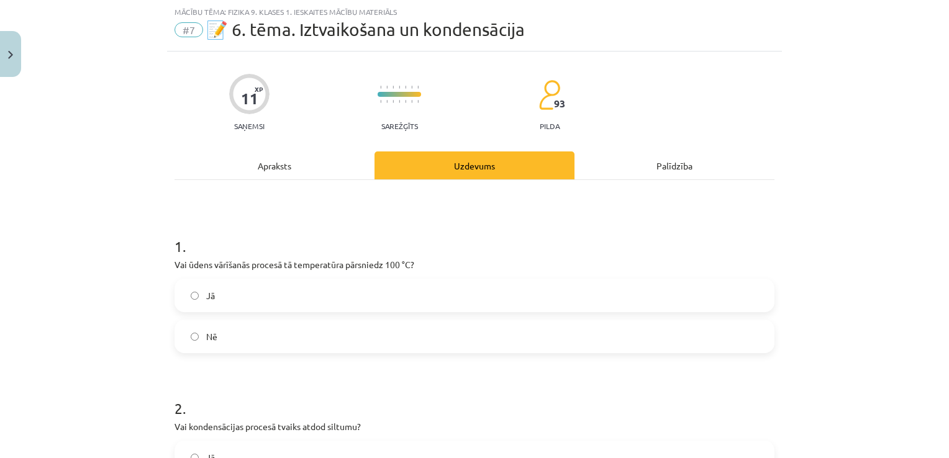
click at [381, 298] on label "Jā" at bounding box center [475, 295] width 598 height 31
click at [220, 340] on label "Nē" at bounding box center [475, 336] width 598 height 31
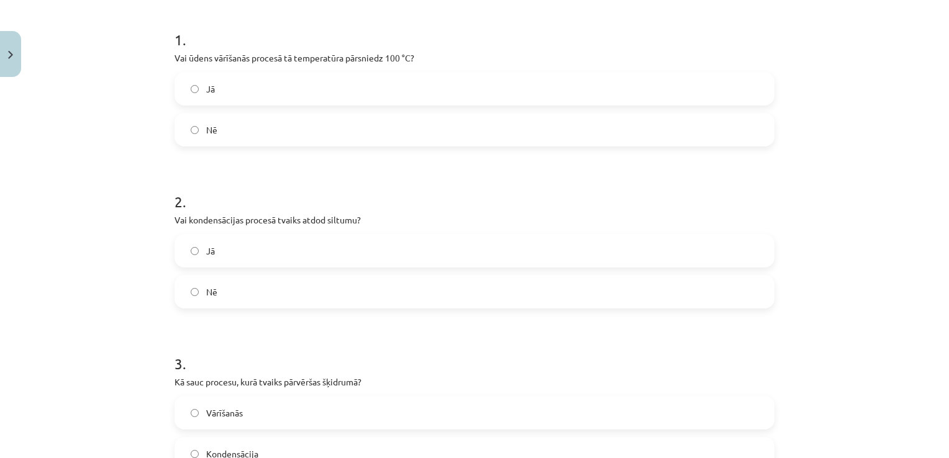
scroll to position [241, 0]
click at [683, 244] on label "Jā" at bounding box center [475, 247] width 598 height 31
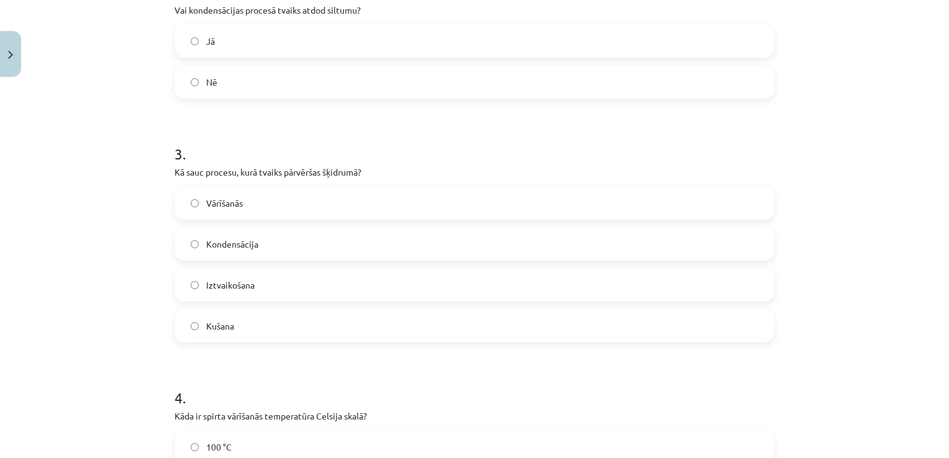
scroll to position [455, 0]
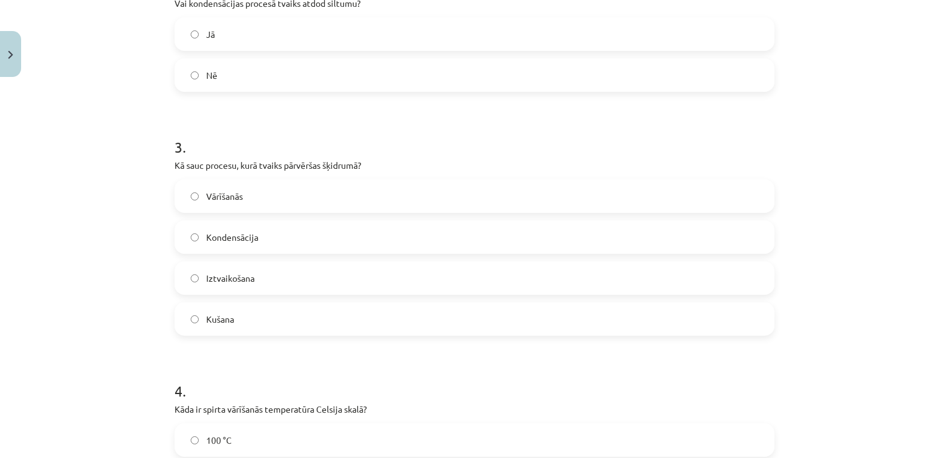
click at [395, 234] on label "Kondensācija" at bounding box center [475, 237] width 598 height 31
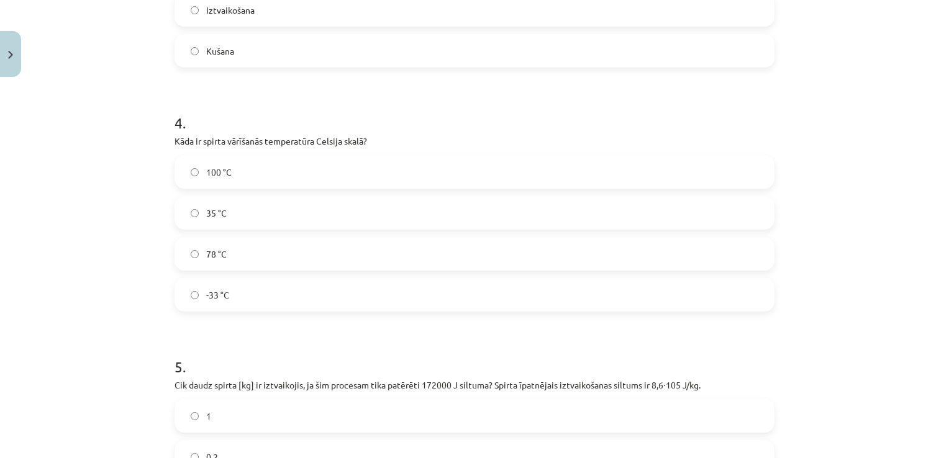
scroll to position [727, 0]
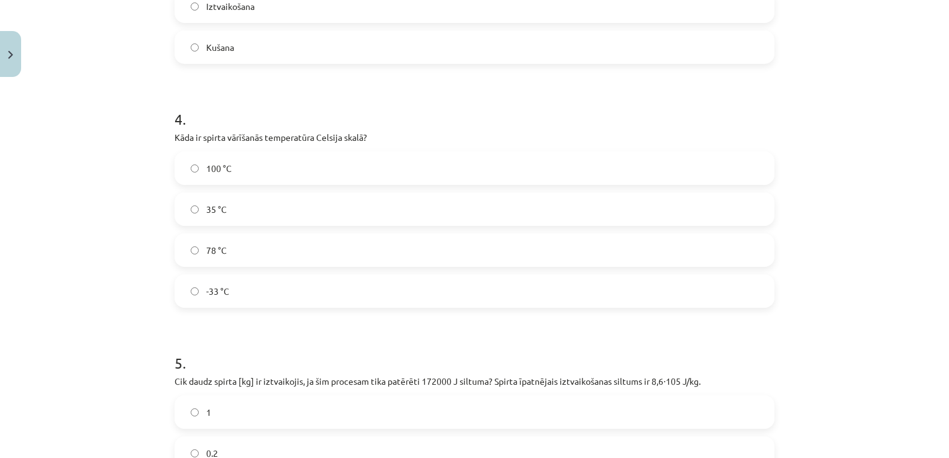
click at [259, 260] on label "78 °C" at bounding box center [475, 250] width 598 height 31
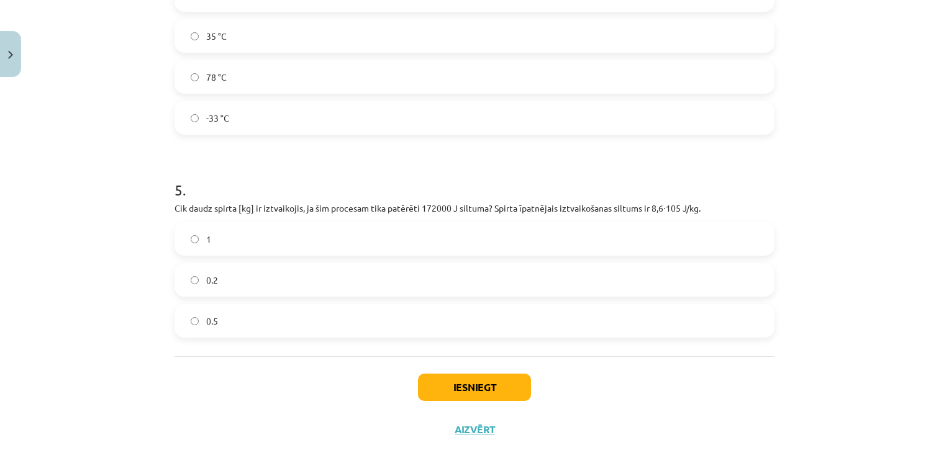
scroll to position [902, 0]
click at [251, 319] on label "0.5" at bounding box center [475, 319] width 598 height 31
click at [439, 378] on button "Iesniegt" at bounding box center [474, 385] width 113 height 27
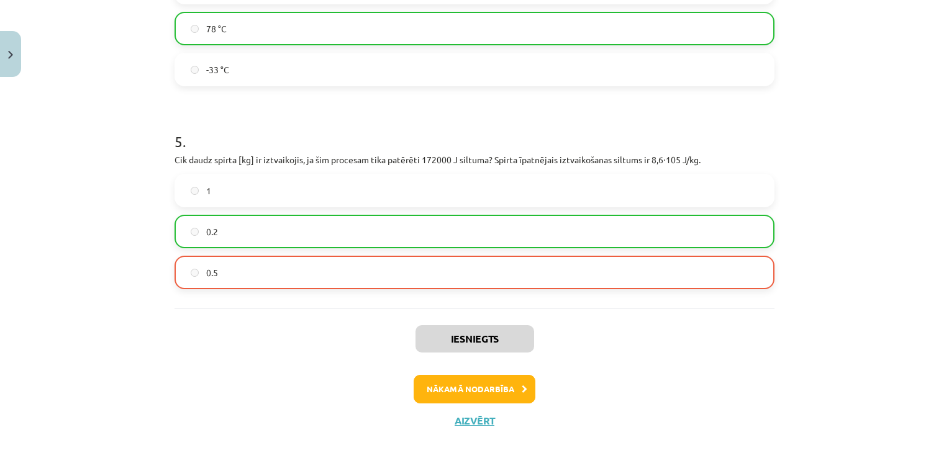
scroll to position [962, 0]
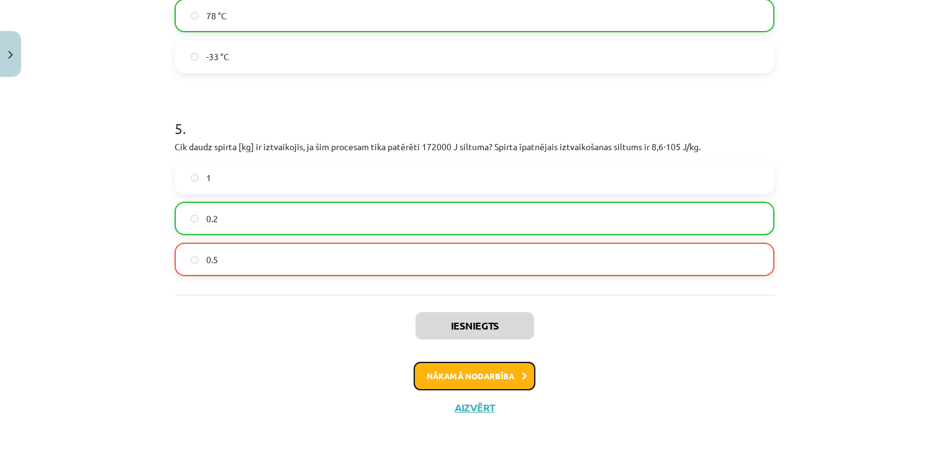
click at [469, 375] on button "Nākamā nodarbība" at bounding box center [475, 376] width 122 height 29
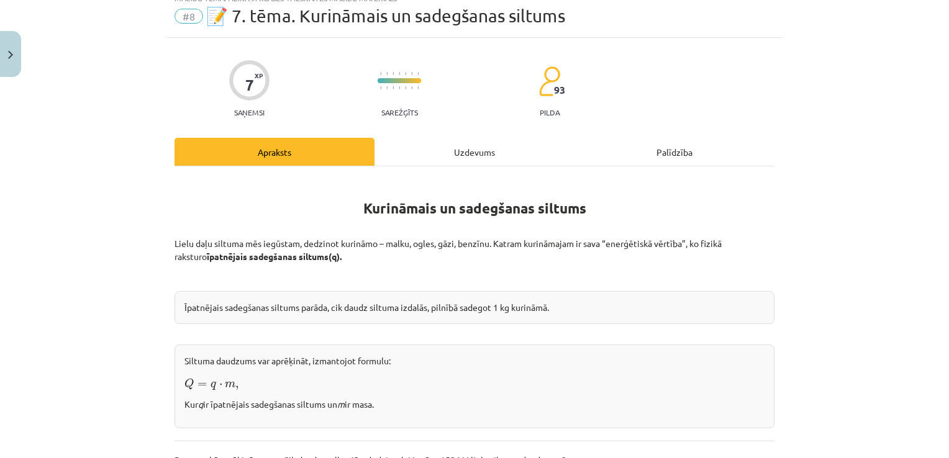
scroll to position [31, 0]
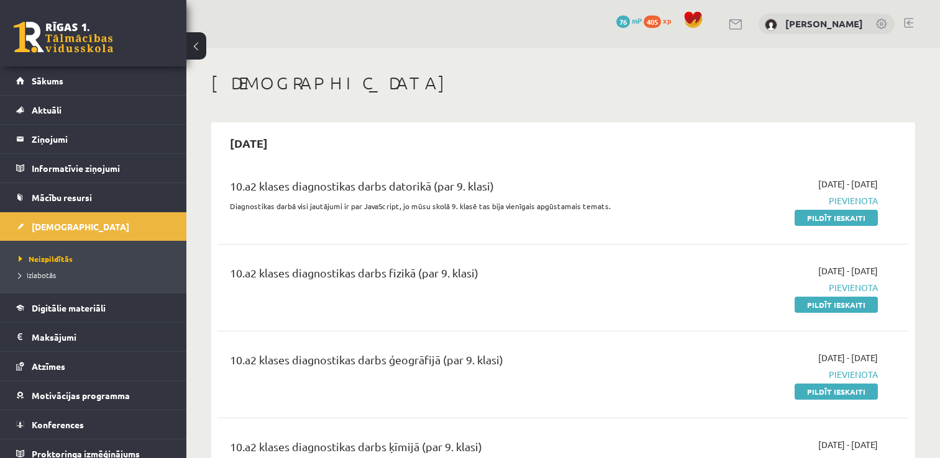
scroll to position [893, 0]
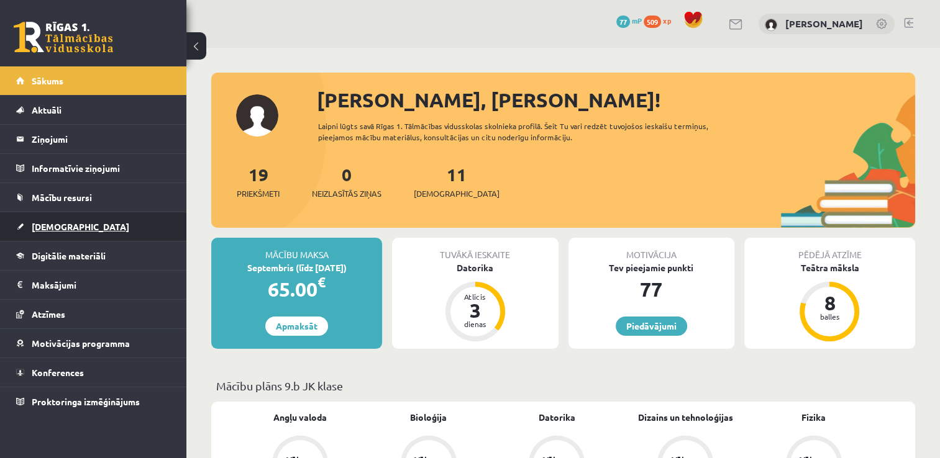
click at [101, 216] on link "[DEMOGRAPHIC_DATA]" at bounding box center [93, 226] width 155 height 29
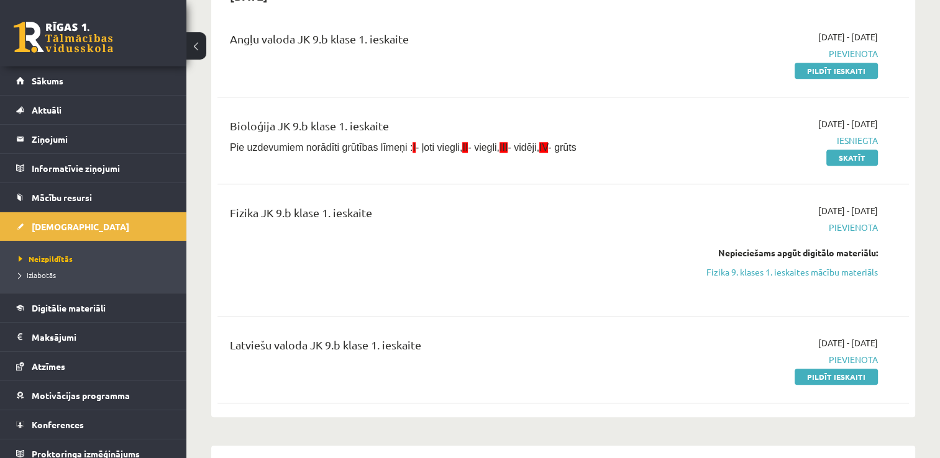
scroll to position [905, 0]
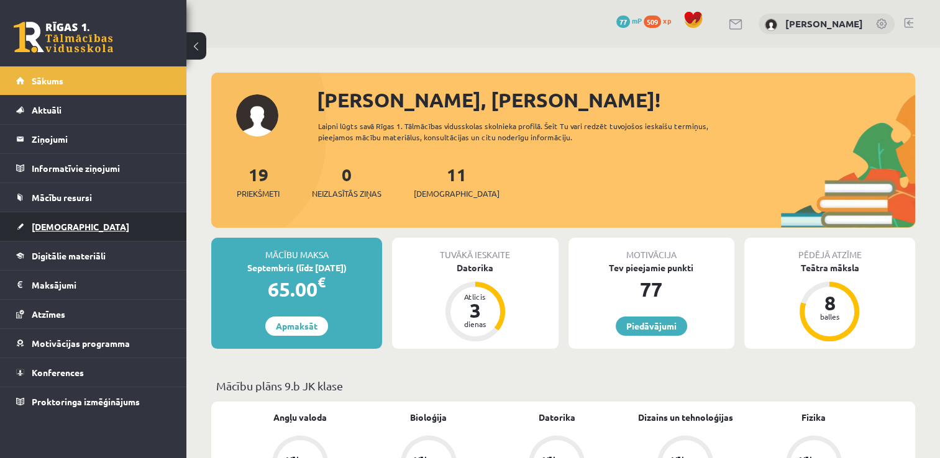
click at [39, 229] on span "[DEMOGRAPHIC_DATA]" at bounding box center [81, 226] width 98 height 11
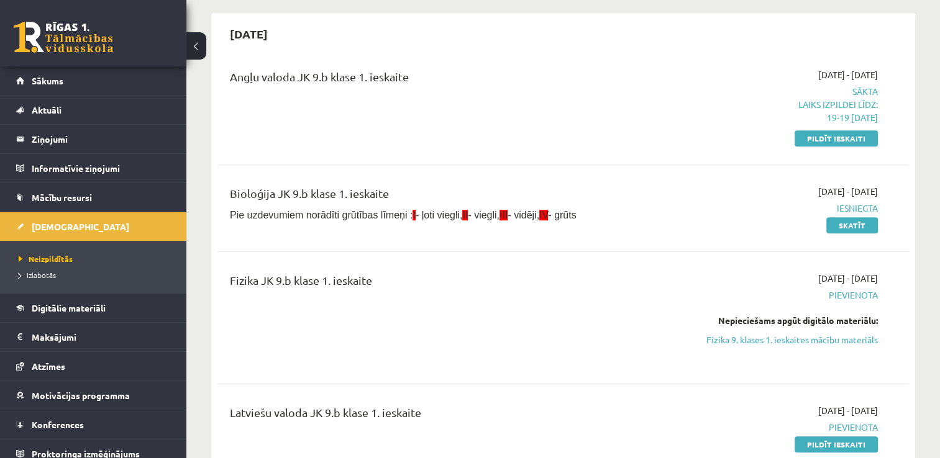
scroll to position [899, 0]
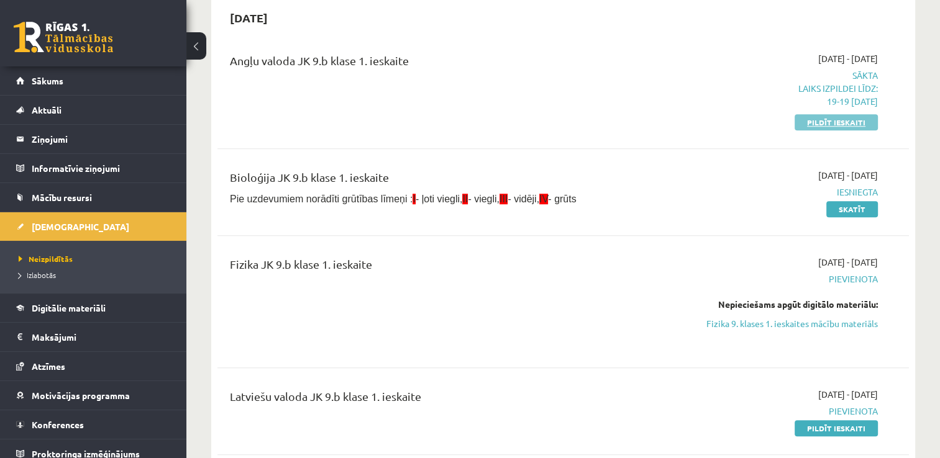
click at [821, 124] on link "Pildīt ieskaiti" at bounding box center [836, 122] width 83 height 16
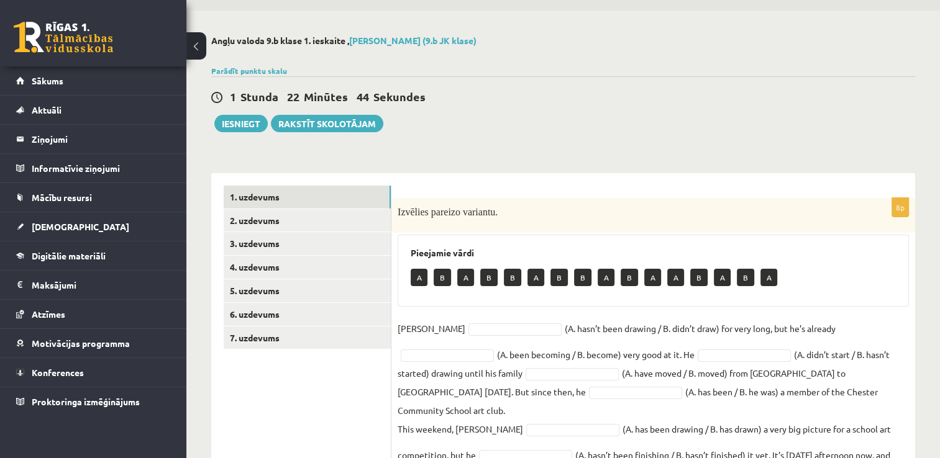
scroll to position [85, 0]
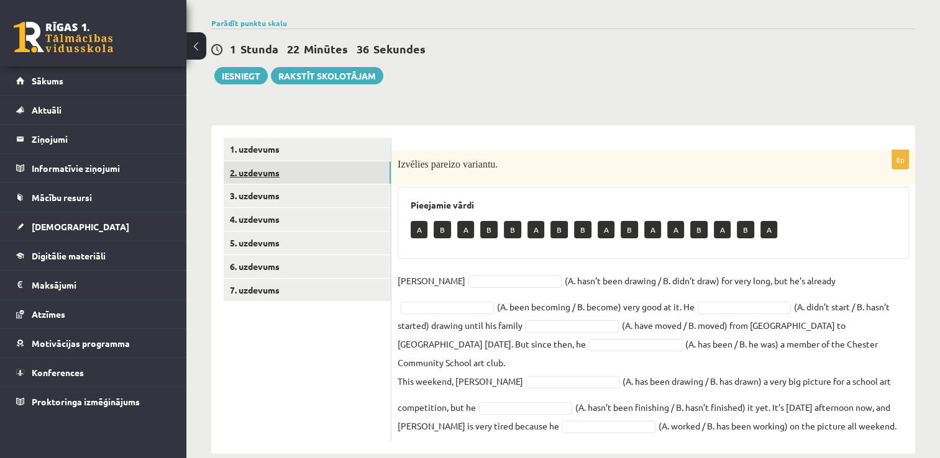
click at [258, 170] on link "2. uzdevums" at bounding box center [307, 173] width 167 height 23
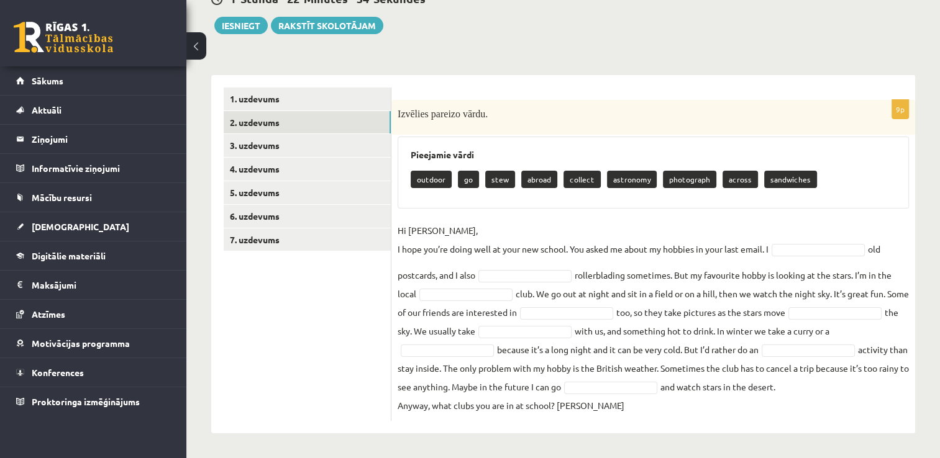
scroll to position [152, 0]
click at [323, 88] on link "1. uzdevums" at bounding box center [307, 99] width 167 height 23
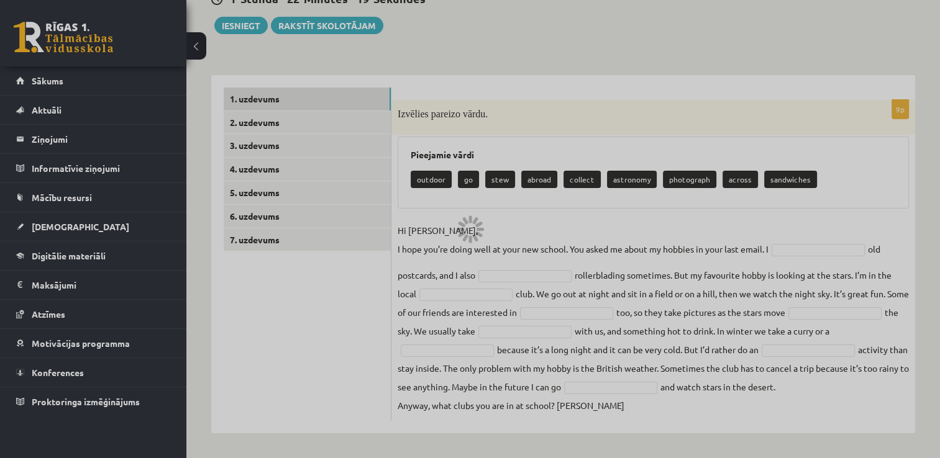
scroll to position [85, 0]
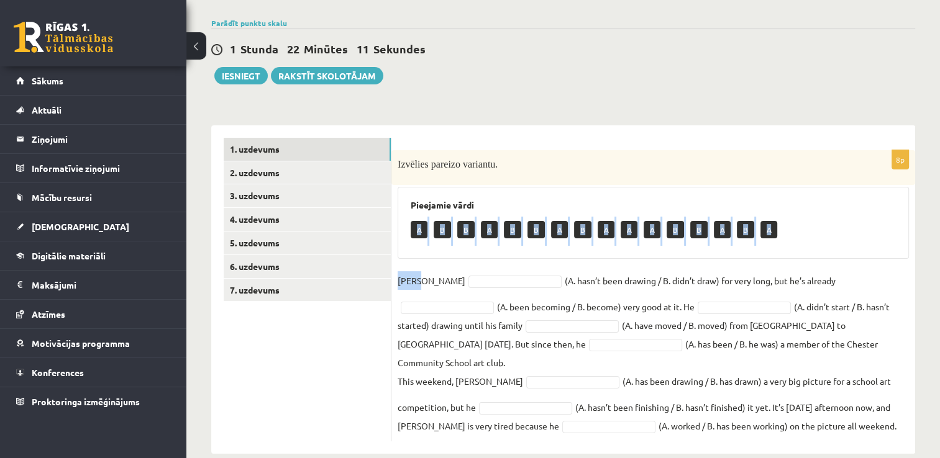
drag, startPoint x: 417, startPoint y: 224, endPoint x: 452, endPoint y: 268, distance: 56.7
click at [452, 268] on div "8p Izvēlies pareizo variantu. Pieejamie vārdi A B B A B B A B A A A B B A B A D…" at bounding box center [653, 295] width 524 height 291
click at [452, 272] on fieldset "Danny (A. hasn’t been drawing / B. didn’t draw) for very long, but he’s already…" at bounding box center [653, 353] width 511 height 164
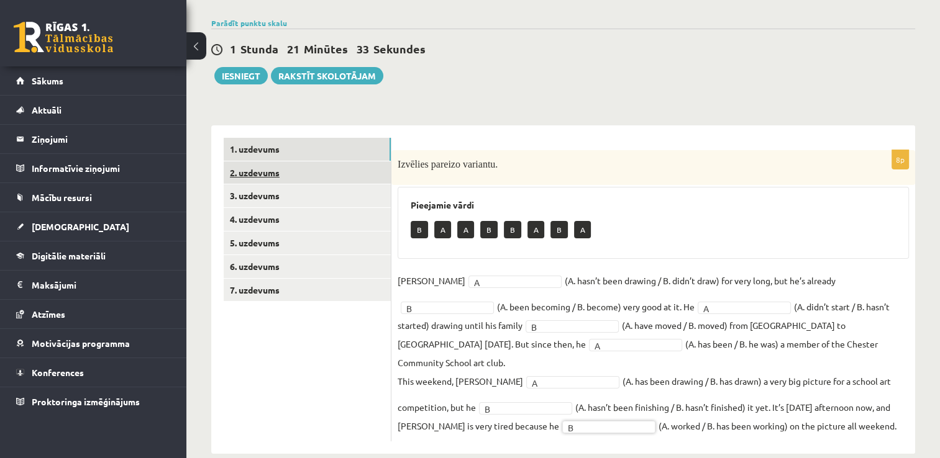
click at [308, 174] on link "2. uzdevums" at bounding box center [307, 173] width 167 height 23
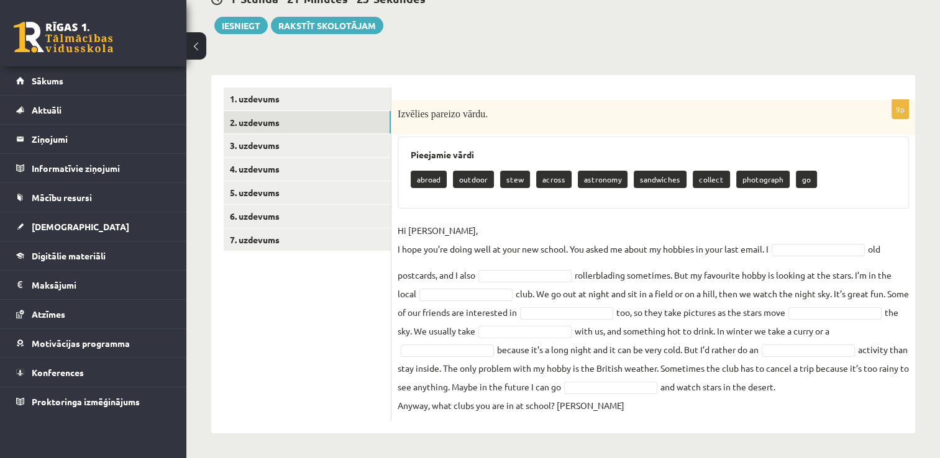
scroll to position [152, 0]
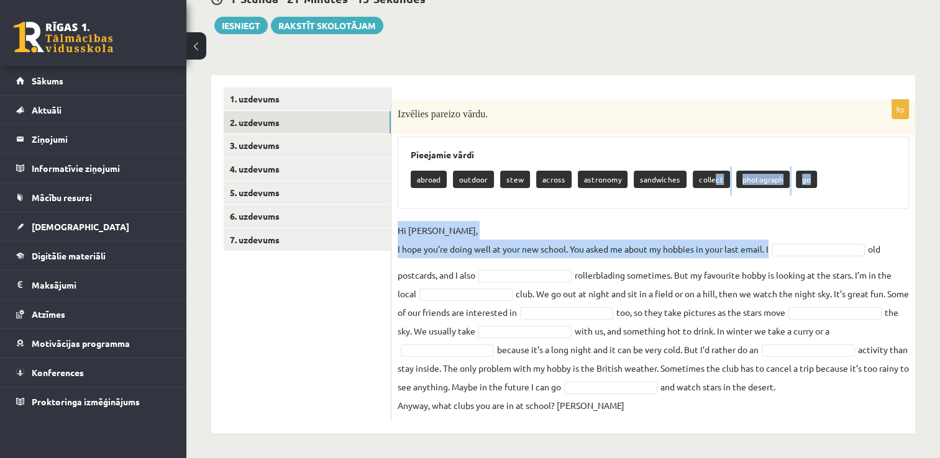
drag, startPoint x: 707, startPoint y: 160, endPoint x: 773, endPoint y: 210, distance: 83.0
click at [773, 210] on div "9p Izvēlies pareizo vārdu. Pieejamie vārdi abroad outdoor stew across astronomy…" at bounding box center [653, 260] width 524 height 321
drag, startPoint x: 773, startPoint y: 210, endPoint x: 760, endPoint y: 190, distance: 23.8
click at [760, 190] on div "Pieejamie vārdi abroad outdoor stew across astronomy sandwiches collect photogr…" at bounding box center [653, 173] width 511 height 72
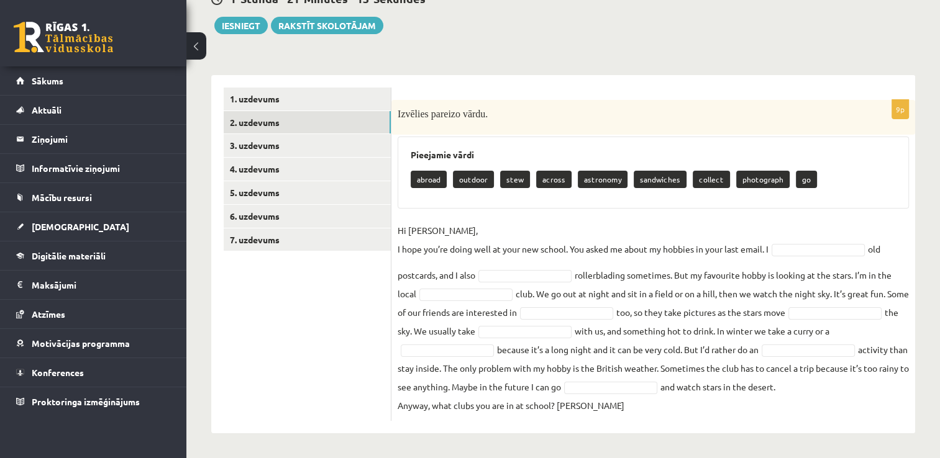
click at [784, 224] on fieldset "Hi Gracie, I hope you’re doing well at your new school. You asked me about my h…" at bounding box center [653, 318] width 511 height 194
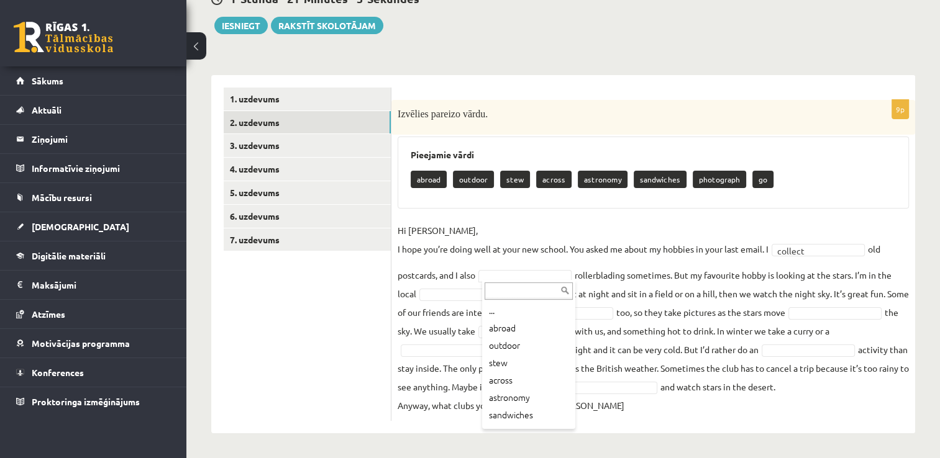
scroll to position [32, 0]
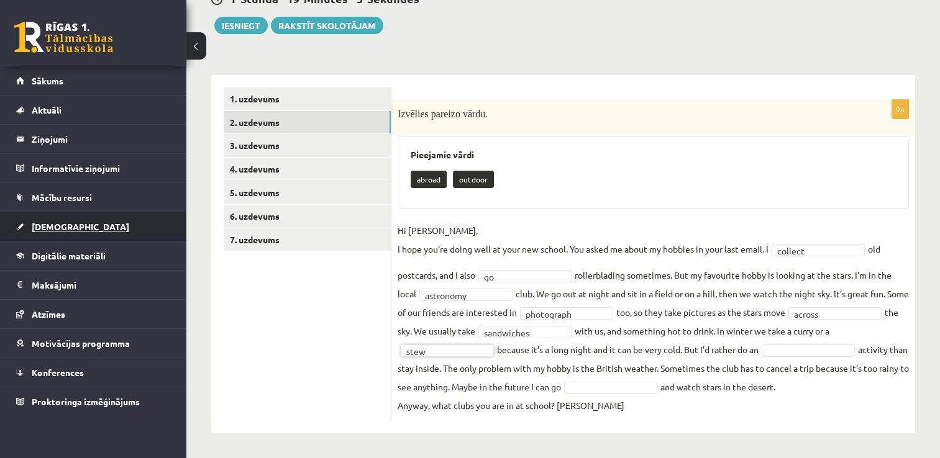
click at [44, 226] on span "[DEMOGRAPHIC_DATA]" at bounding box center [81, 226] width 98 height 11
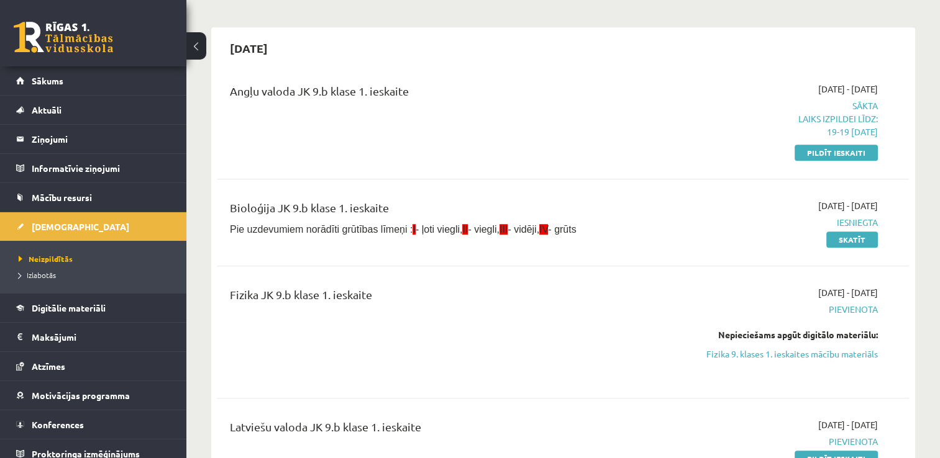
scroll to position [837, 0]
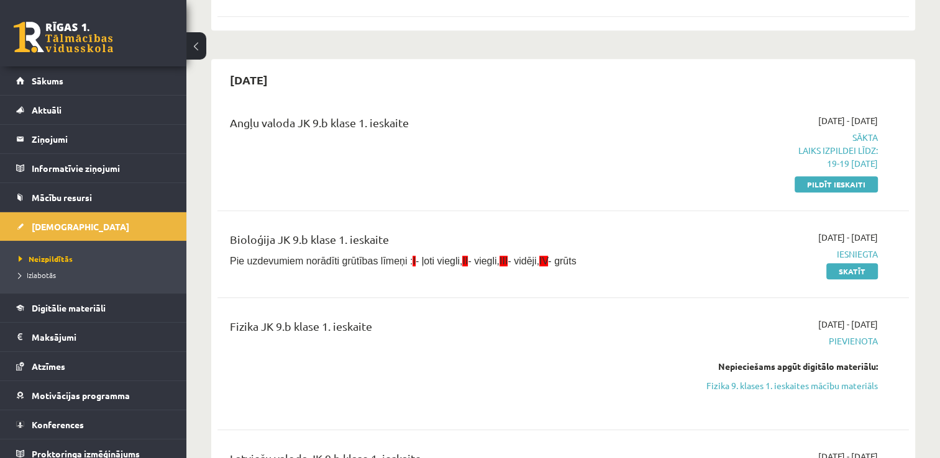
drag, startPoint x: 843, startPoint y: 187, endPoint x: 537, endPoint y: 53, distance: 334.1
click at [843, 187] on link "Pildīt ieskaiti" at bounding box center [836, 184] width 83 height 16
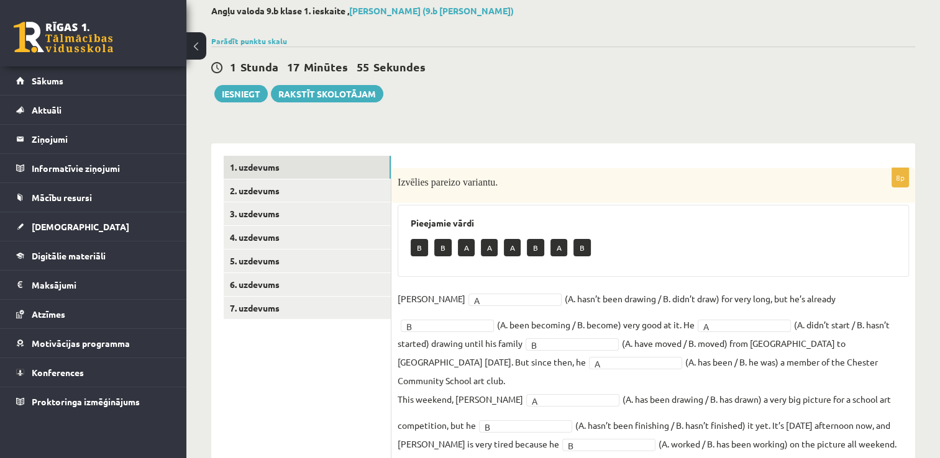
scroll to position [85, 0]
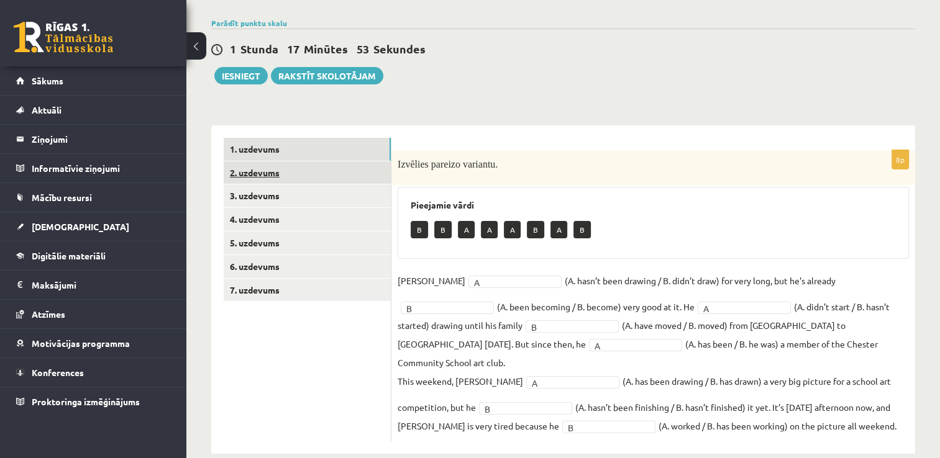
click at [293, 170] on link "2. uzdevums" at bounding box center [307, 173] width 167 height 23
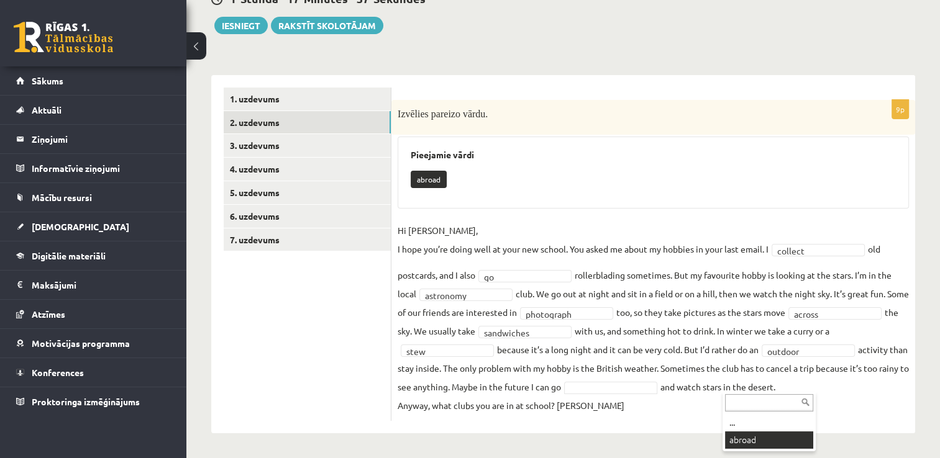
scroll to position [123, 0]
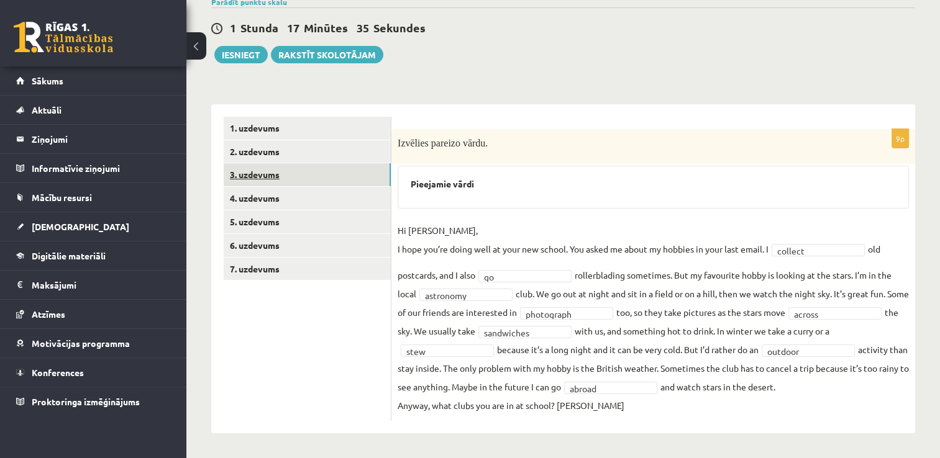
click at [301, 163] on link "3. uzdevums" at bounding box center [307, 174] width 167 height 23
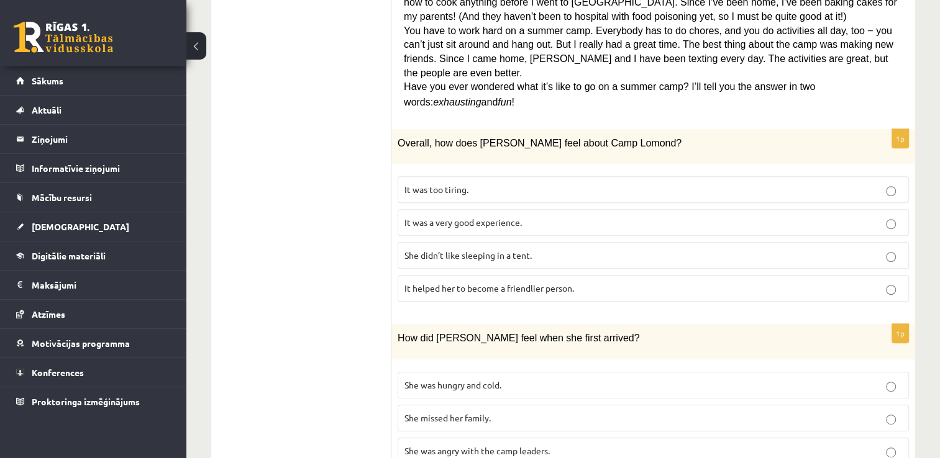
scroll to position [495, 0]
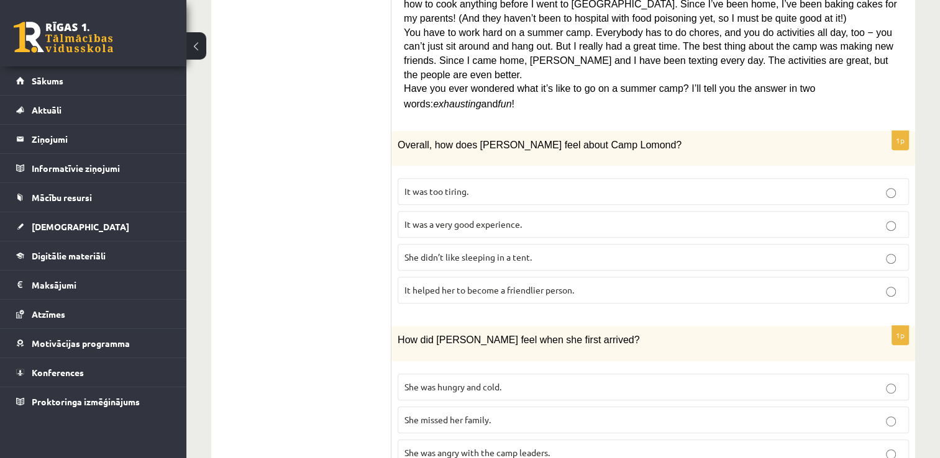
drag, startPoint x: 939, startPoint y: 188, endPoint x: 942, endPoint y: 196, distance: 8.7
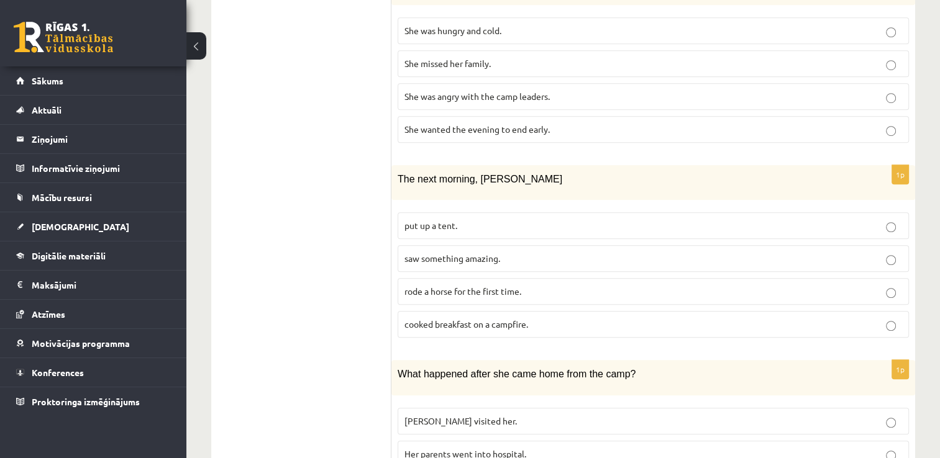
scroll to position [867, 0]
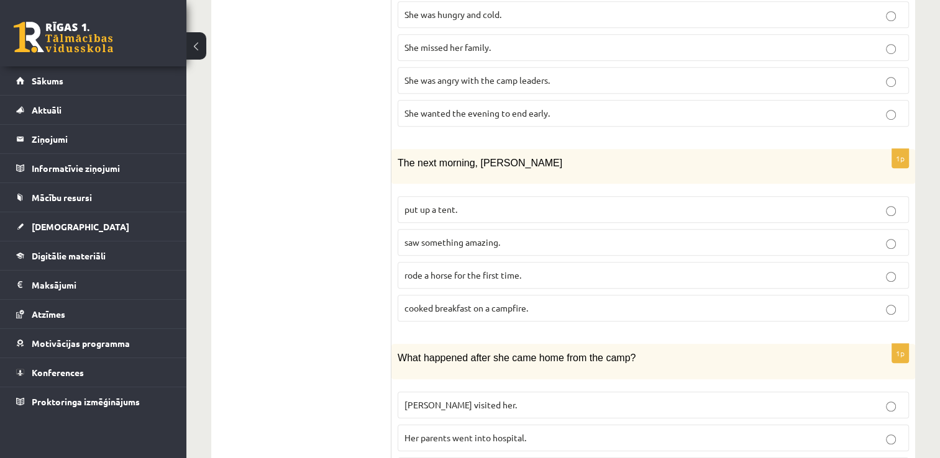
click at [876, 269] on p "rode a horse for the first time." at bounding box center [653, 275] width 498 height 13
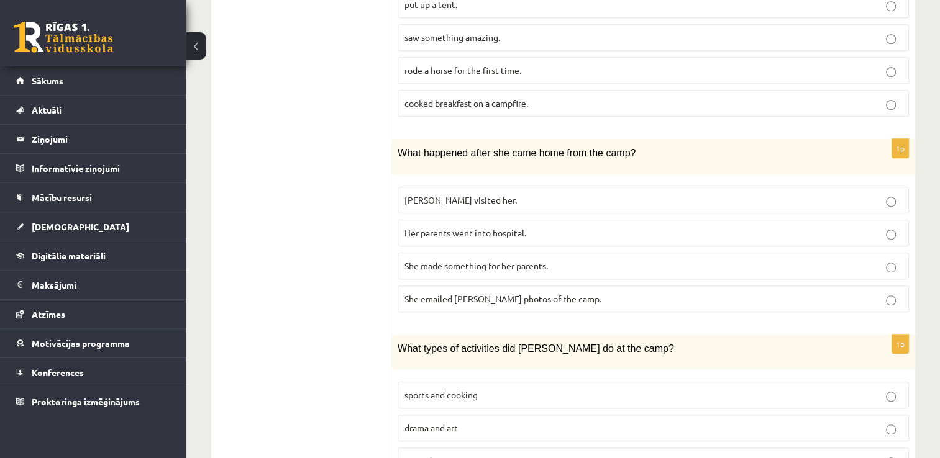
scroll to position [1078, 0]
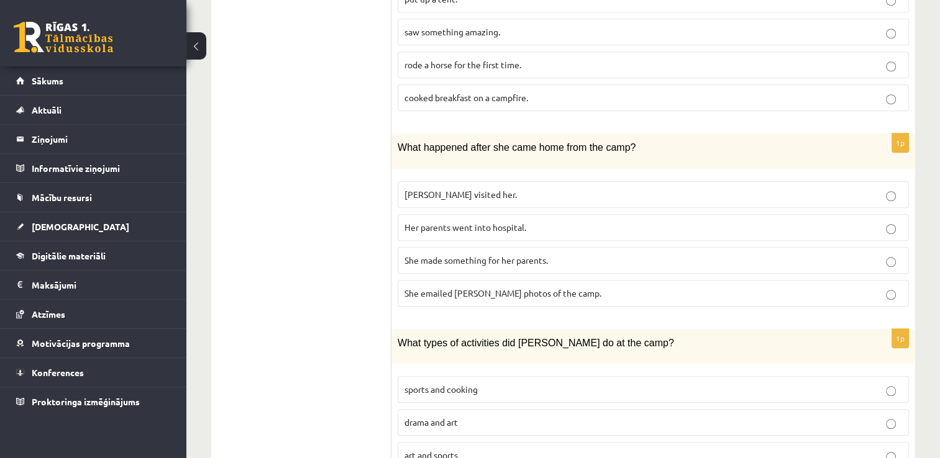
click at [867, 254] on p "She made something for her parents." at bounding box center [653, 260] width 498 height 13
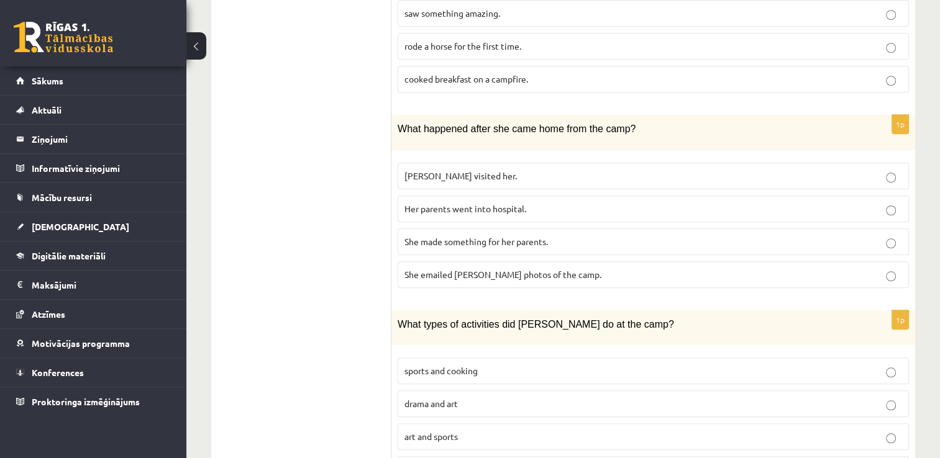
scroll to position [1106, 0]
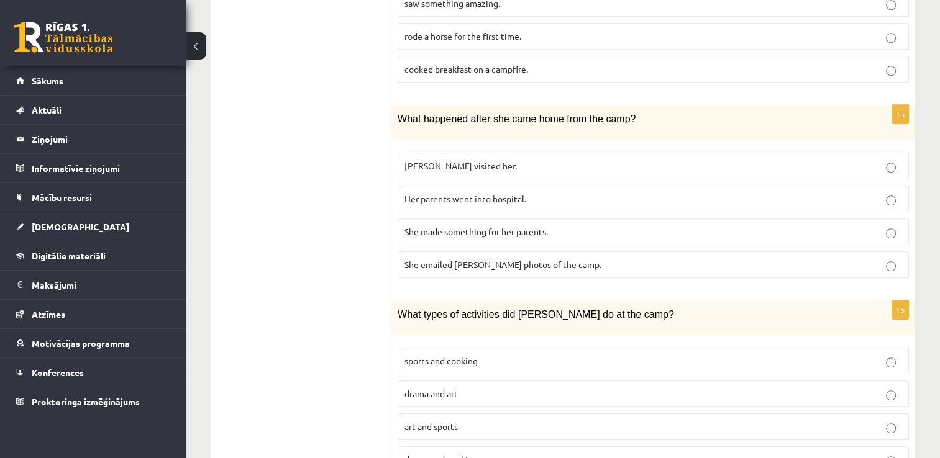
click at [871, 421] on p "art and sports" at bounding box center [653, 427] width 498 height 13
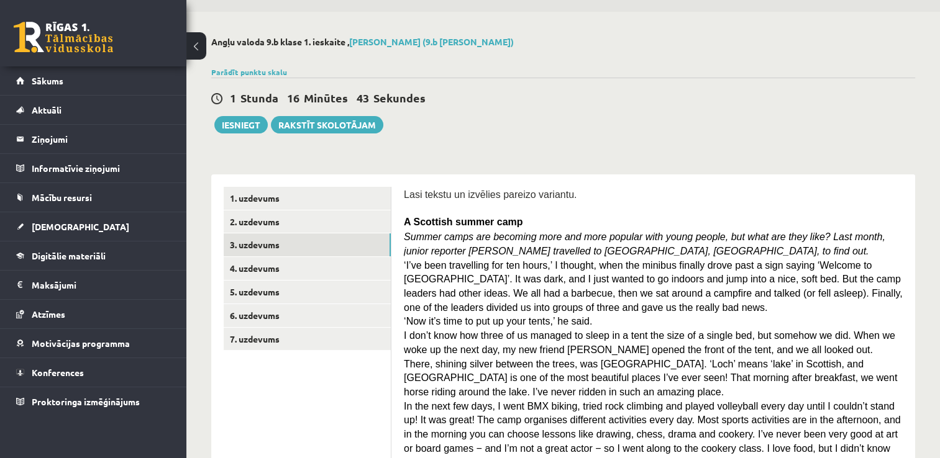
scroll to position [0, 0]
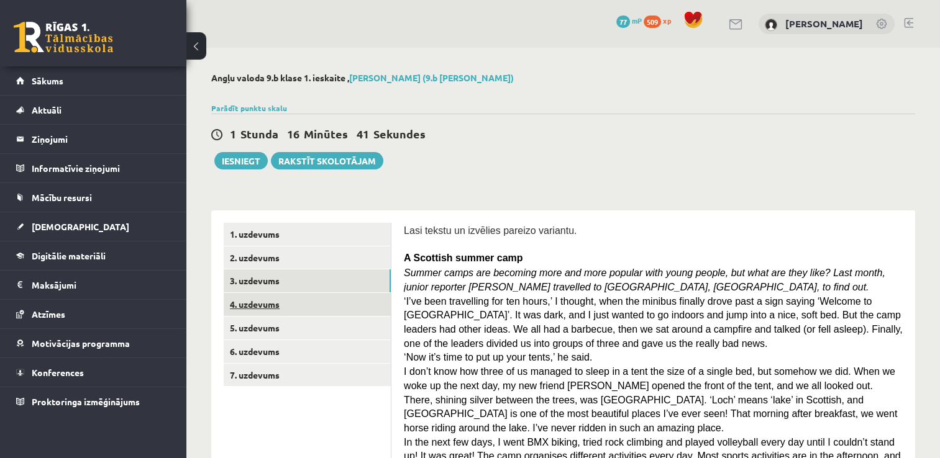
click at [285, 306] on link "4. uzdevums" at bounding box center [307, 304] width 167 height 23
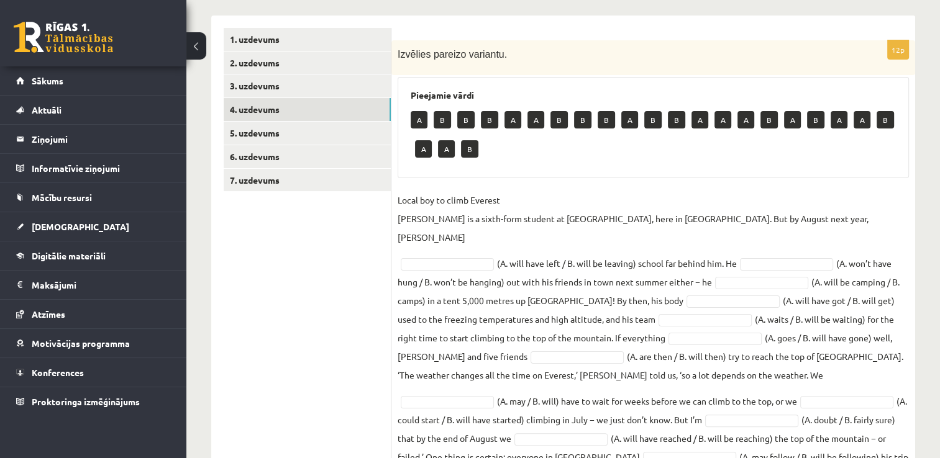
scroll to position [226, 0]
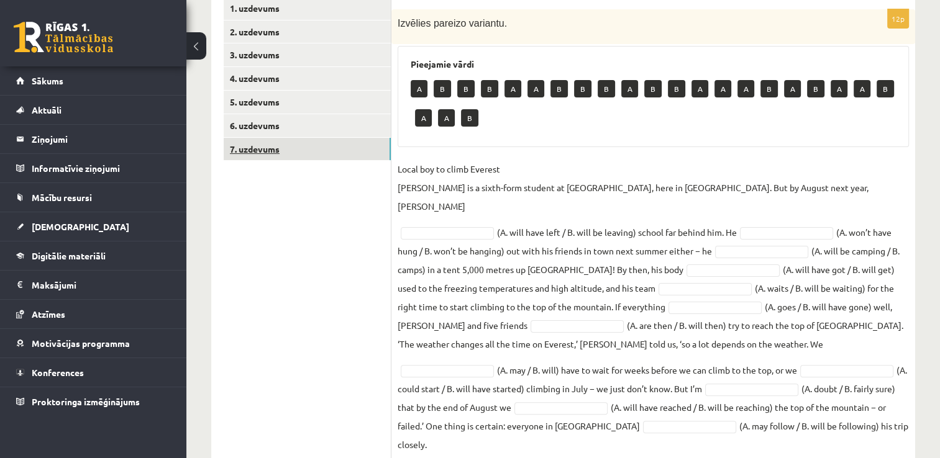
click at [265, 153] on link "7. uzdevums" at bounding box center [307, 149] width 167 height 23
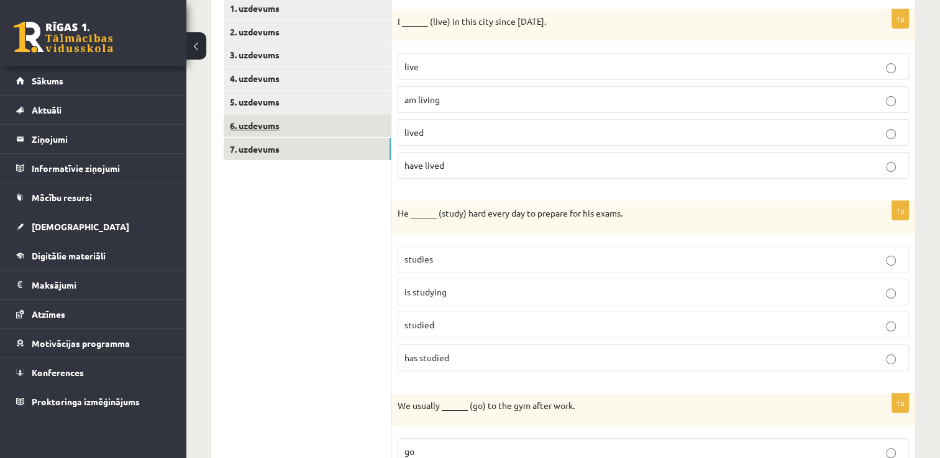
click at [269, 130] on link "6. uzdevums" at bounding box center [307, 125] width 167 height 23
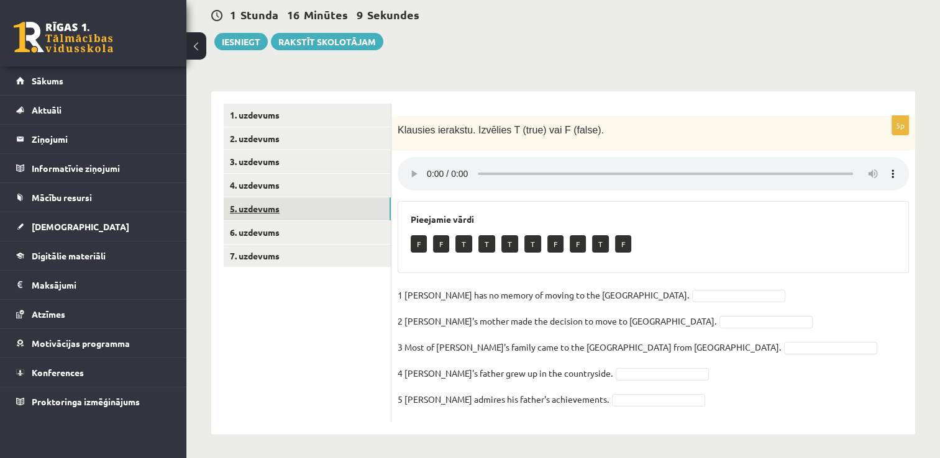
click at [281, 212] on link "5. uzdevums" at bounding box center [307, 209] width 167 height 23
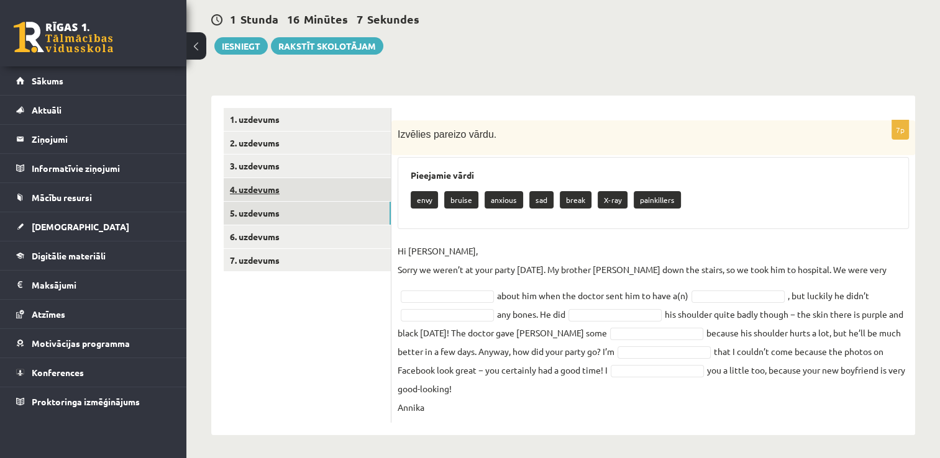
click at [276, 190] on link "4. uzdevums" at bounding box center [307, 189] width 167 height 23
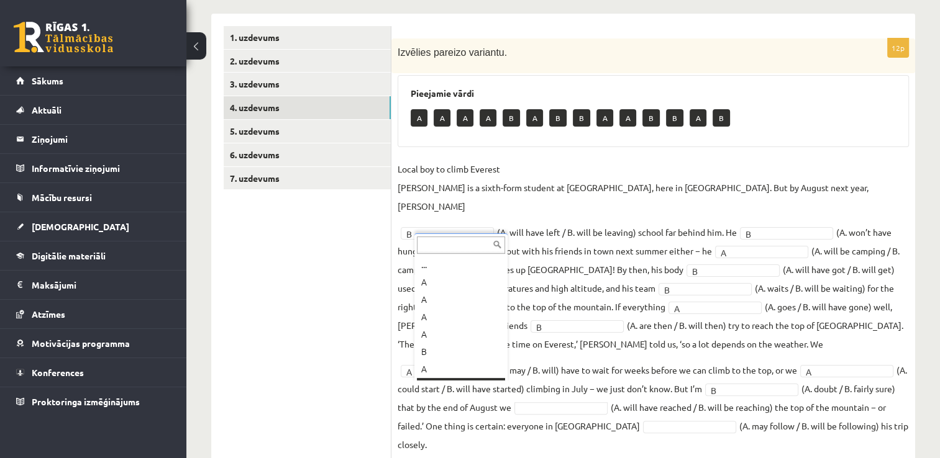
scroll to position [15, 0]
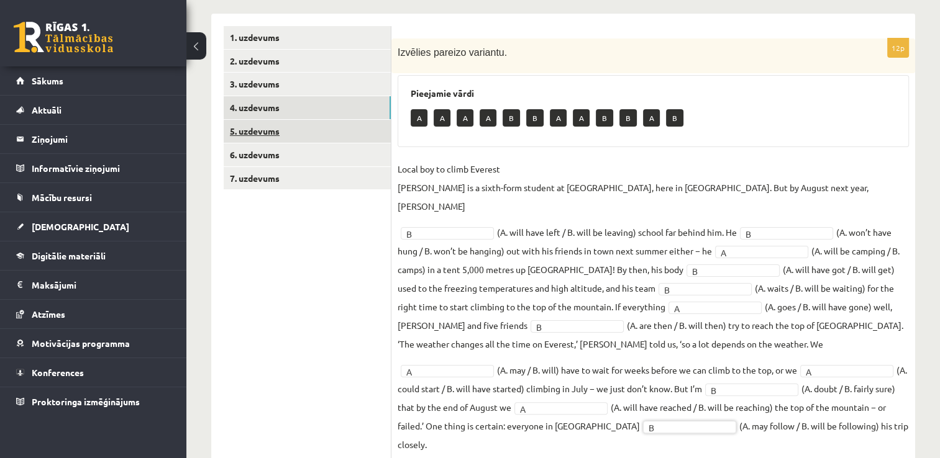
click at [292, 128] on link "5. uzdevums" at bounding box center [307, 131] width 167 height 23
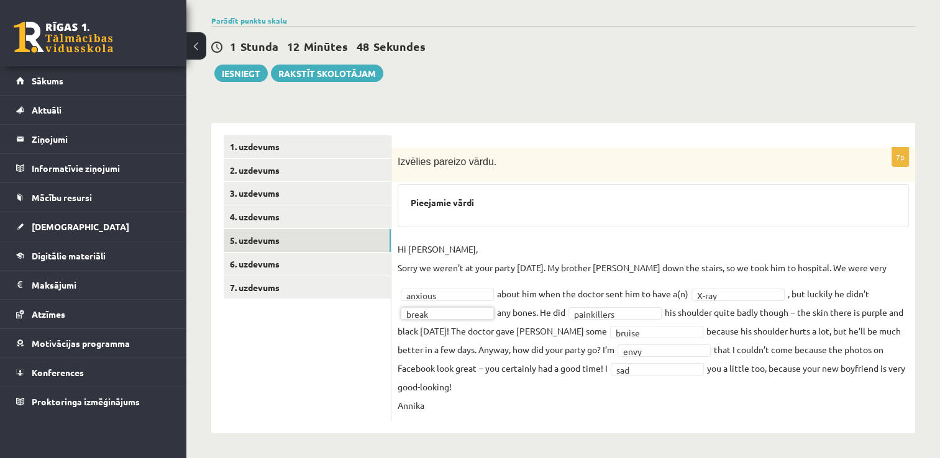
scroll to position [86, 0]
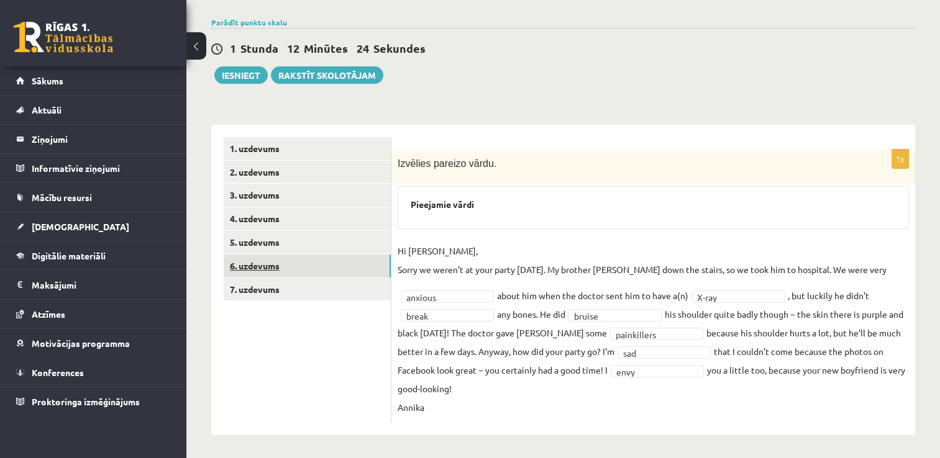
click at [328, 258] on link "6. uzdevums" at bounding box center [307, 266] width 167 height 23
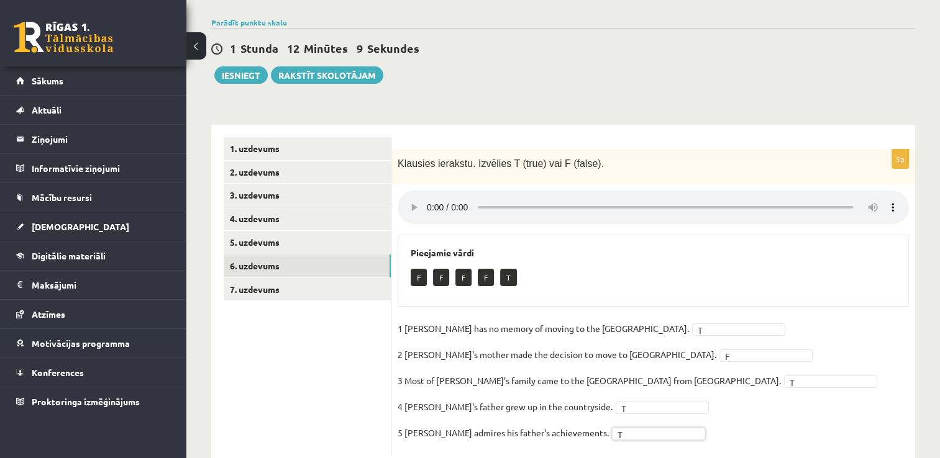
scroll to position [119, 0]
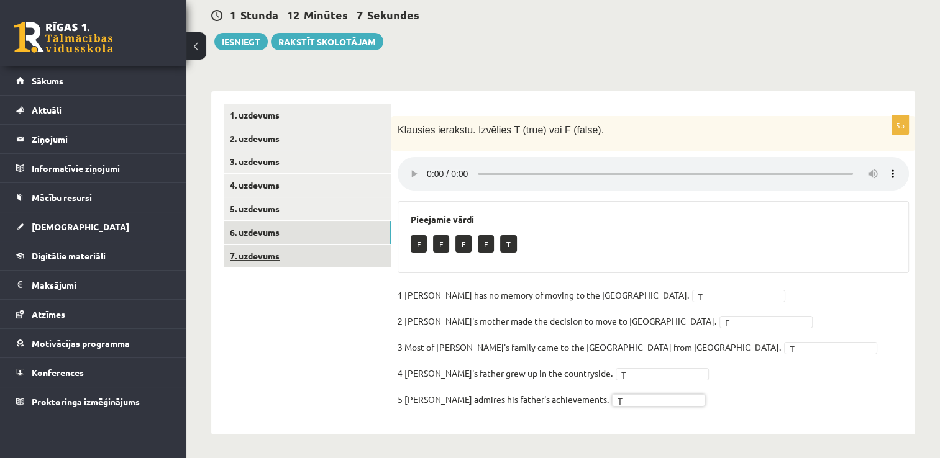
click at [308, 255] on link "7. uzdevums" at bounding box center [307, 256] width 167 height 23
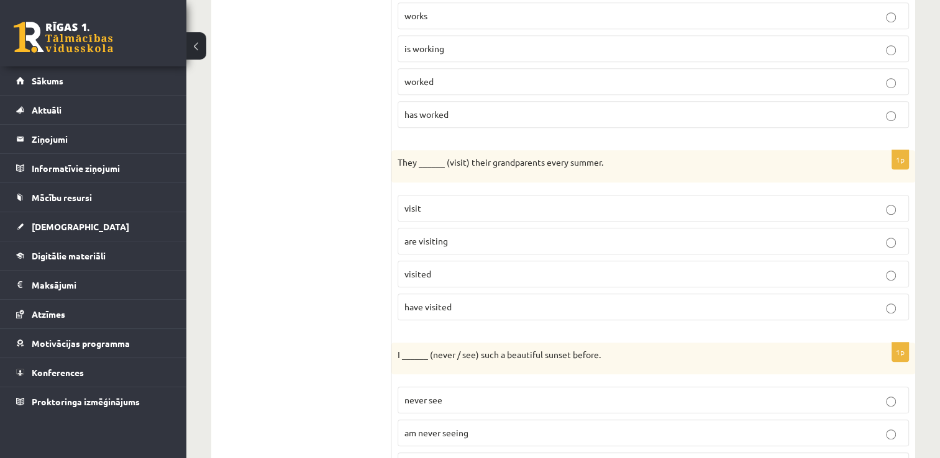
scroll to position [860, 0]
click at [892, 219] on fieldset "visit are visiting visited have visited" at bounding box center [653, 253] width 511 height 135
click at [892, 226] on label "are visiting" at bounding box center [653, 239] width 511 height 27
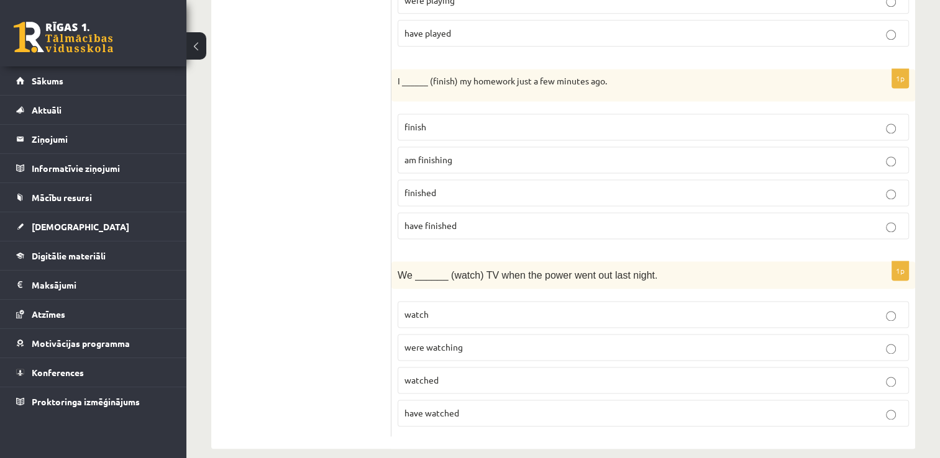
scroll to position [1711, 0]
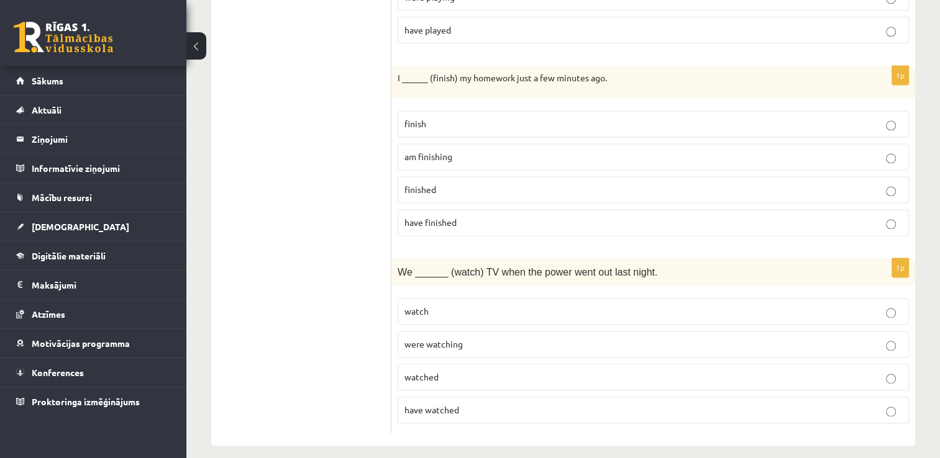
click at [884, 150] on p "am finishing" at bounding box center [653, 156] width 498 height 13
click at [885, 176] on label "finished" at bounding box center [653, 189] width 511 height 27
click at [867, 338] on p "were watching" at bounding box center [653, 344] width 498 height 13
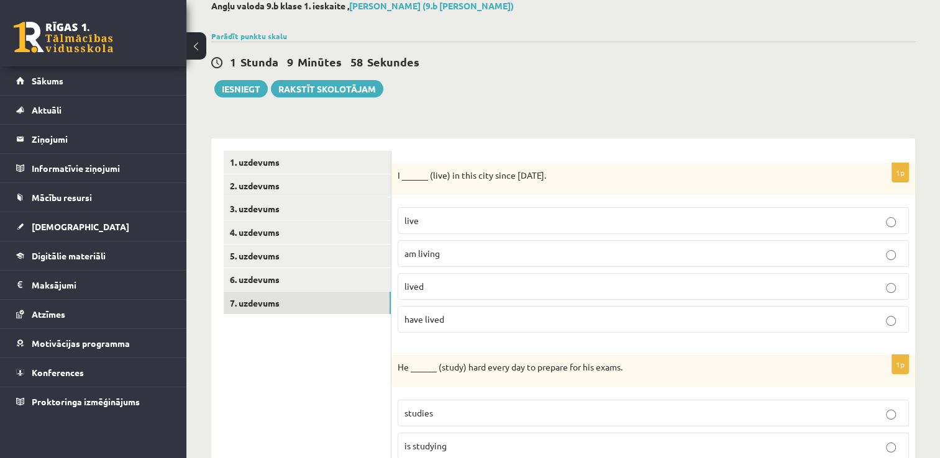
scroll to position [0, 0]
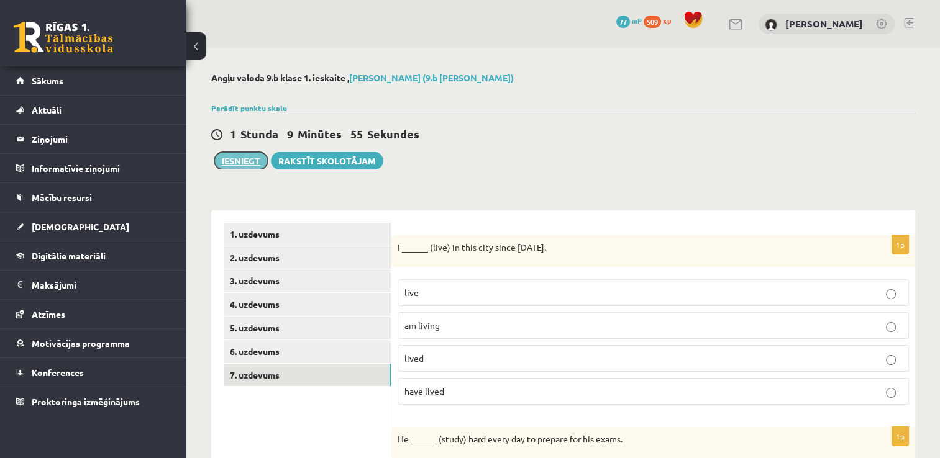
click at [234, 157] on button "Iesniegt" at bounding box center [240, 160] width 53 height 17
click at [251, 162] on button "Iesniegt" at bounding box center [240, 160] width 53 height 17
click at [240, 161] on button "Iesniegt" at bounding box center [240, 160] width 53 height 17
click at [267, 167] on div "Iesniegt Rakstīt skolotājam" at bounding box center [297, 160] width 172 height 17
click at [260, 163] on button "Iesniegt" at bounding box center [240, 160] width 53 height 17
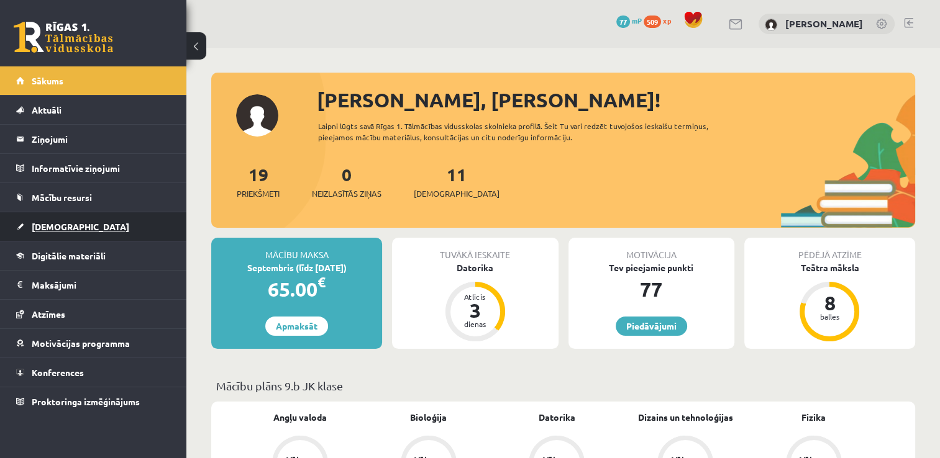
click at [67, 225] on span "[DEMOGRAPHIC_DATA]" at bounding box center [81, 226] width 98 height 11
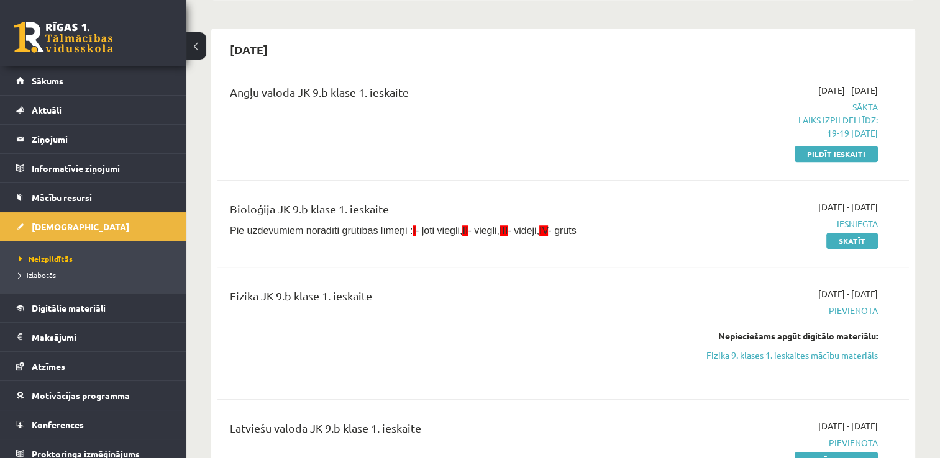
scroll to position [819, 0]
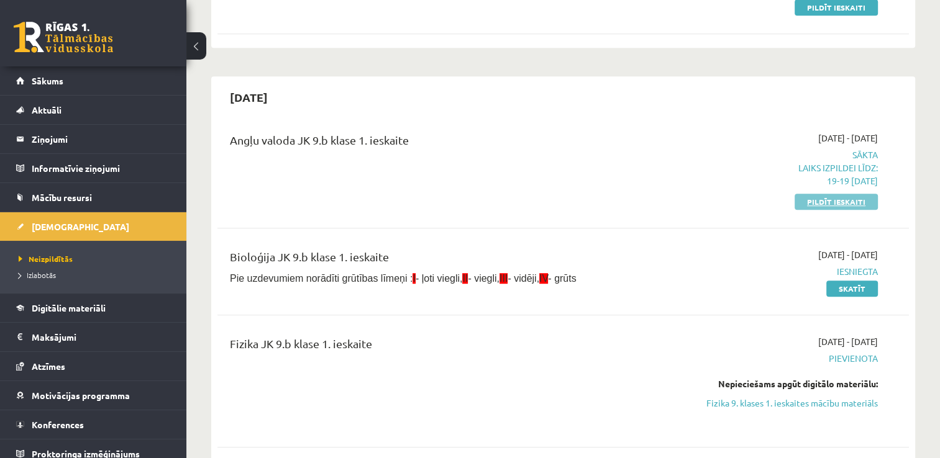
click at [837, 201] on link "Pildīt ieskaiti" at bounding box center [836, 202] width 83 height 16
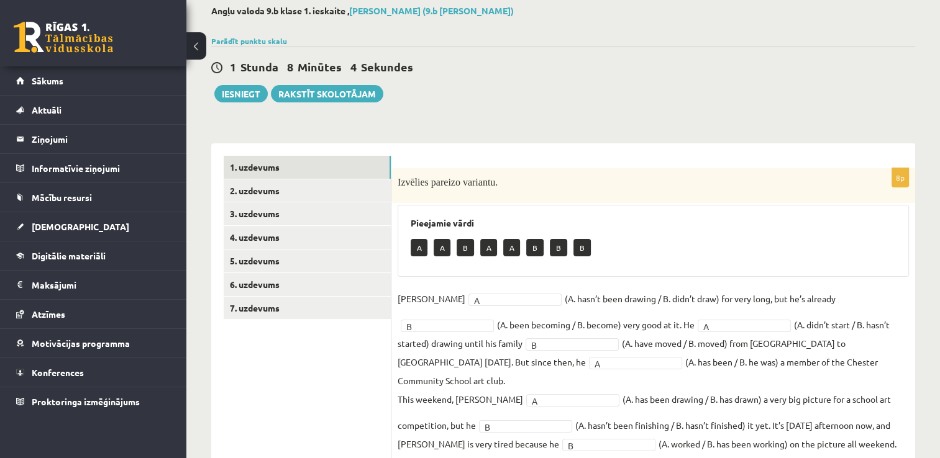
scroll to position [85, 0]
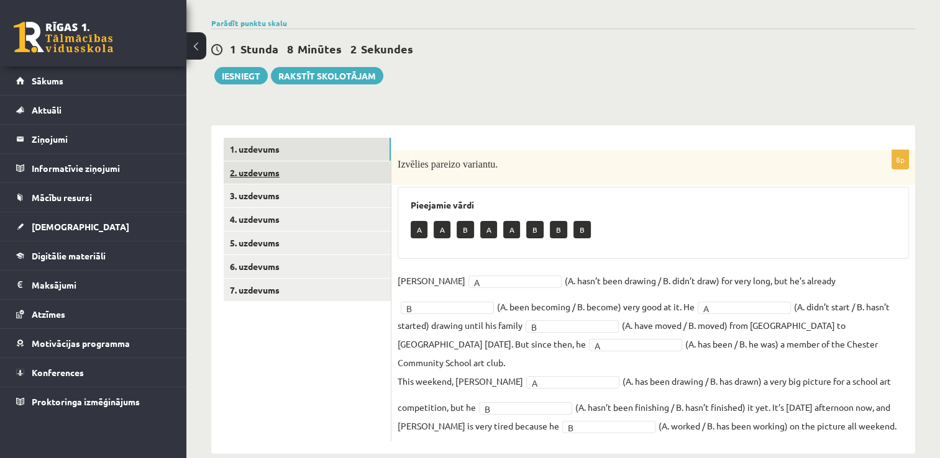
click at [290, 175] on link "2. uzdevums" at bounding box center [307, 173] width 167 height 23
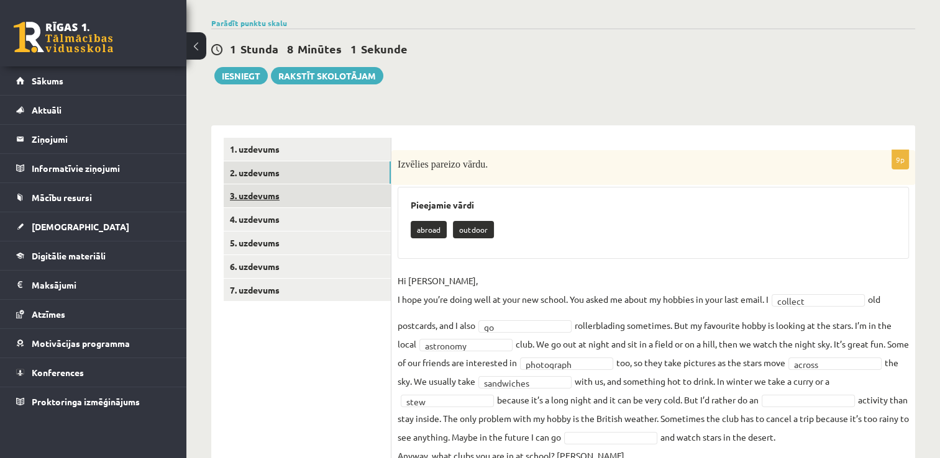
click at [283, 201] on link "3. uzdevums" at bounding box center [307, 196] width 167 height 23
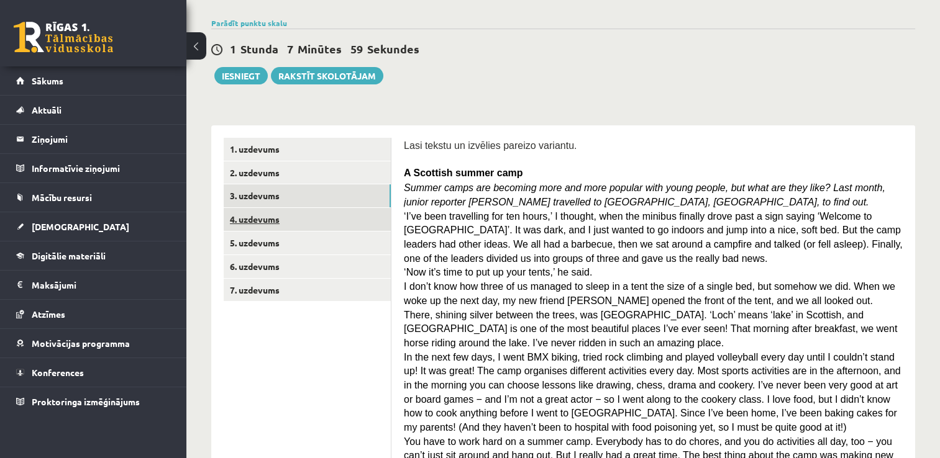
click at [298, 229] on link "4. uzdevums" at bounding box center [307, 219] width 167 height 23
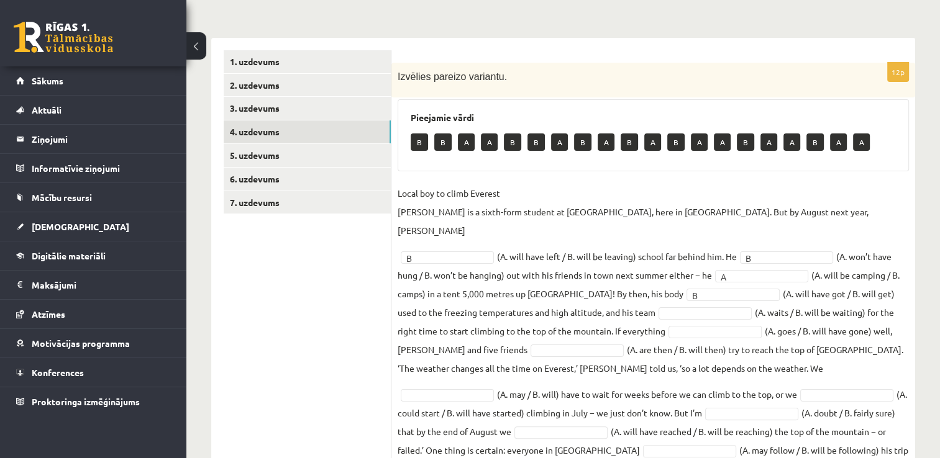
scroll to position [197, 0]
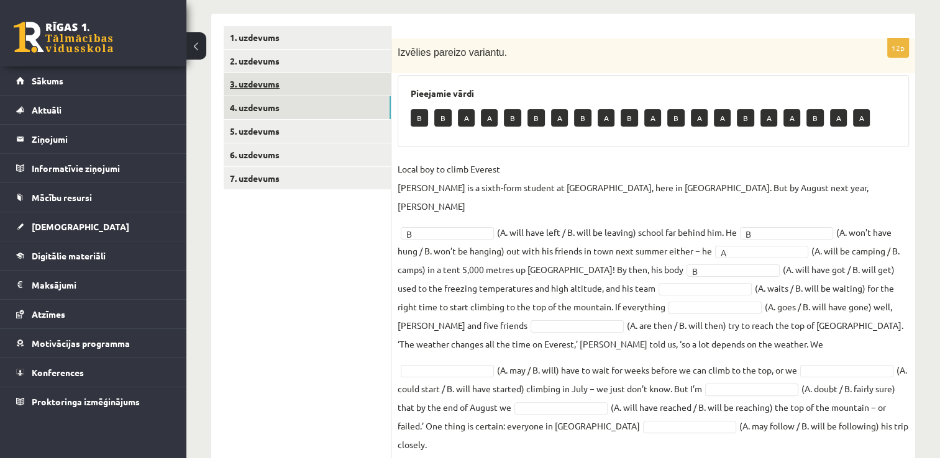
click at [319, 80] on link "3. uzdevums" at bounding box center [307, 84] width 167 height 23
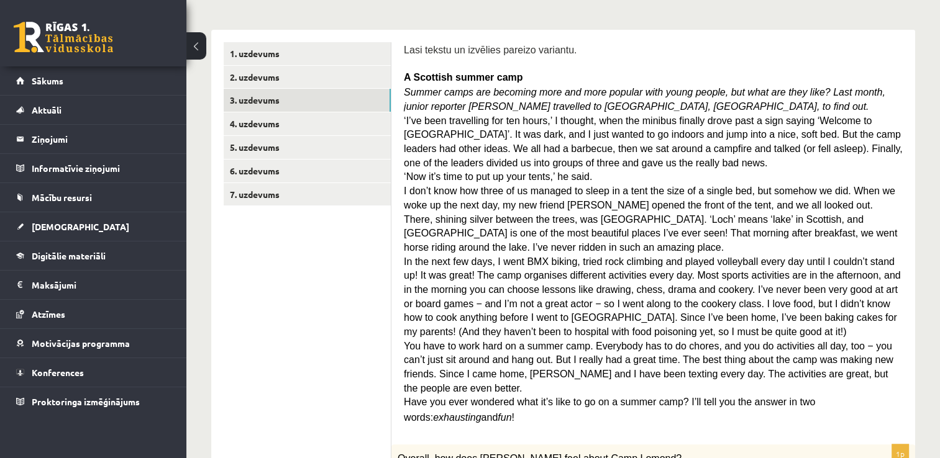
scroll to position [175, 0]
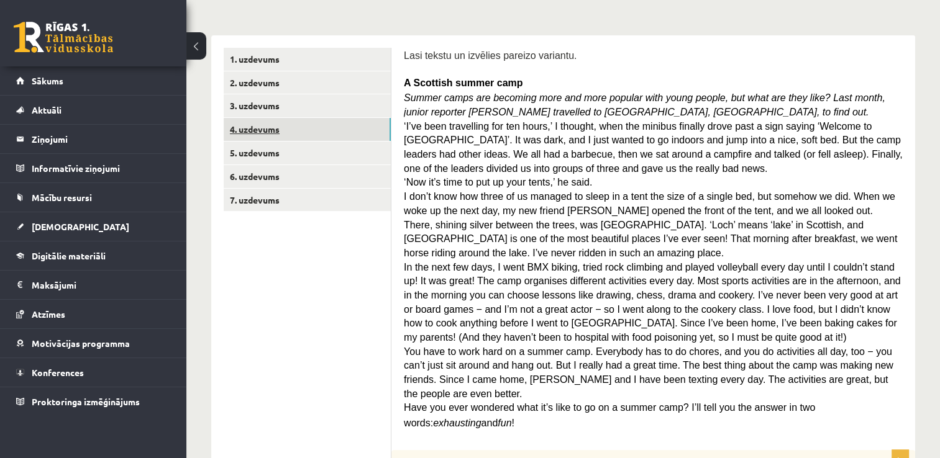
click at [257, 134] on link "4. uzdevums" at bounding box center [307, 129] width 167 height 23
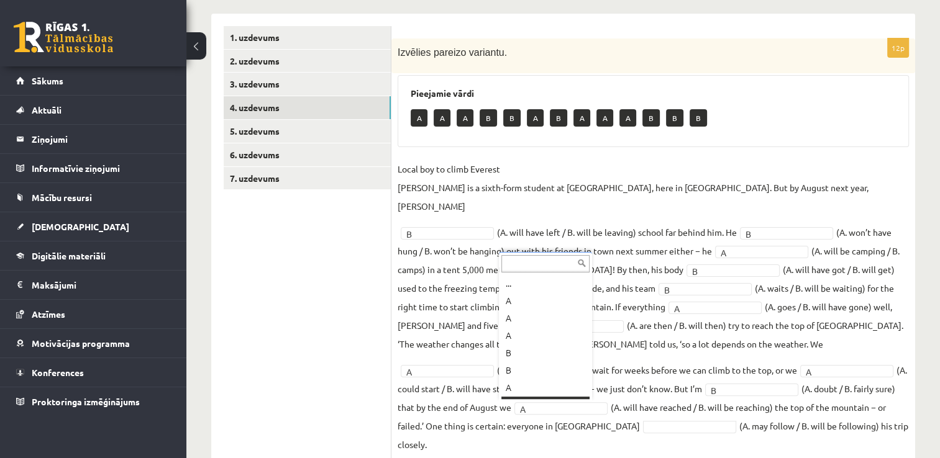
scroll to position [15, 0]
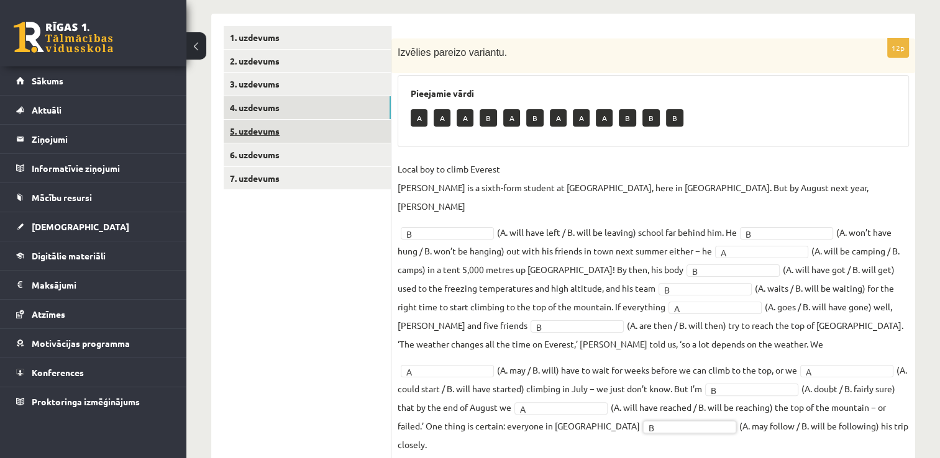
click at [276, 129] on link "5. uzdevums" at bounding box center [307, 131] width 167 height 23
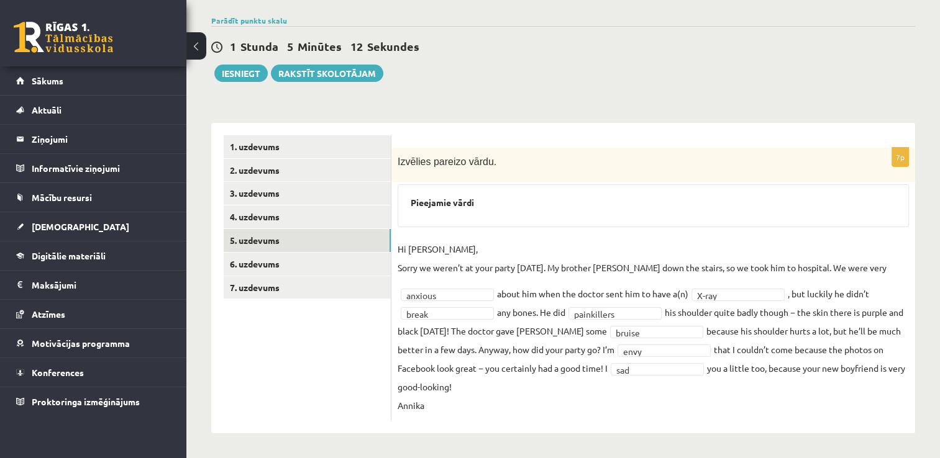
scroll to position [86, 0]
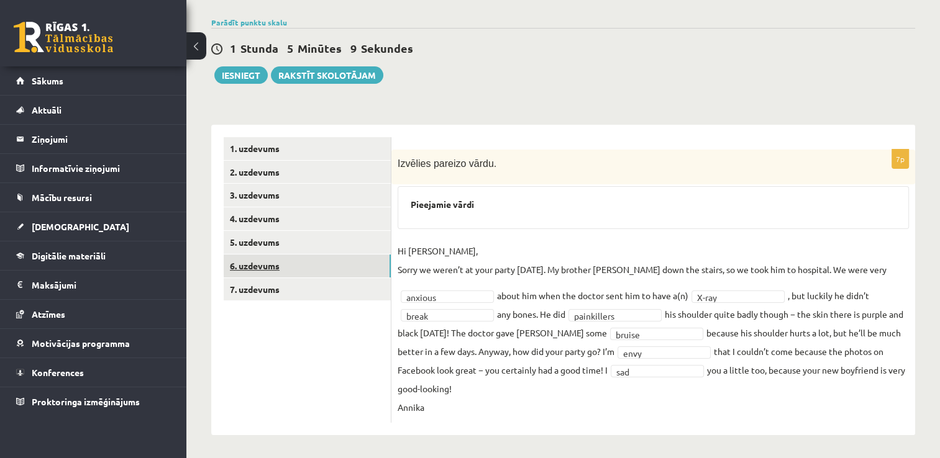
click at [317, 270] on link "6. uzdevums" at bounding box center [307, 266] width 167 height 23
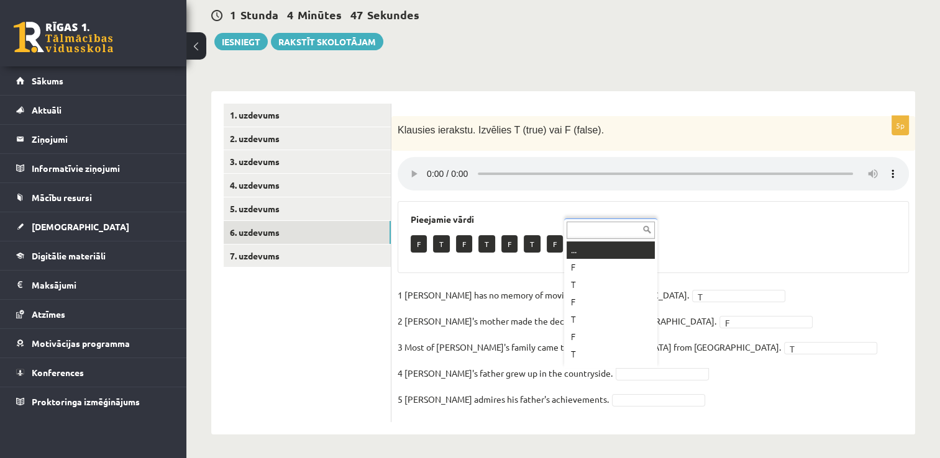
scroll to position [15, 0]
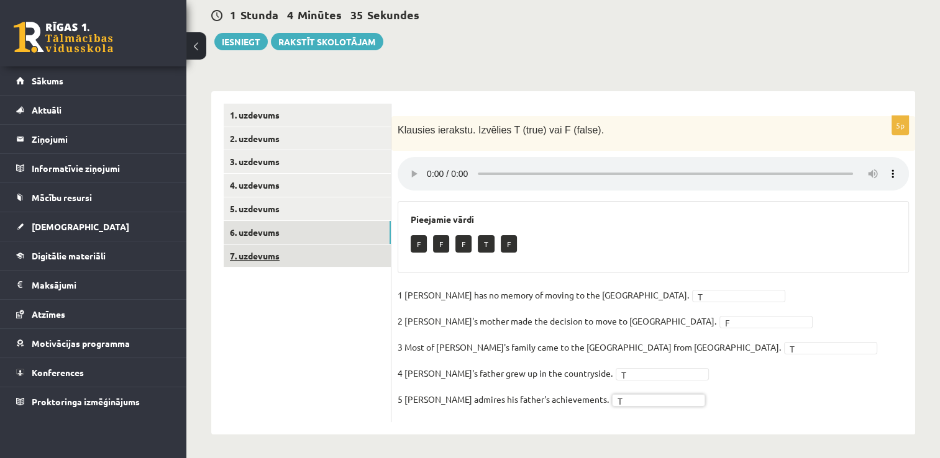
click at [325, 255] on link "7. uzdevums" at bounding box center [307, 256] width 167 height 23
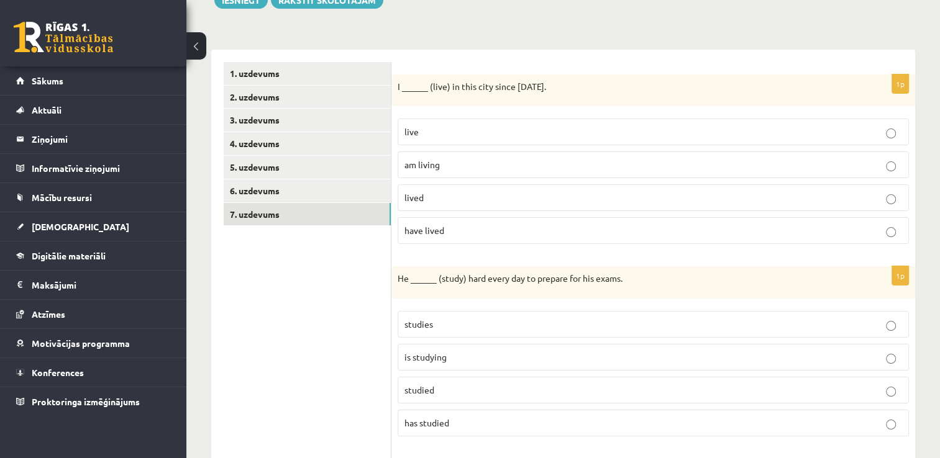
scroll to position [0, 0]
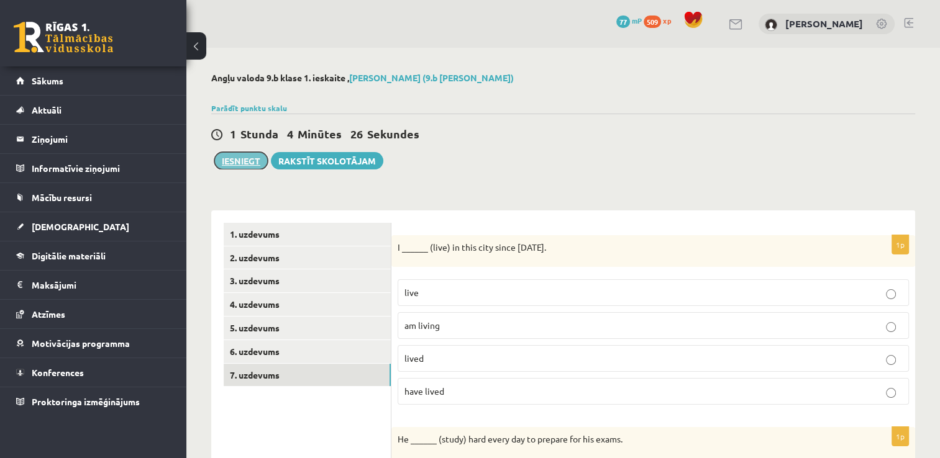
click at [253, 157] on button "Iesniegt" at bounding box center [240, 160] width 53 height 17
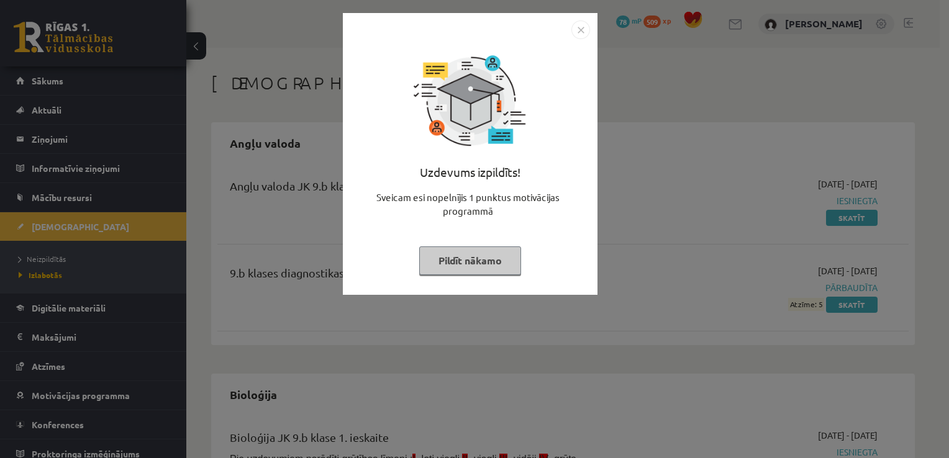
click at [475, 260] on button "Pildīt nākamo" at bounding box center [470, 261] width 102 height 29
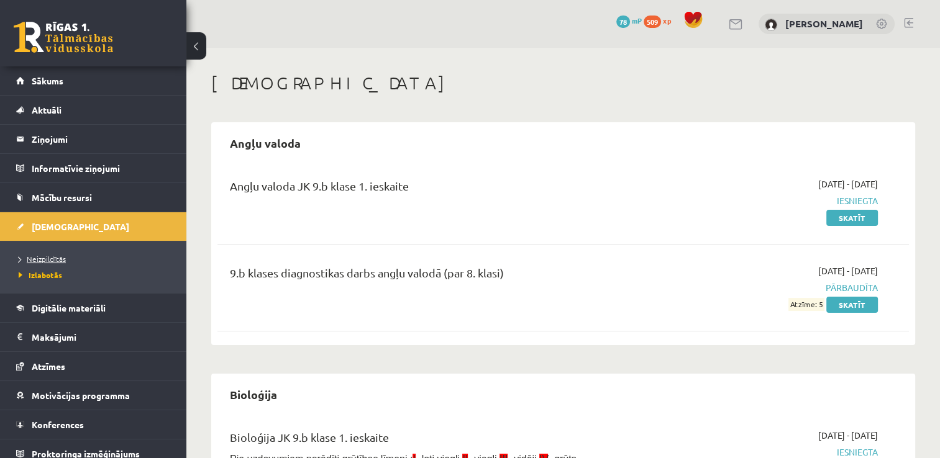
click at [47, 257] on span "Neizpildītās" at bounding box center [42, 259] width 47 height 10
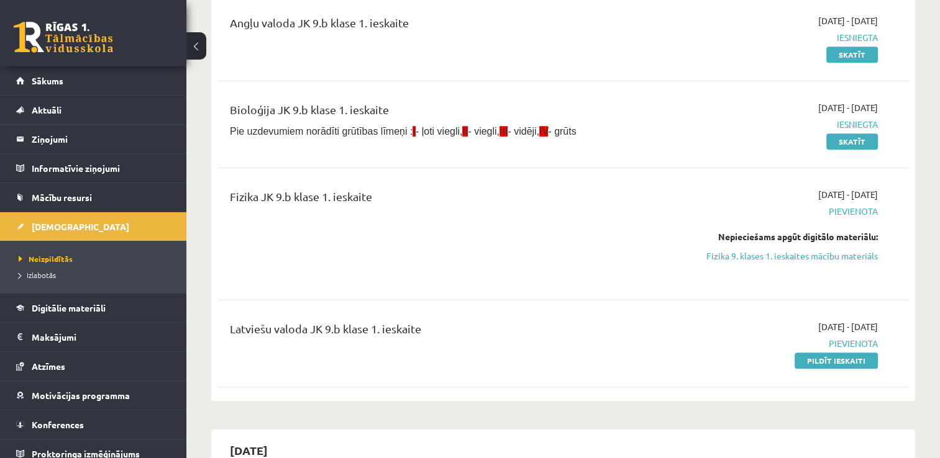
scroll to position [825, 0]
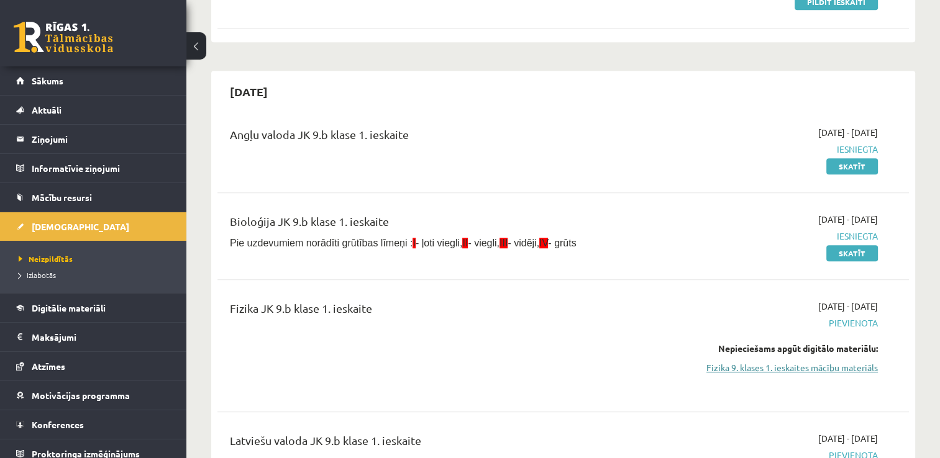
click at [841, 370] on link "Fizika 9. klases 1. ieskaites mācību materiāls" at bounding box center [776, 368] width 204 height 13
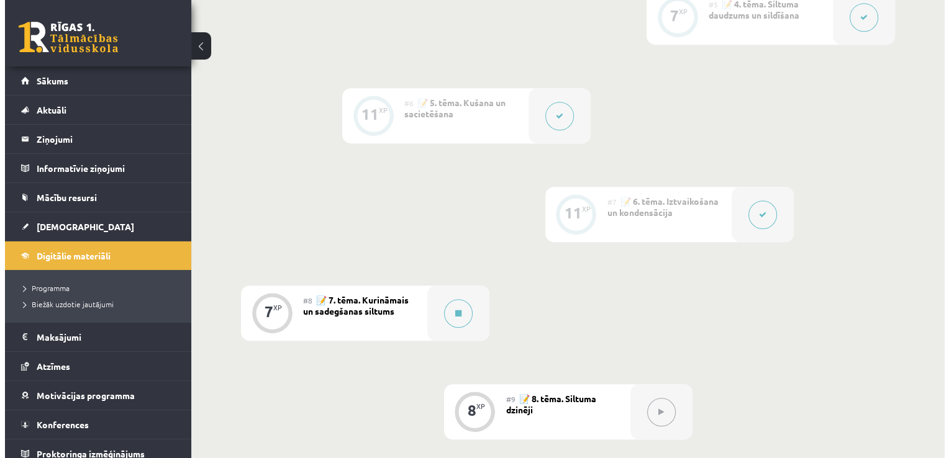
scroll to position [819, 0]
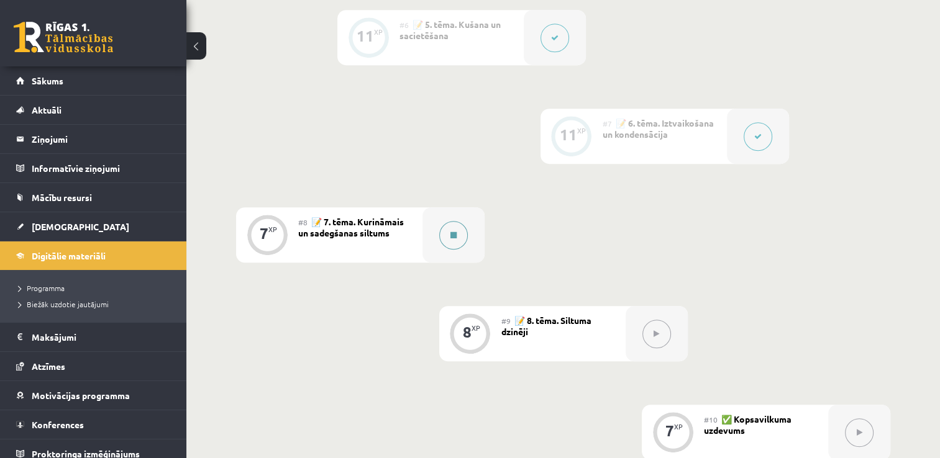
click at [460, 228] on button at bounding box center [453, 235] width 29 height 29
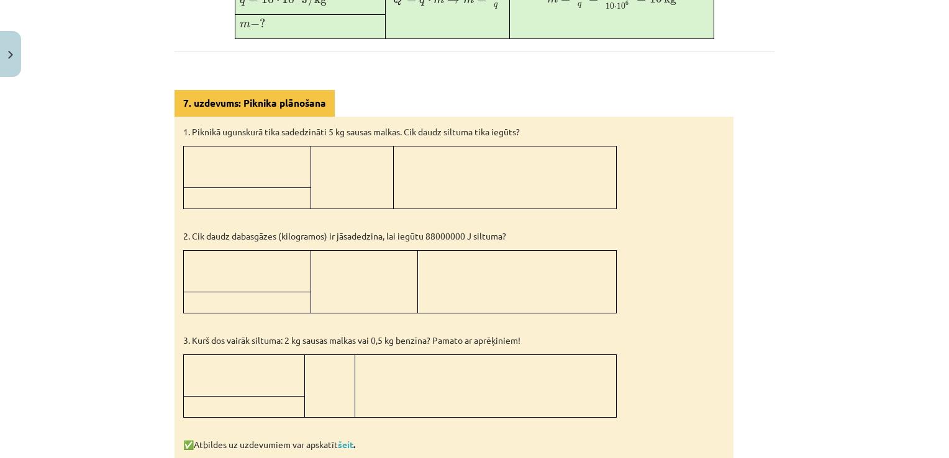
scroll to position [706, 0]
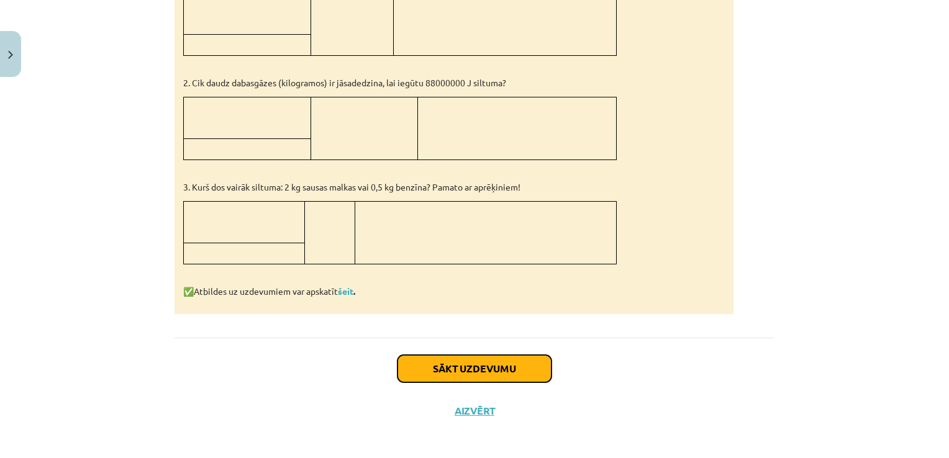
click at [509, 357] on button "Sākt uzdevumu" at bounding box center [475, 368] width 154 height 27
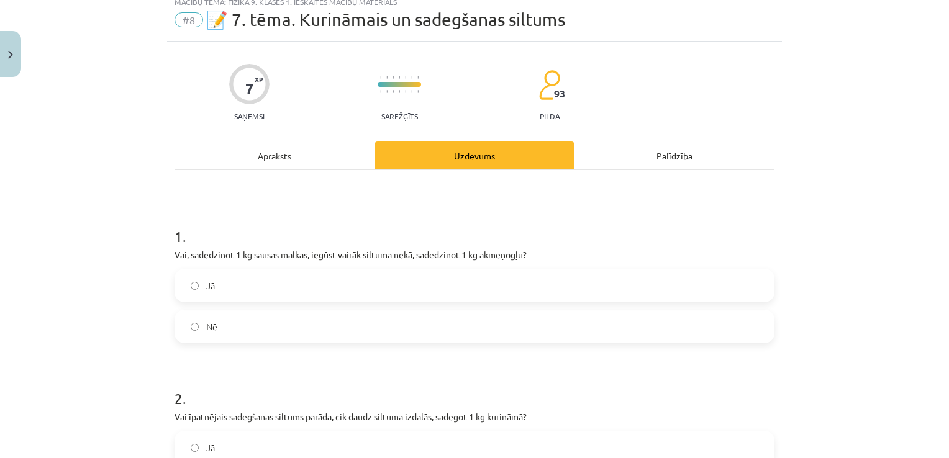
scroll to position [44, 0]
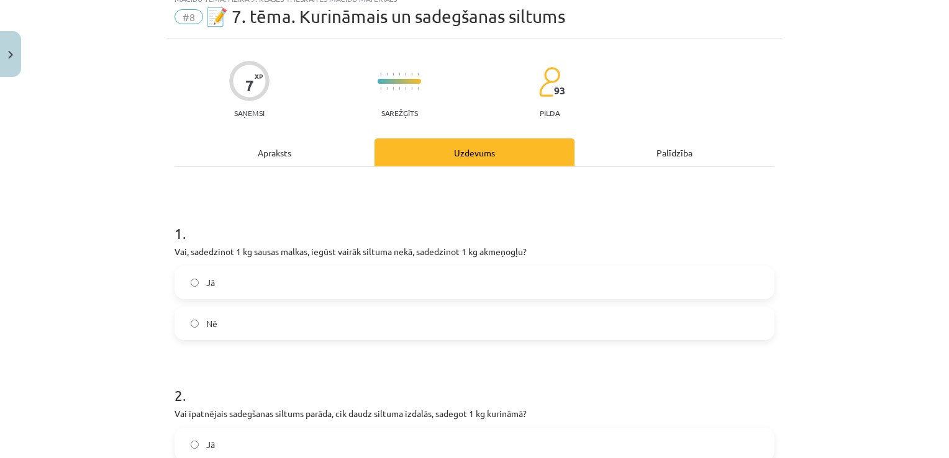
click at [513, 296] on label "Jā" at bounding box center [475, 282] width 598 height 31
click at [604, 326] on label "Nē" at bounding box center [475, 323] width 598 height 31
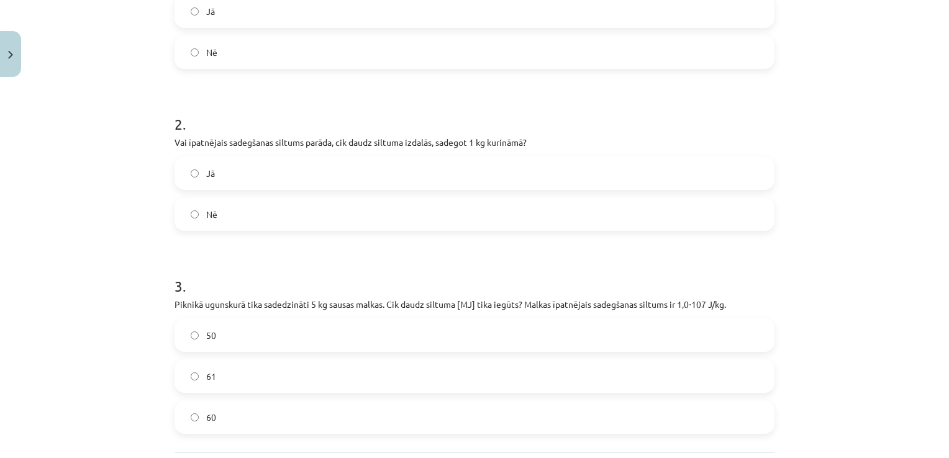
scroll to position [318, 0]
click at [701, 178] on label "Jā" at bounding box center [475, 170] width 598 height 31
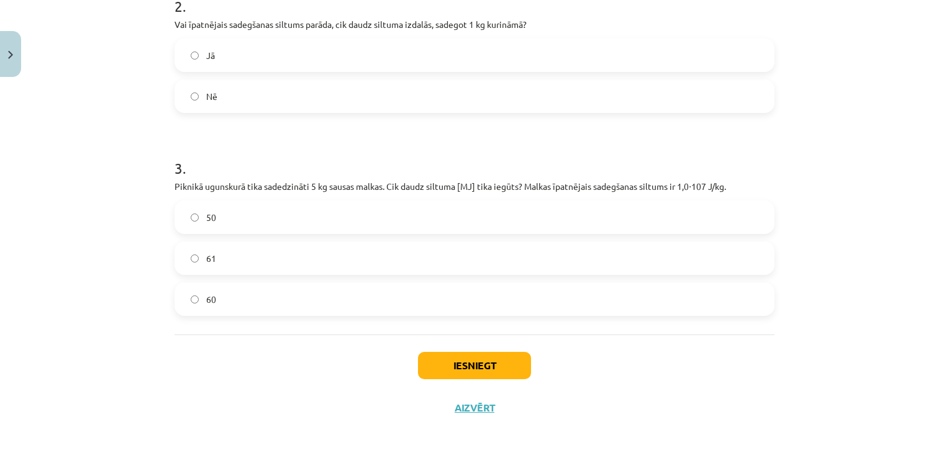
scroll to position [435, 0]
click at [317, 219] on label "50" at bounding box center [475, 216] width 598 height 31
click at [437, 365] on button "Iesniegt" at bounding box center [474, 364] width 113 height 27
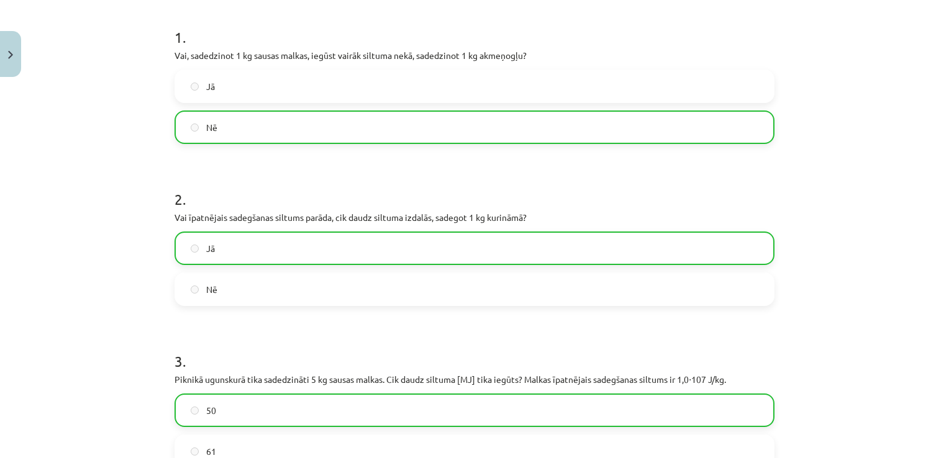
scroll to position [474, 0]
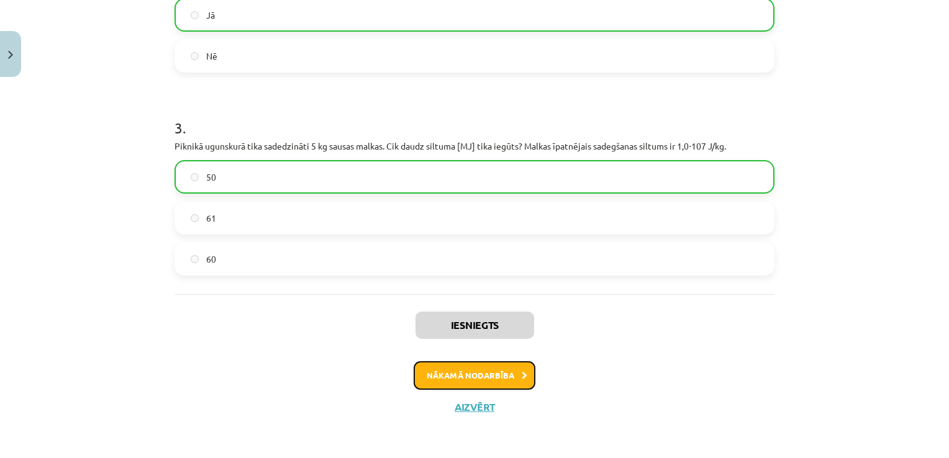
click at [514, 376] on button "Nākamā nodarbība" at bounding box center [475, 376] width 122 height 29
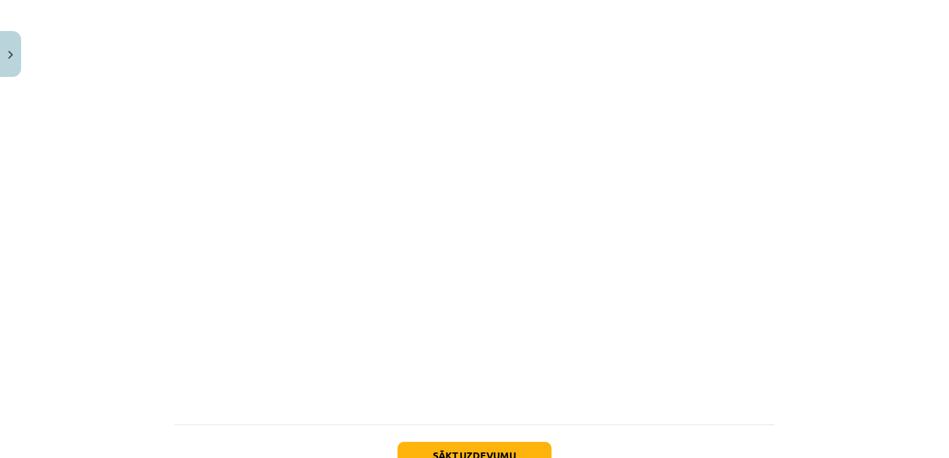
scroll to position [875, 0]
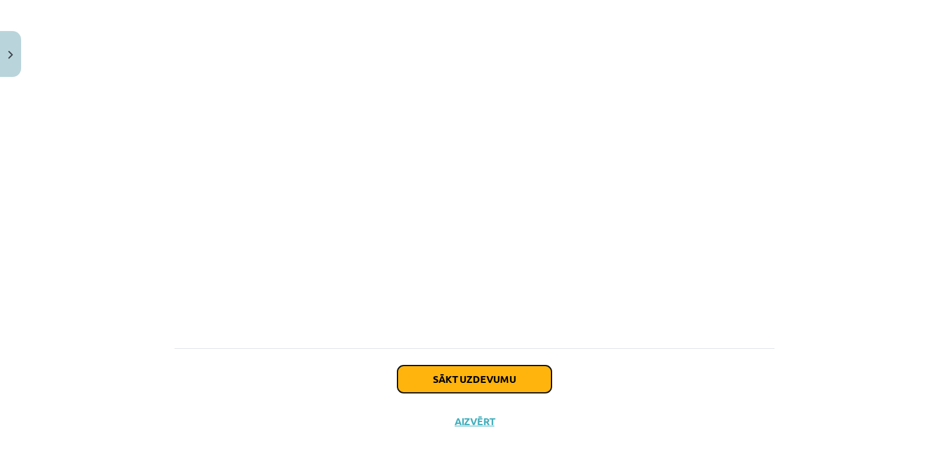
click at [519, 366] on button "Sākt uzdevumu" at bounding box center [475, 379] width 154 height 27
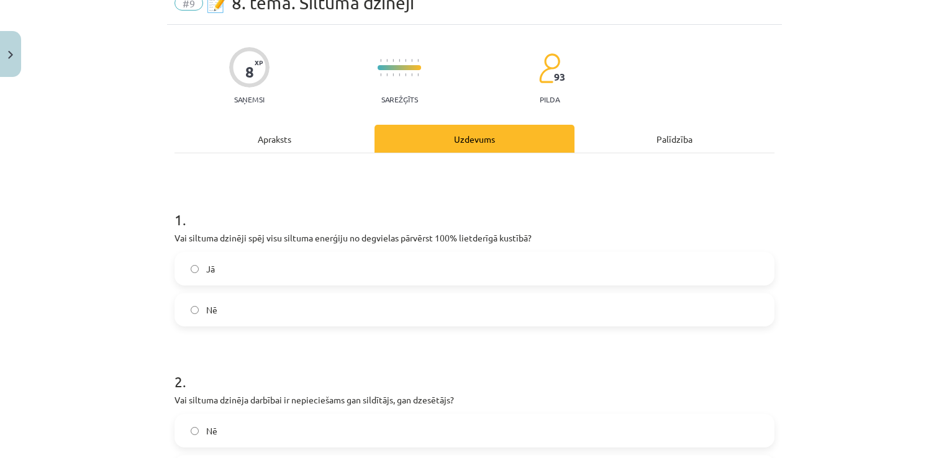
scroll to position [31, 0]
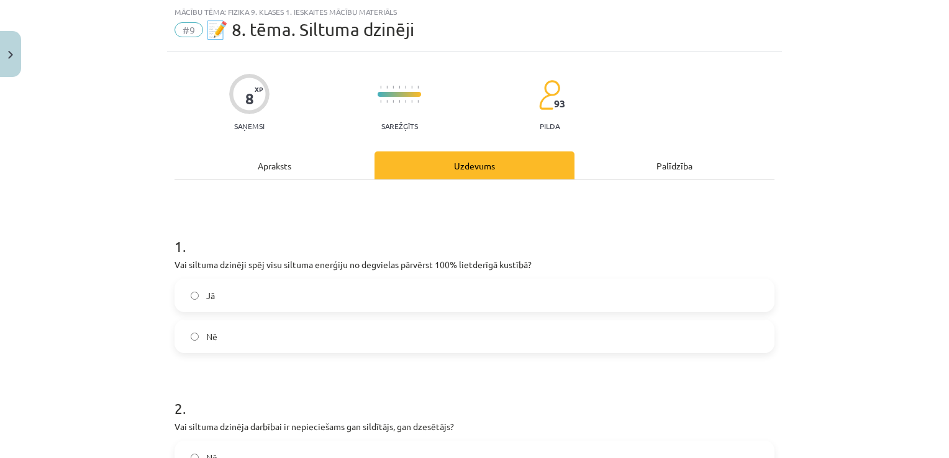
click at [365, 334] on label "Nē" at bounding box center [475, 336] width 598 height 31
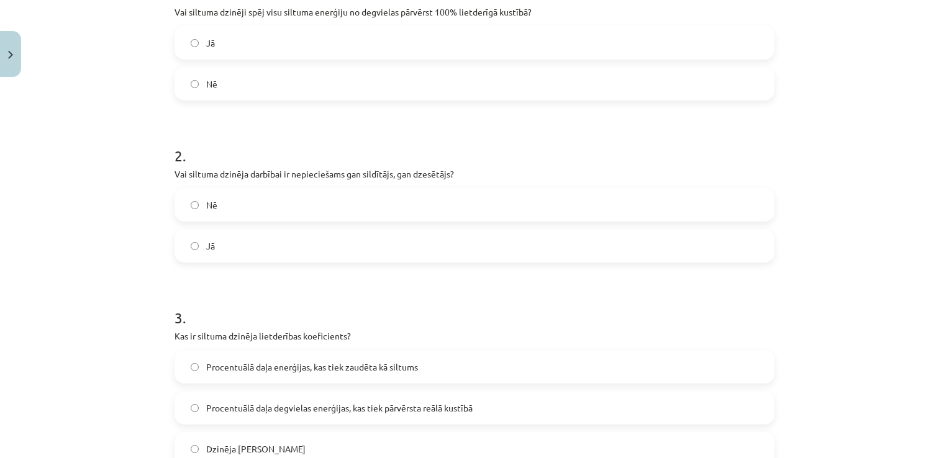
scroll to position [278, 0]
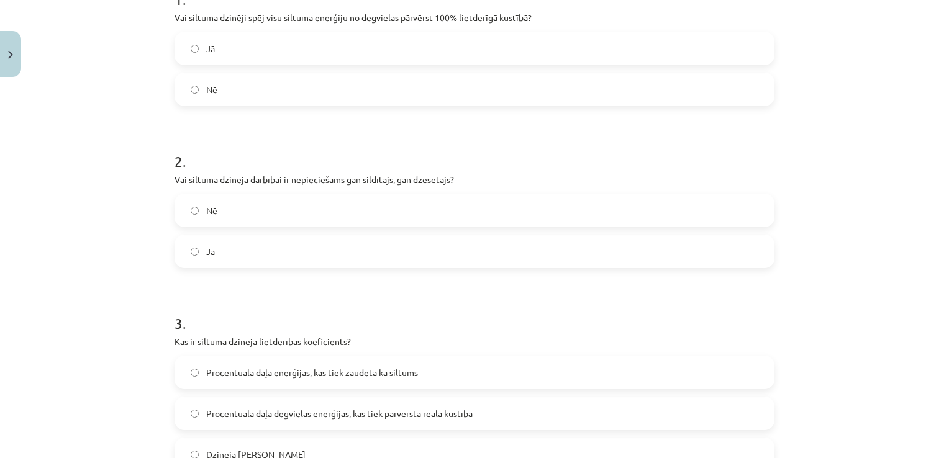
drag, startPoint x: 937, startPoint y: 132, endPoint x: 937, endPoint y: 149, distance: 16.8
click at [937, 149] on div "Mācību tēma: Fizika 9. klases 1. ieskaites mācību materiāls #9 📝 8. tēma. Siltu…" at bounding box center [474, 229] width 949 height 458
click at [673, 259] on label "Jā" at bounding box center [475, 251] width 598 height 31
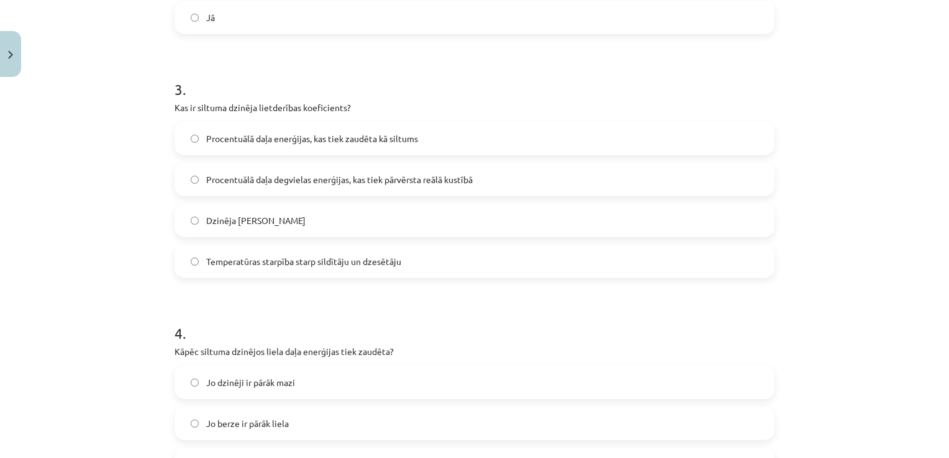
scroll to position [504, 0]
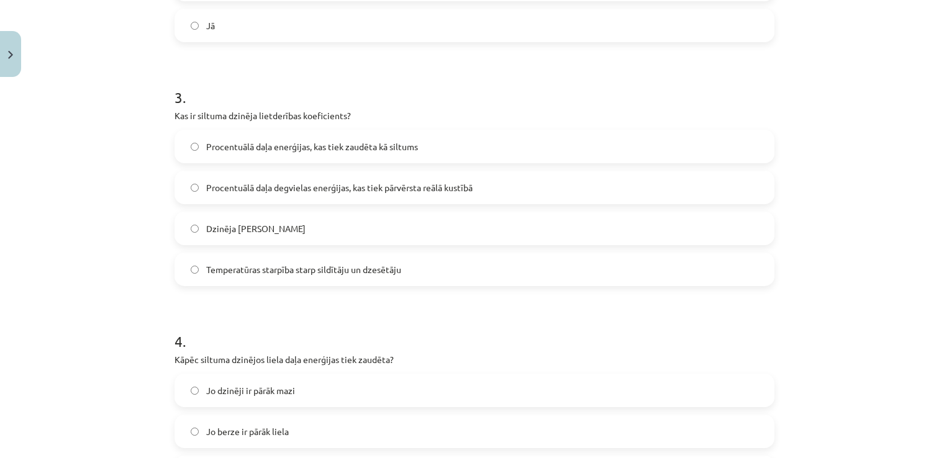
click at [536, 186] on label "Procentuālā daļa degvielas enerģijas, kas tiek pārvērsta reālā kustībā" at bounding box center [475, 187] width 598 height 31
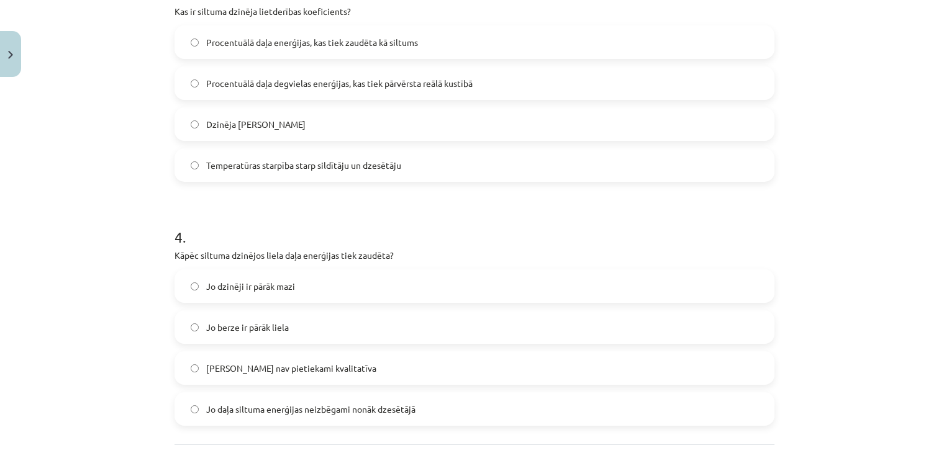
scroll to position [720, 0]
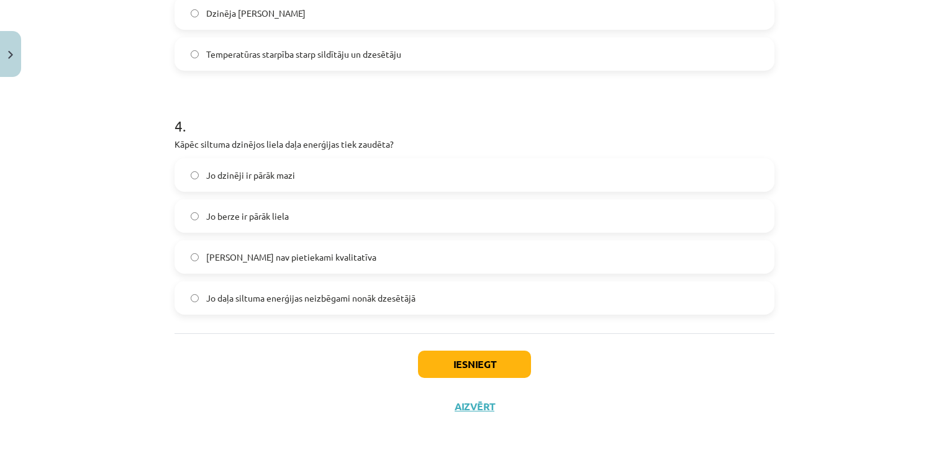
click at [419, 220] on label "Jo berze ir pārāk liela" at bounding box center [475, 216] width 598 height 31
click at [432, 362] on button "Iesniegt" at bounding box center [474, 364] width 113 height 27
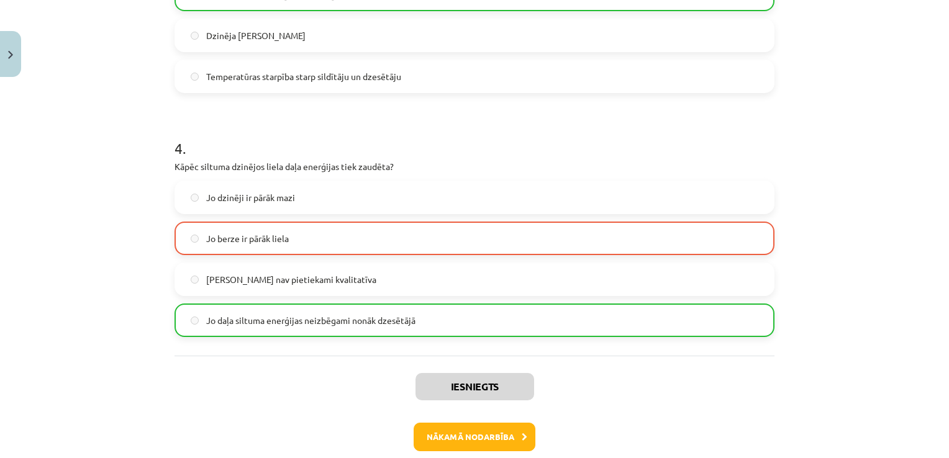
scroll to position [759, 0]
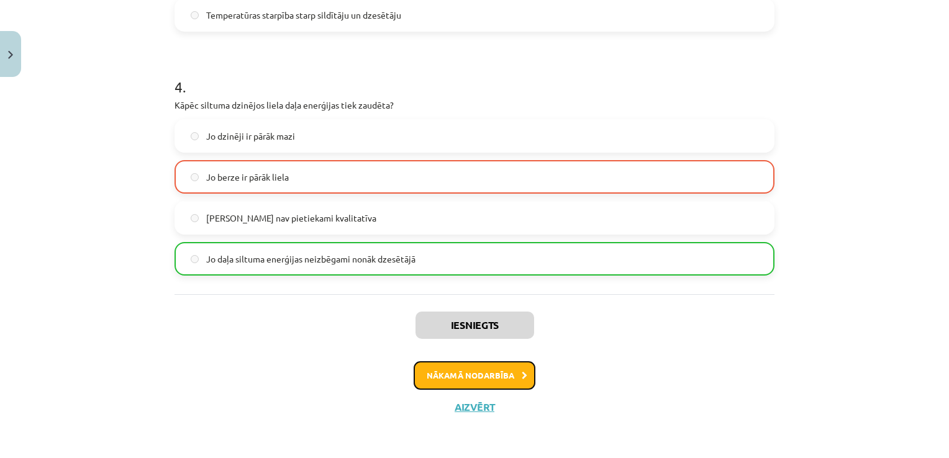
click at [491, 371] on button "Nākamā nodarbība" at bounding box center [475, 376] width 122 height 29
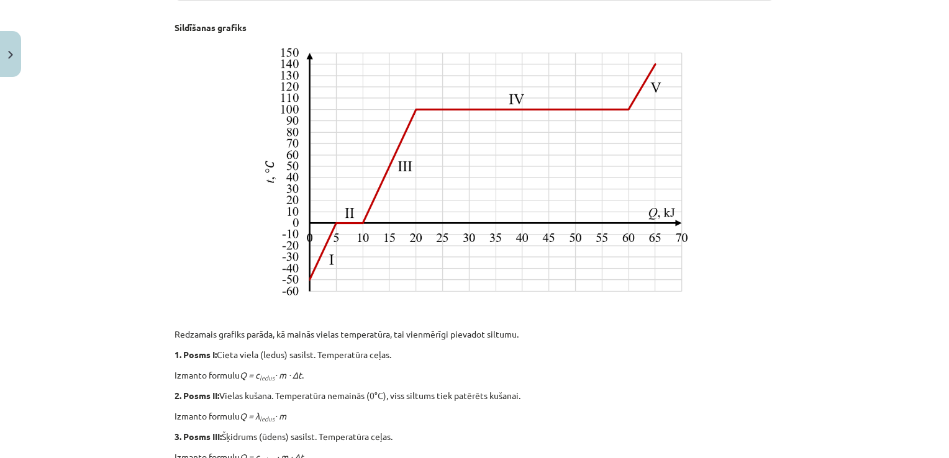
scroll to position [595, 0]
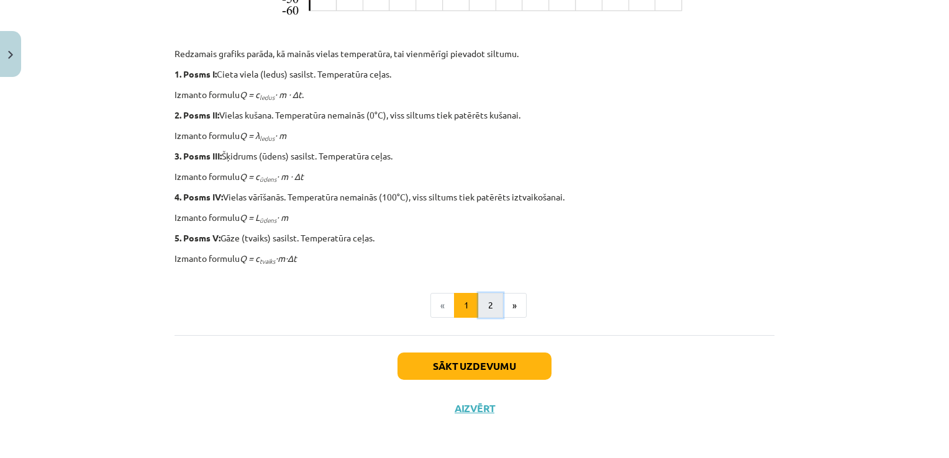
click at [483, 296] on button "2" at bounding box center [490, 305] width 25 height 25
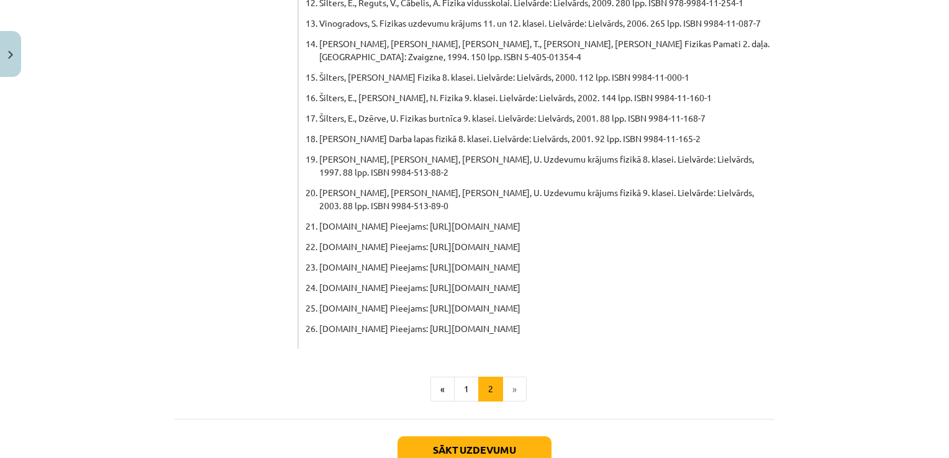
scroll to position [690, 0]
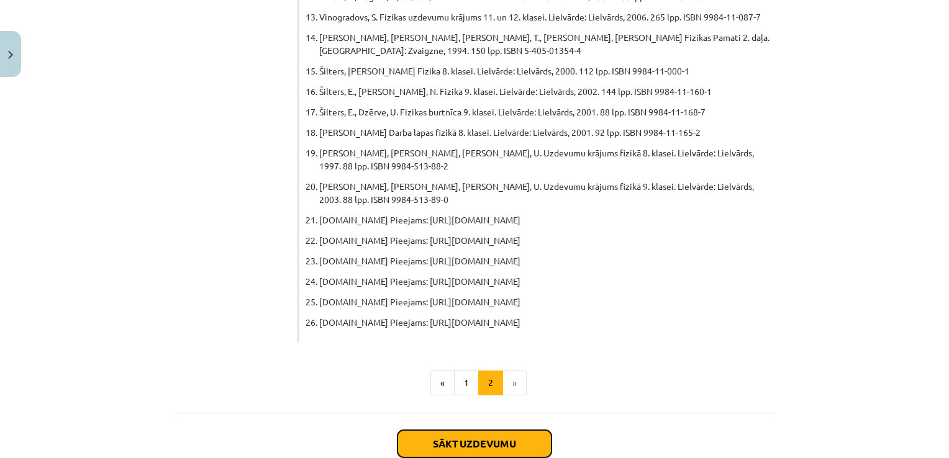
click at [501, 431] on button "Sākt uzdevumu" at bounding box center [475, 444] width 154 height 27
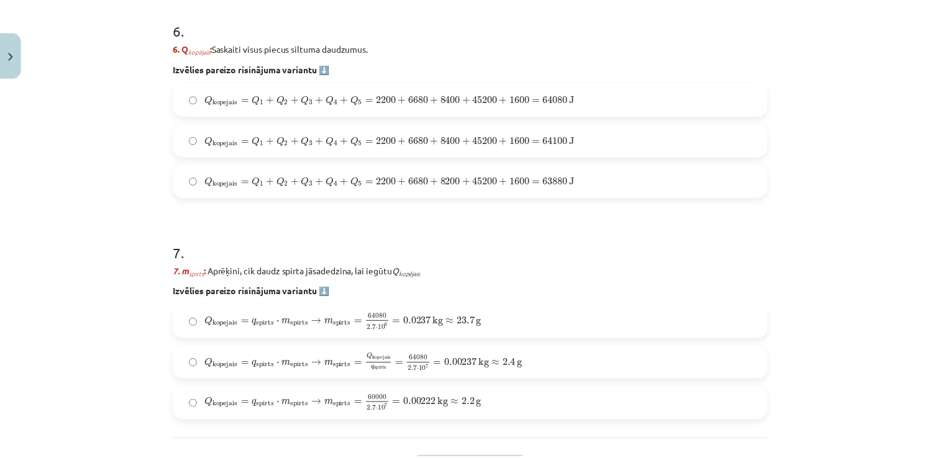
scroll to position [1759, 0]
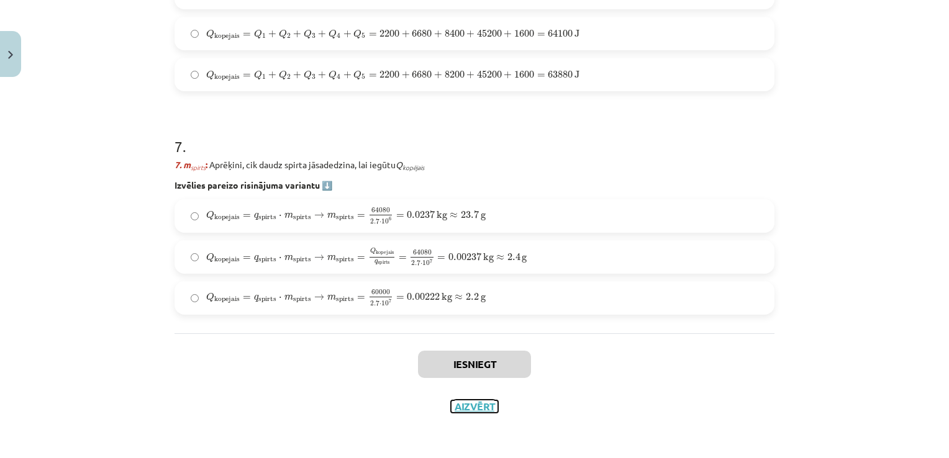
click at [467, 406] on button "Aizvērt" at bounding box center [474, 407] width 47 height 12
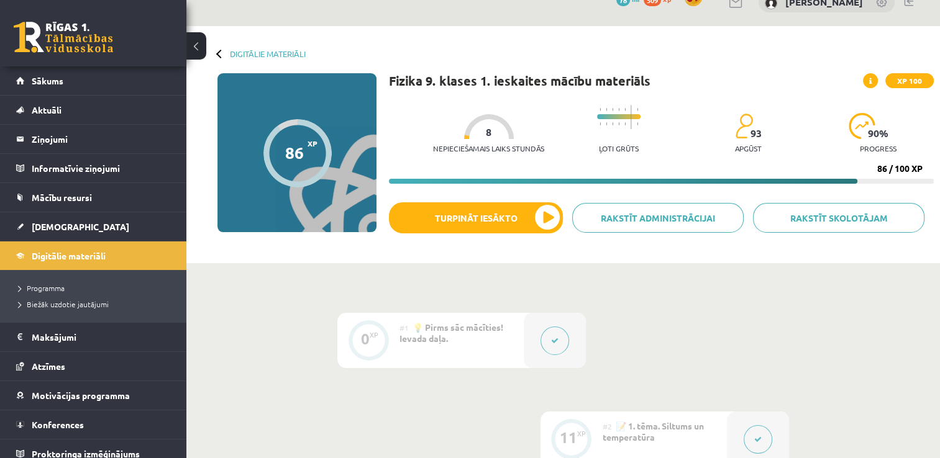
scroll to position [6, 0]
